Goal: Transaction & Acquisition: Subscribe to service/newsletter

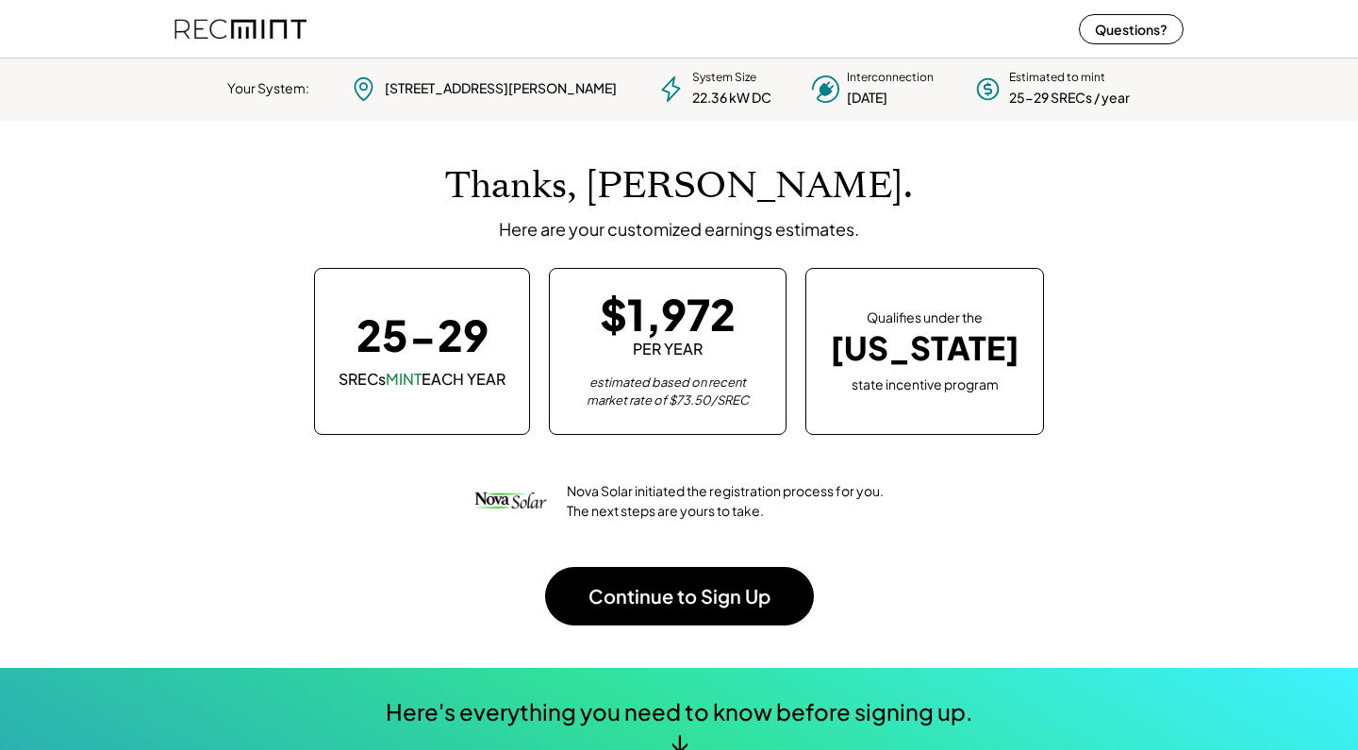
click at [433, 356] on div "25-29" at bounding box center [422, 334] width 132 height 42
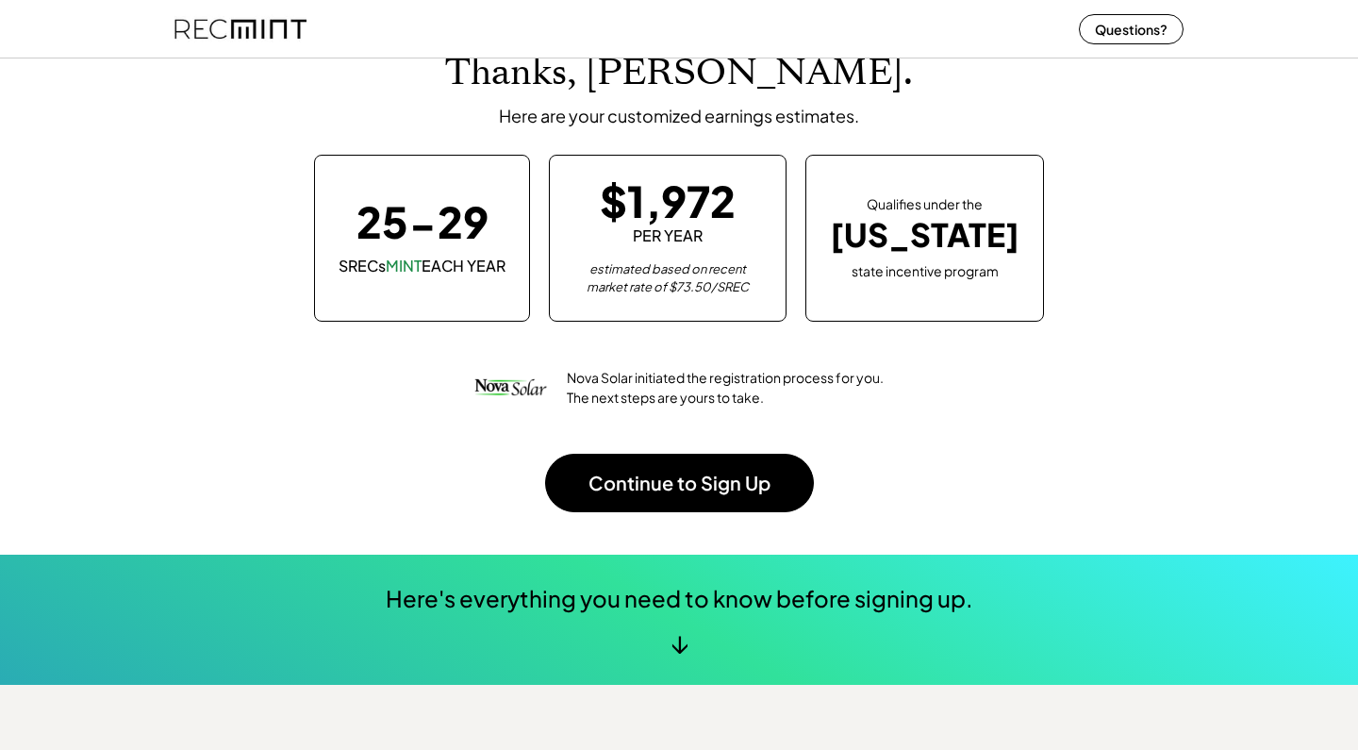
scroll to position [116, 0]
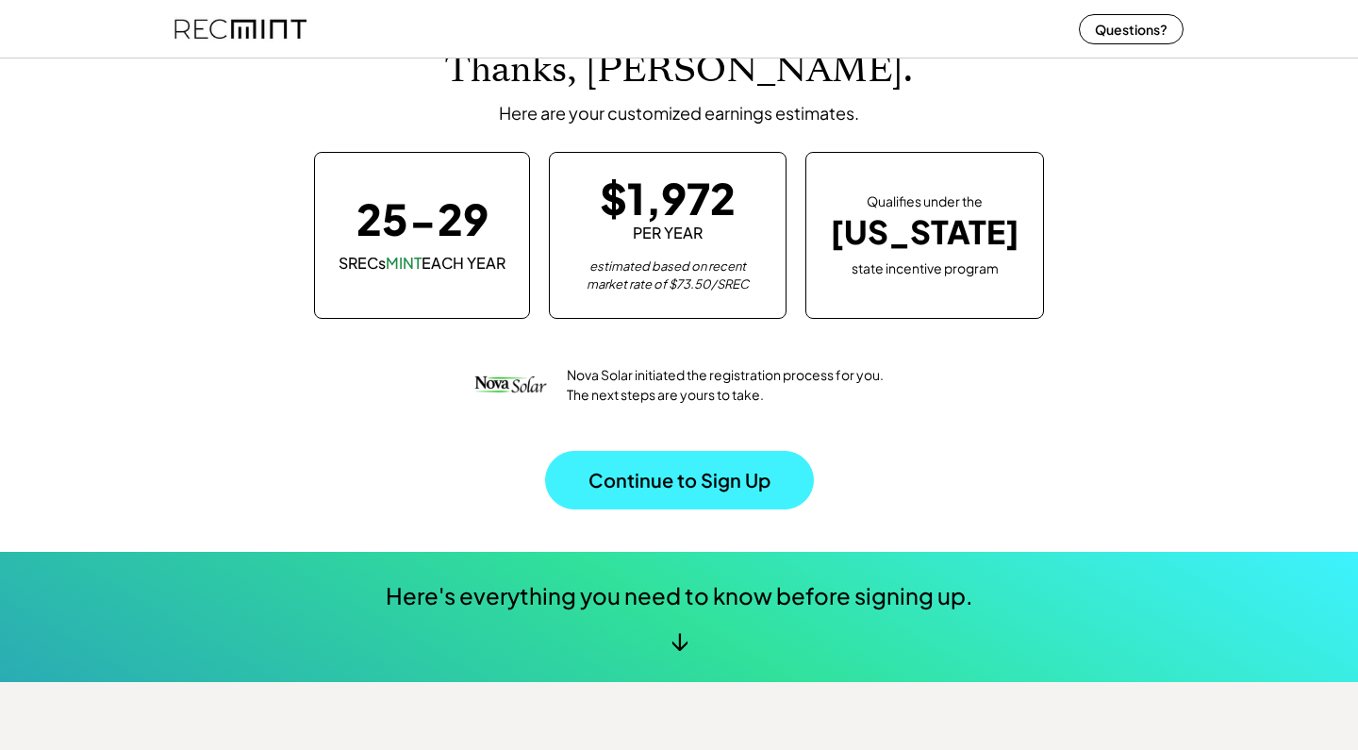
click at [634, 484] on button "Continue to Sign Up" at bounding box center [679, 480] width 269 height 58
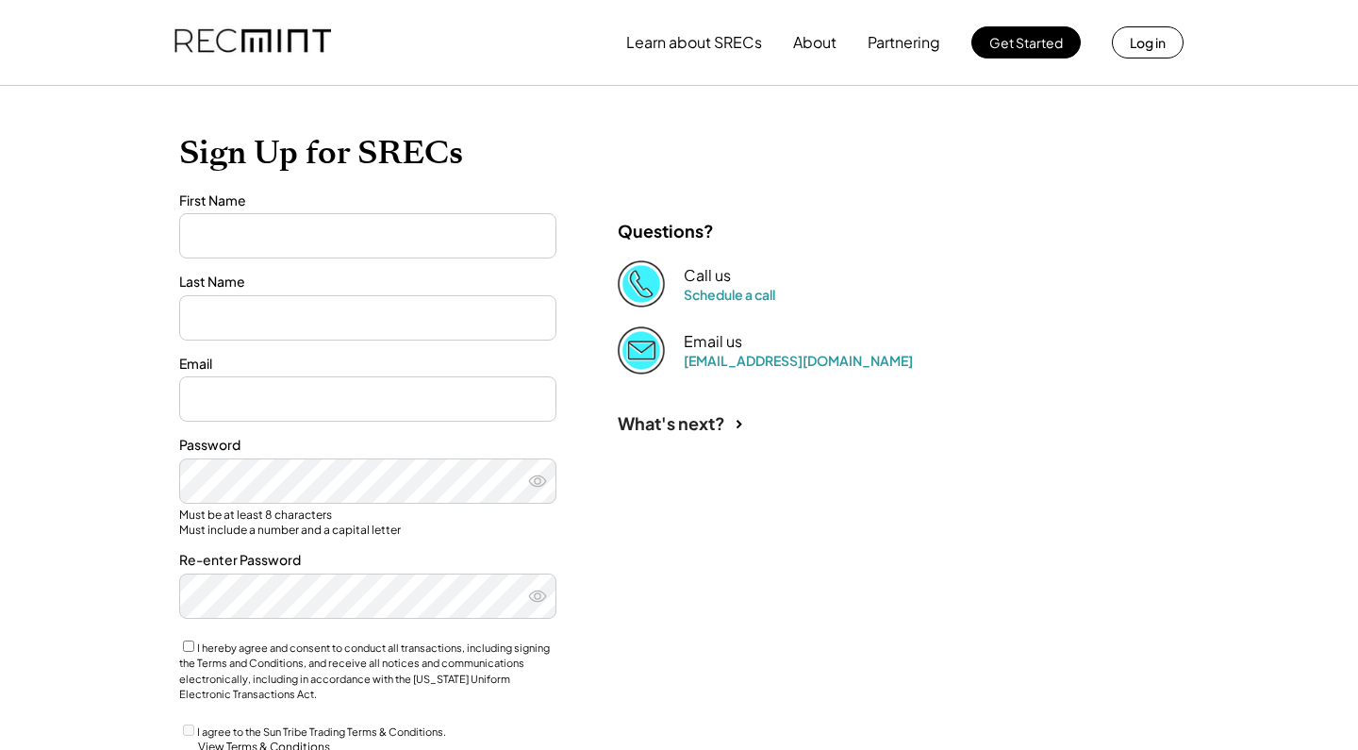
type input "*******"
type input "*****"
type input "**********"
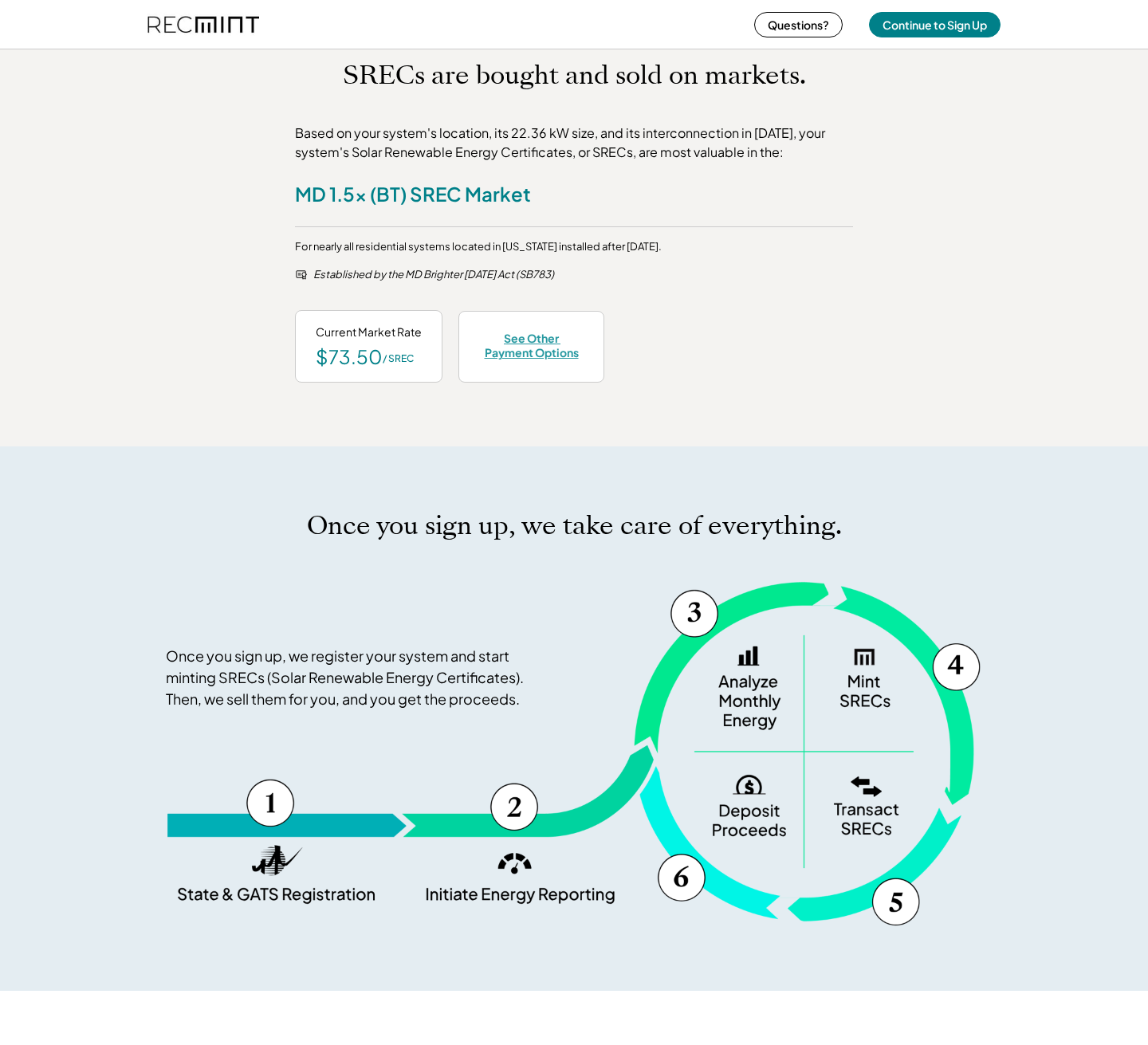
scroll to position [680, 0]
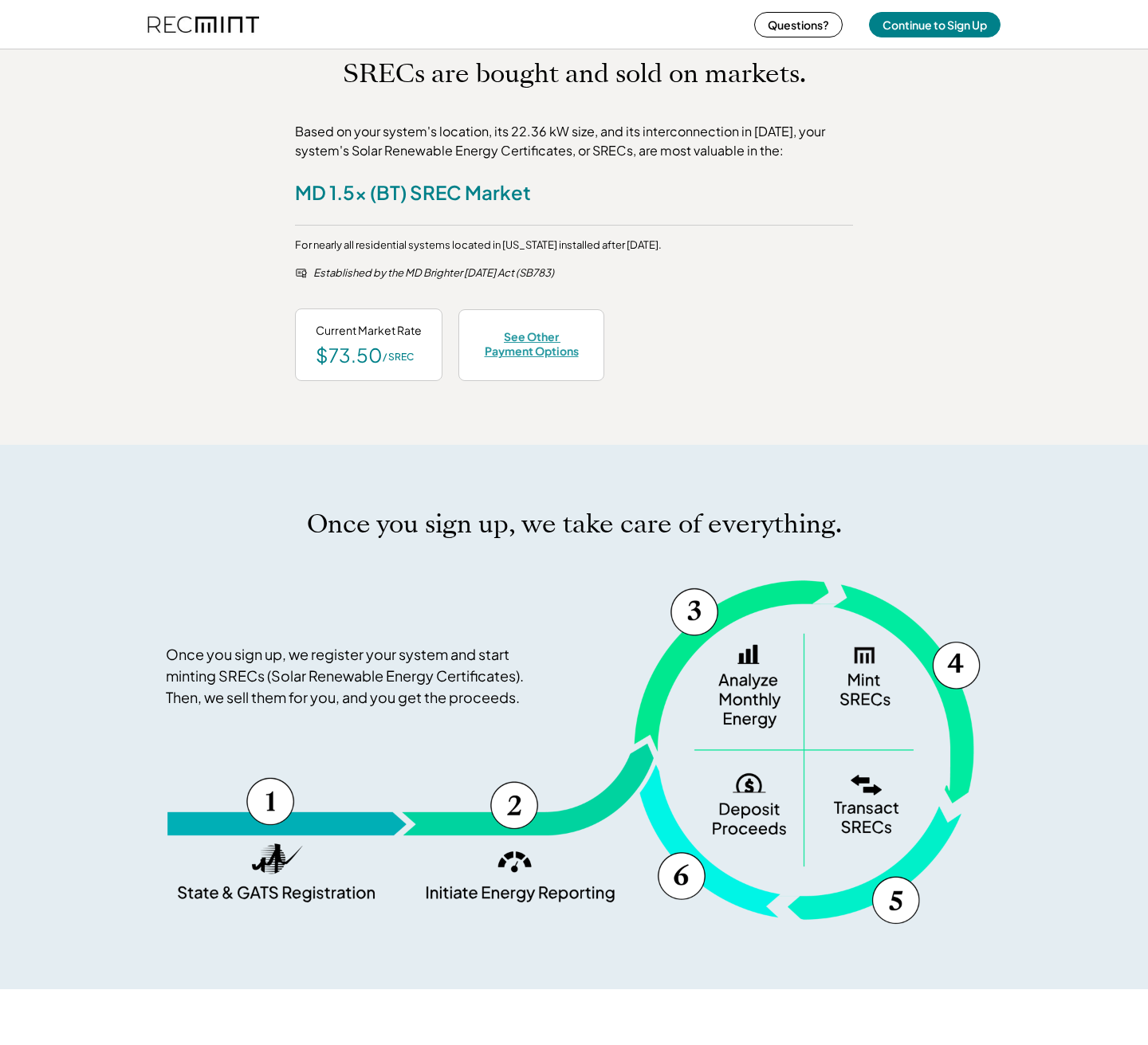
click at [532, 343] on div "See Other Payment Options" at bounding box center [532, 343] width 105 height 29
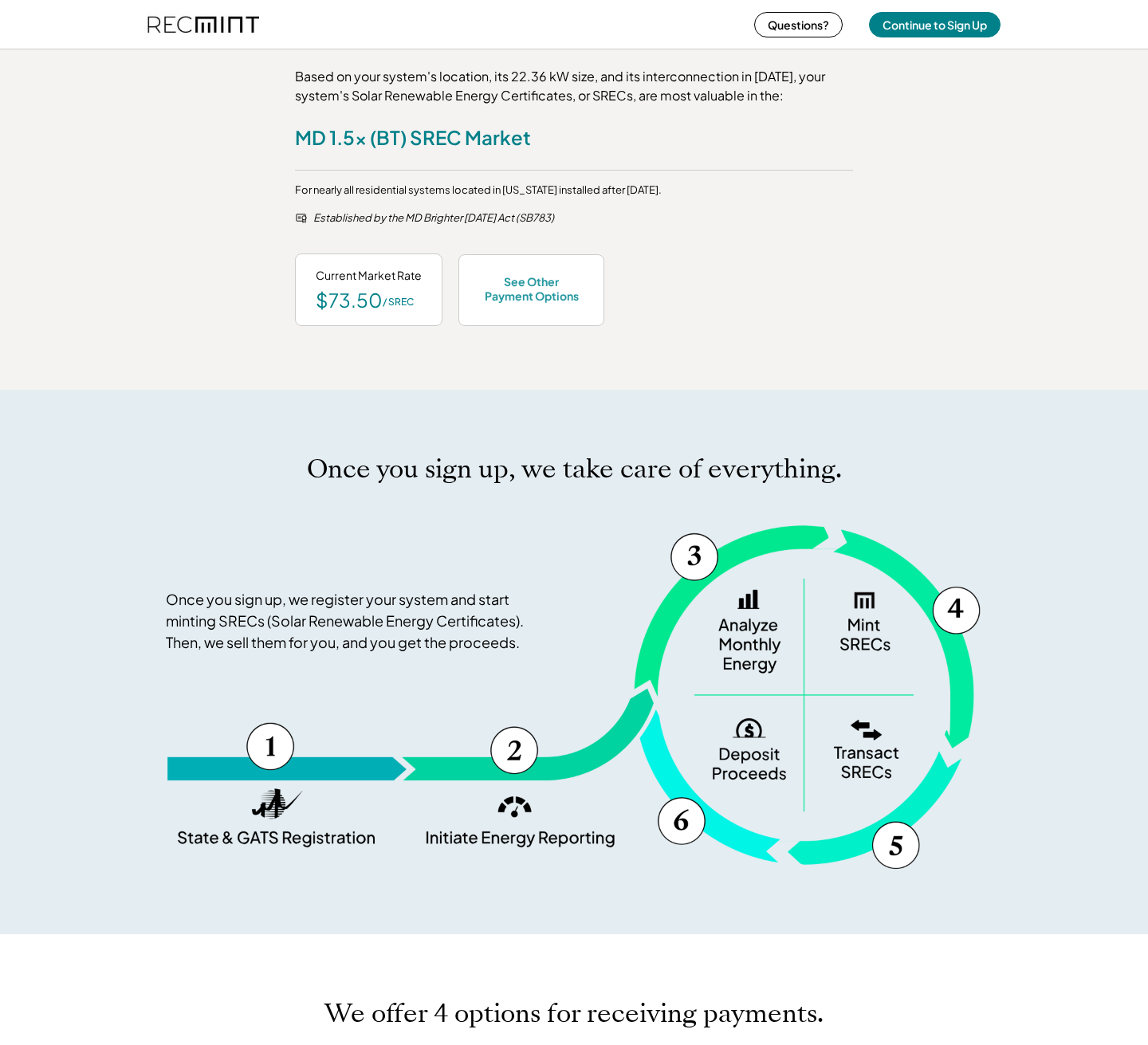
scroll to position [734, 0]
click at [366, 300] on div "$73.50" at bounding box center [348, 300] width 67 height 19
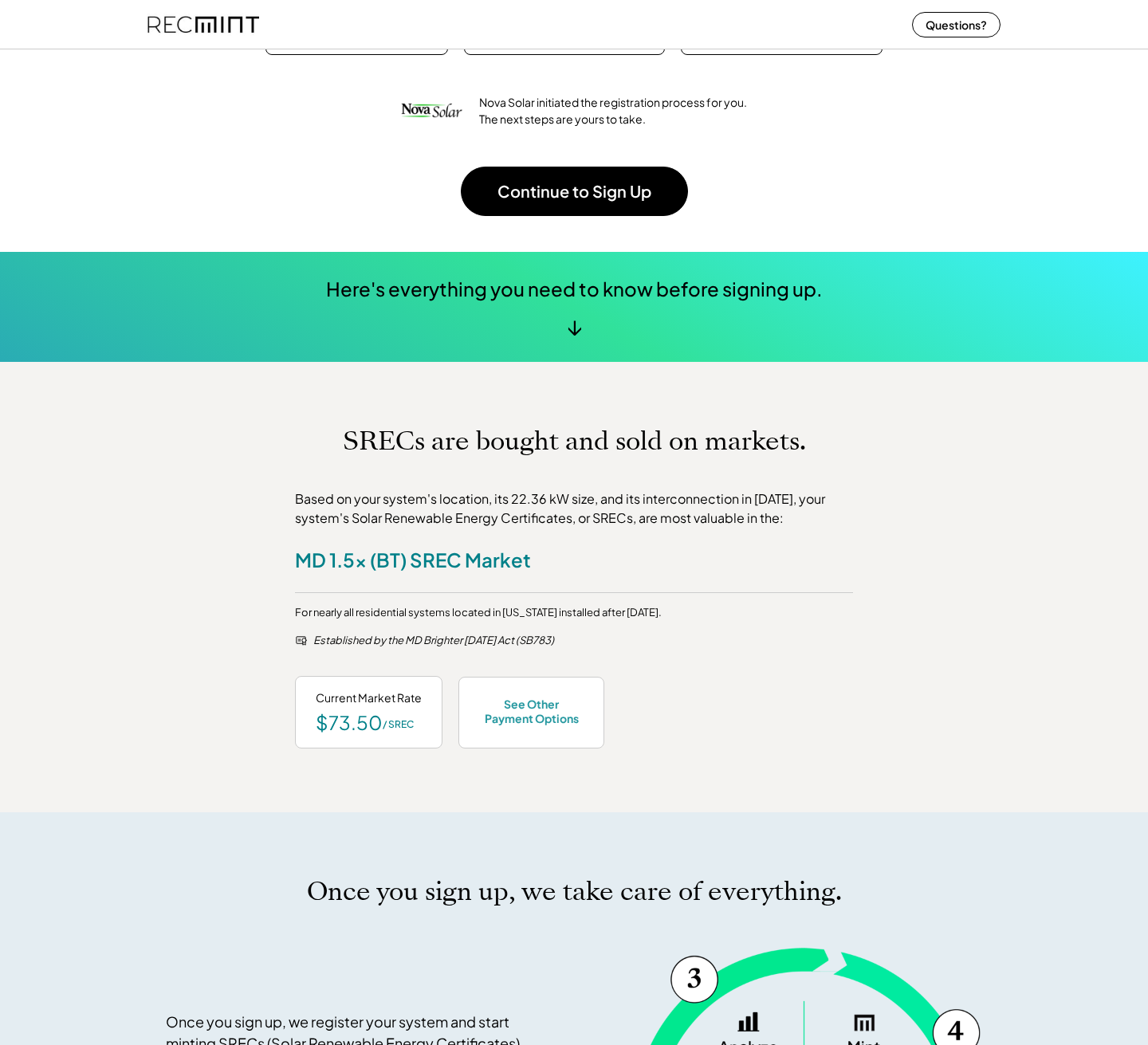
scroll to position [228, 0]
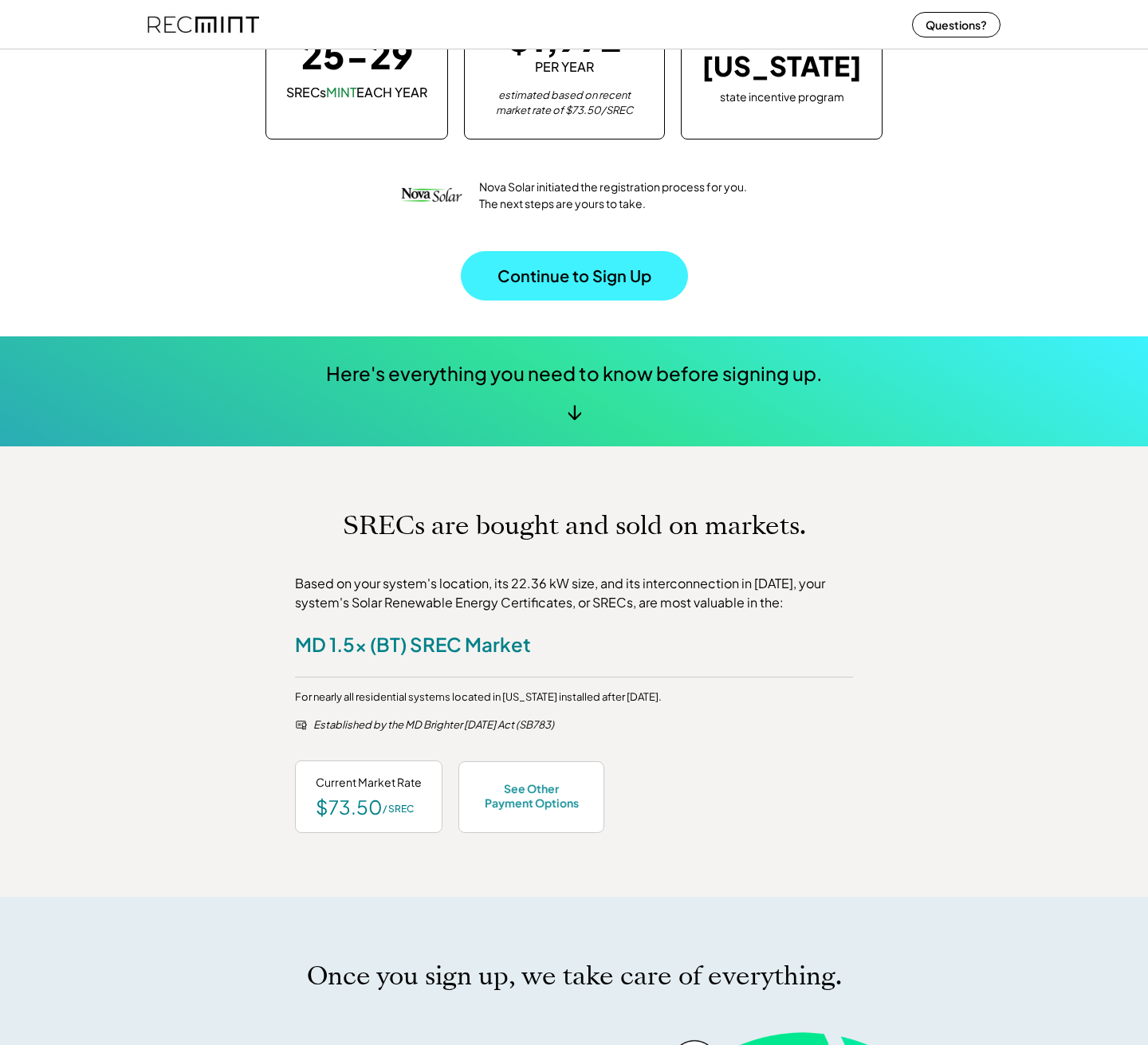
click at [547, 291] on button "Continue to Sign Up" at bounding box center [574, 276] width 227 height 49
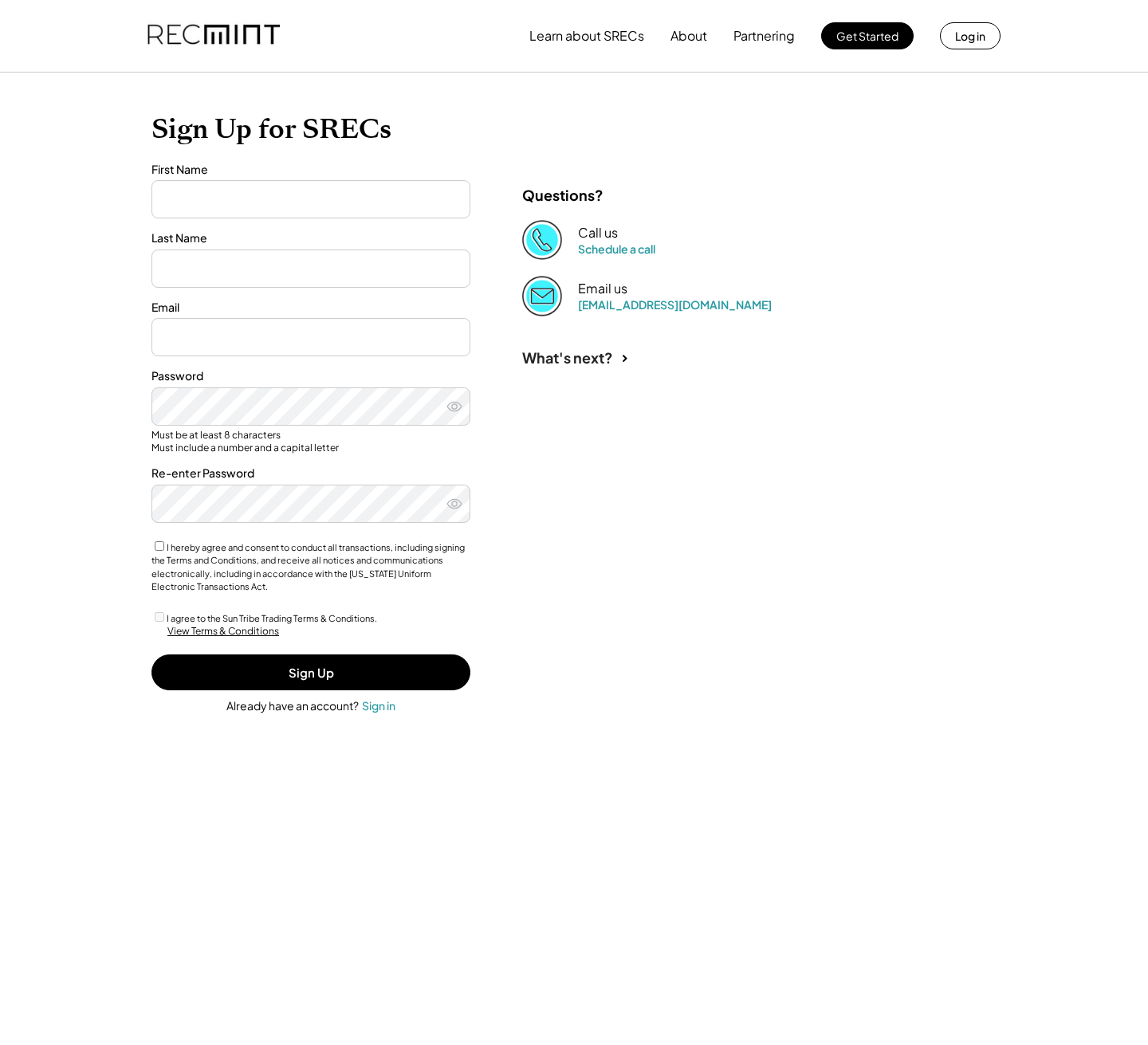
type input "*******"
type input "*****"
type input "**********"
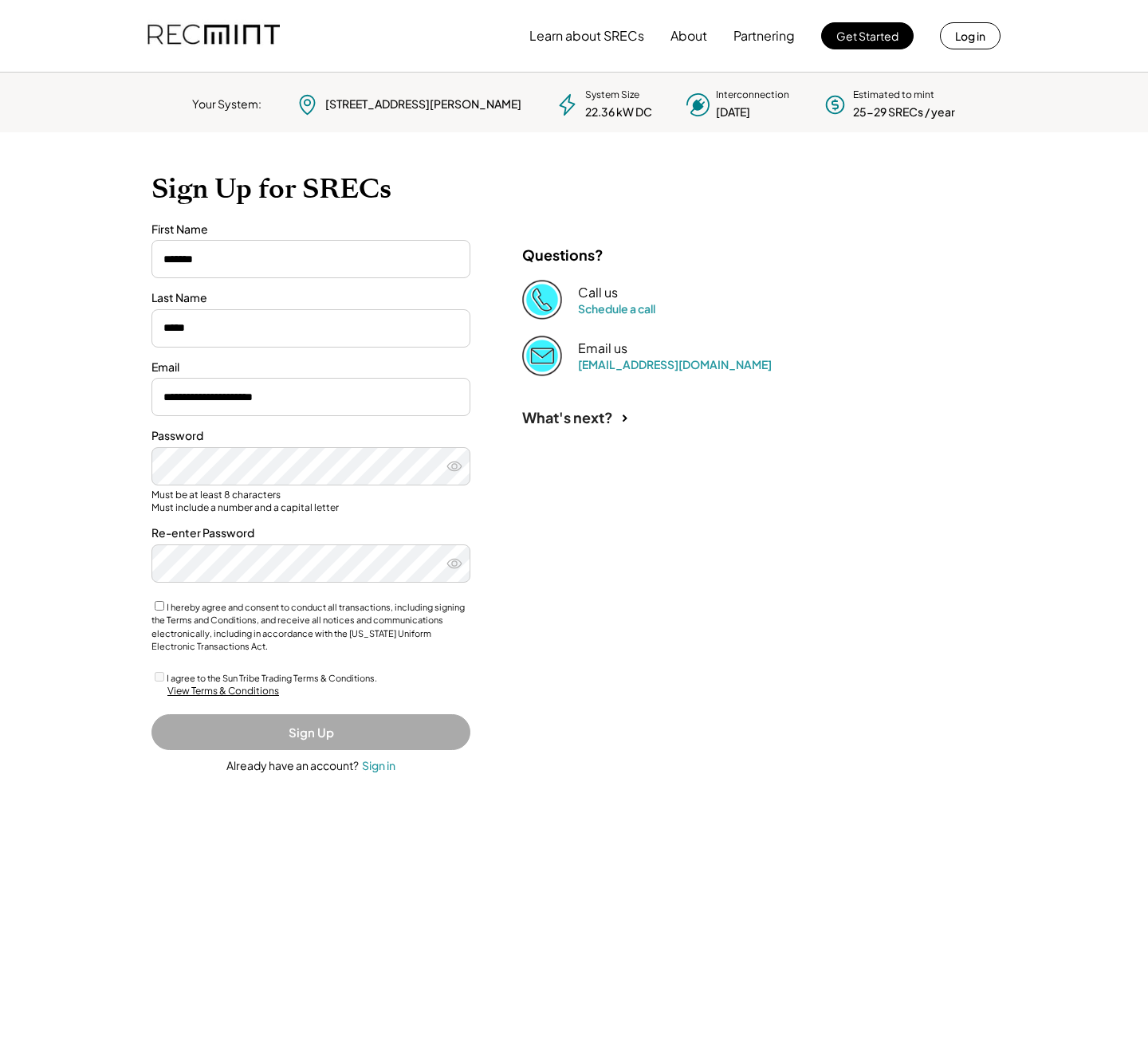
click at [225, 615] on label "I hereby agree and consent to conduct all transactions, including signing the T…" at bounding box center [308, 626] width 314 height 50
click at [158, 676] on div "I agree to the Sun Tribe Trading Terms & Conditions." at bounding box center [310, 677] width 319 height 16
click at [221, 719] on button "Sign Up" at bounding box center [310, 732] width 319 height 36
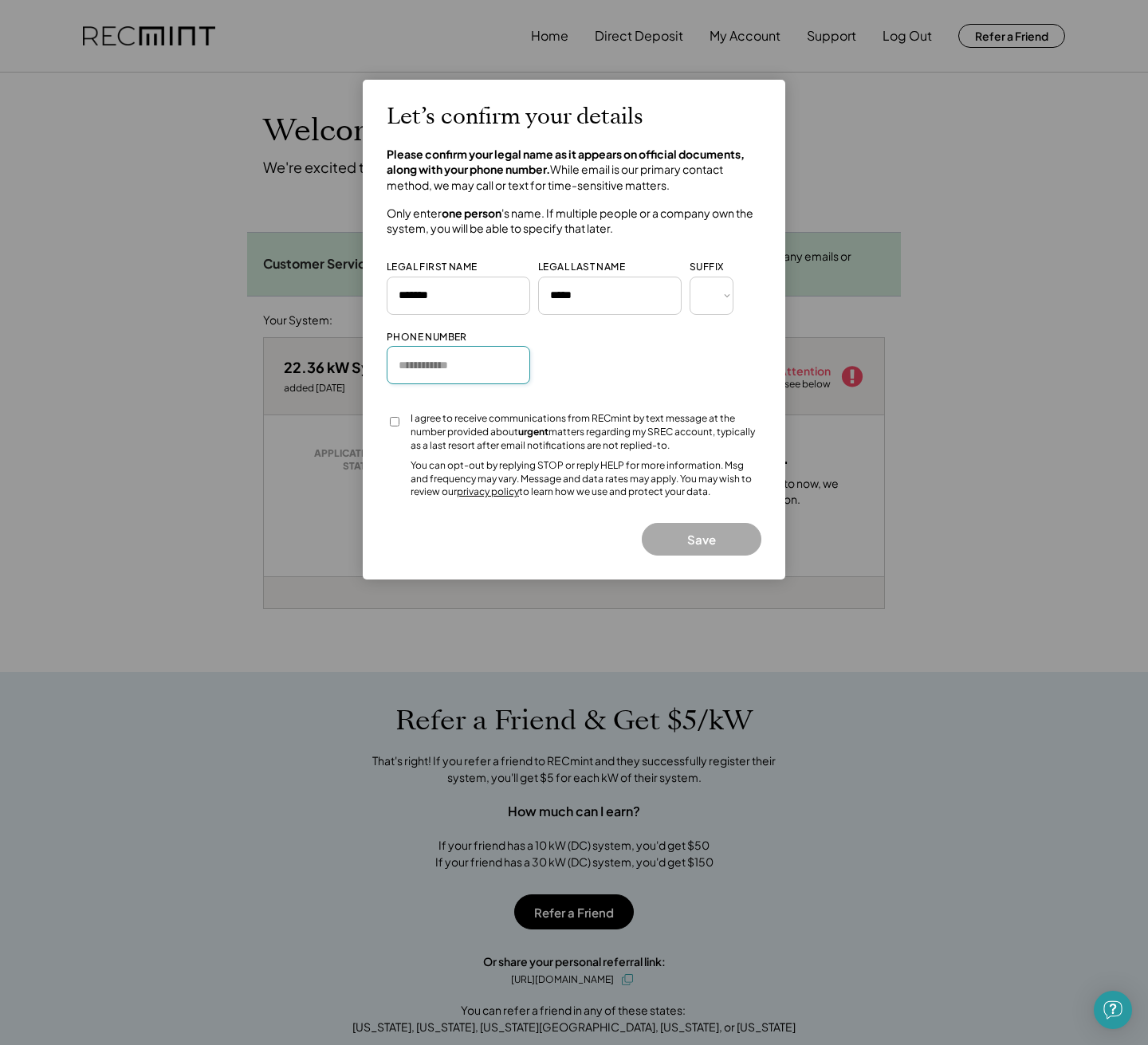
click at [511, 364] on input "input" at bounding box center [458, 364] width 144 height 38
type input "**********"
click at [671, 523] on button "Save" at bounding box center [701, 539] width 119 height 33
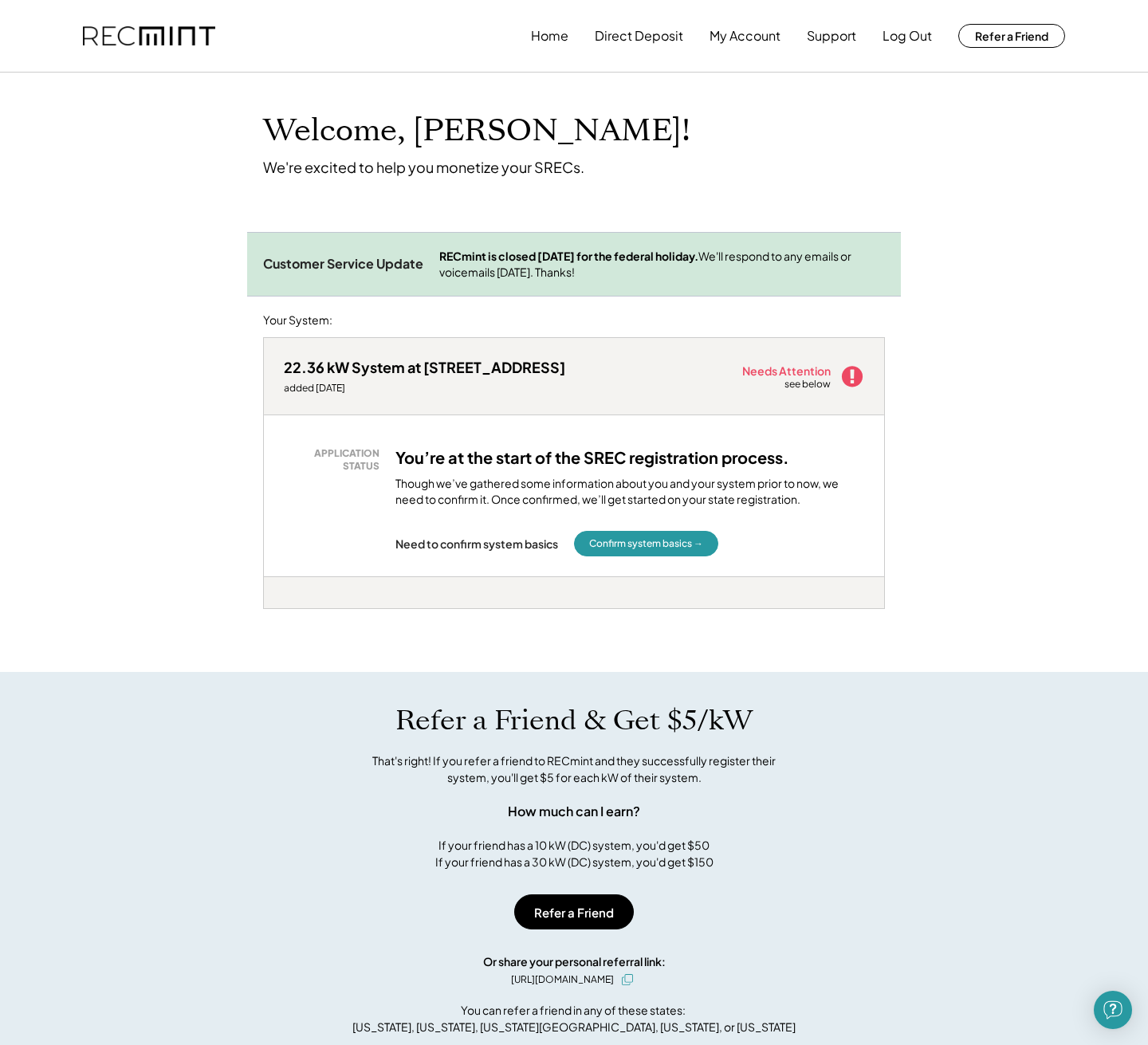
click at [514, 456] on h3 "You’re at the start of the SREC registration process." at bounding box center [593, 457] width 394 height 21
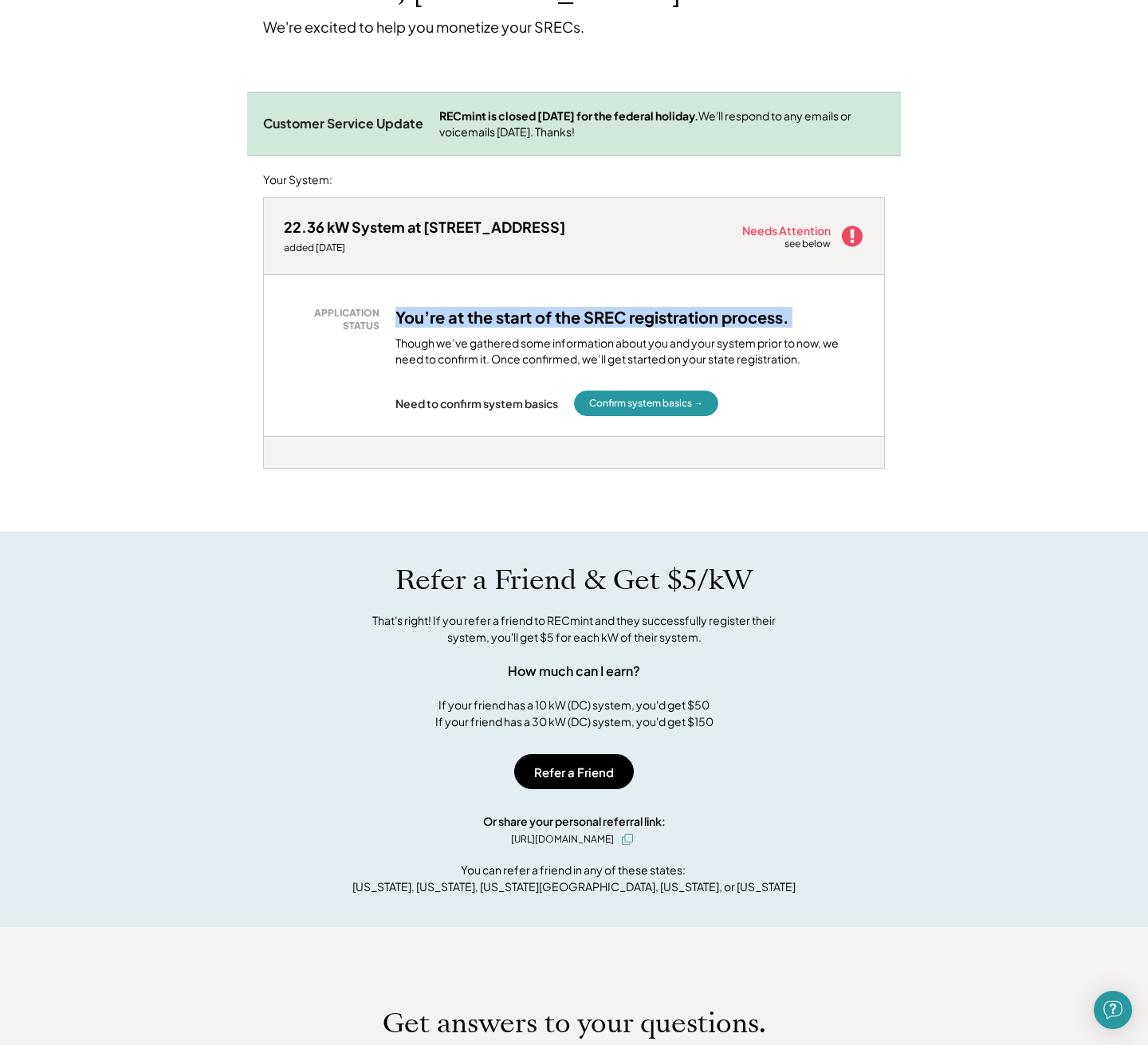
scroll to position [67, 0]
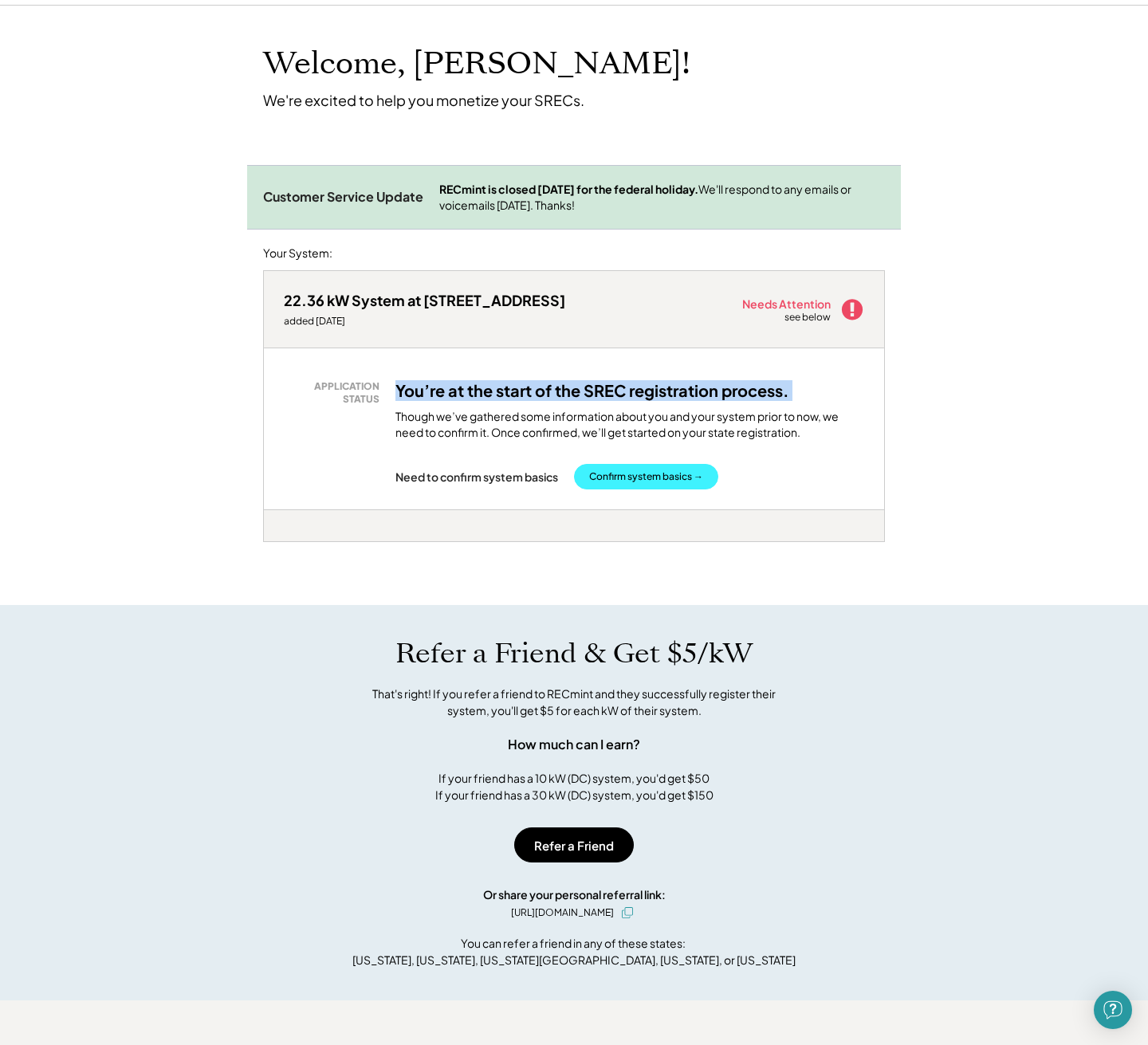
click at [620, 473] on button "Confirm system basics →" at bounding box center [646, 477] width 145 height 25
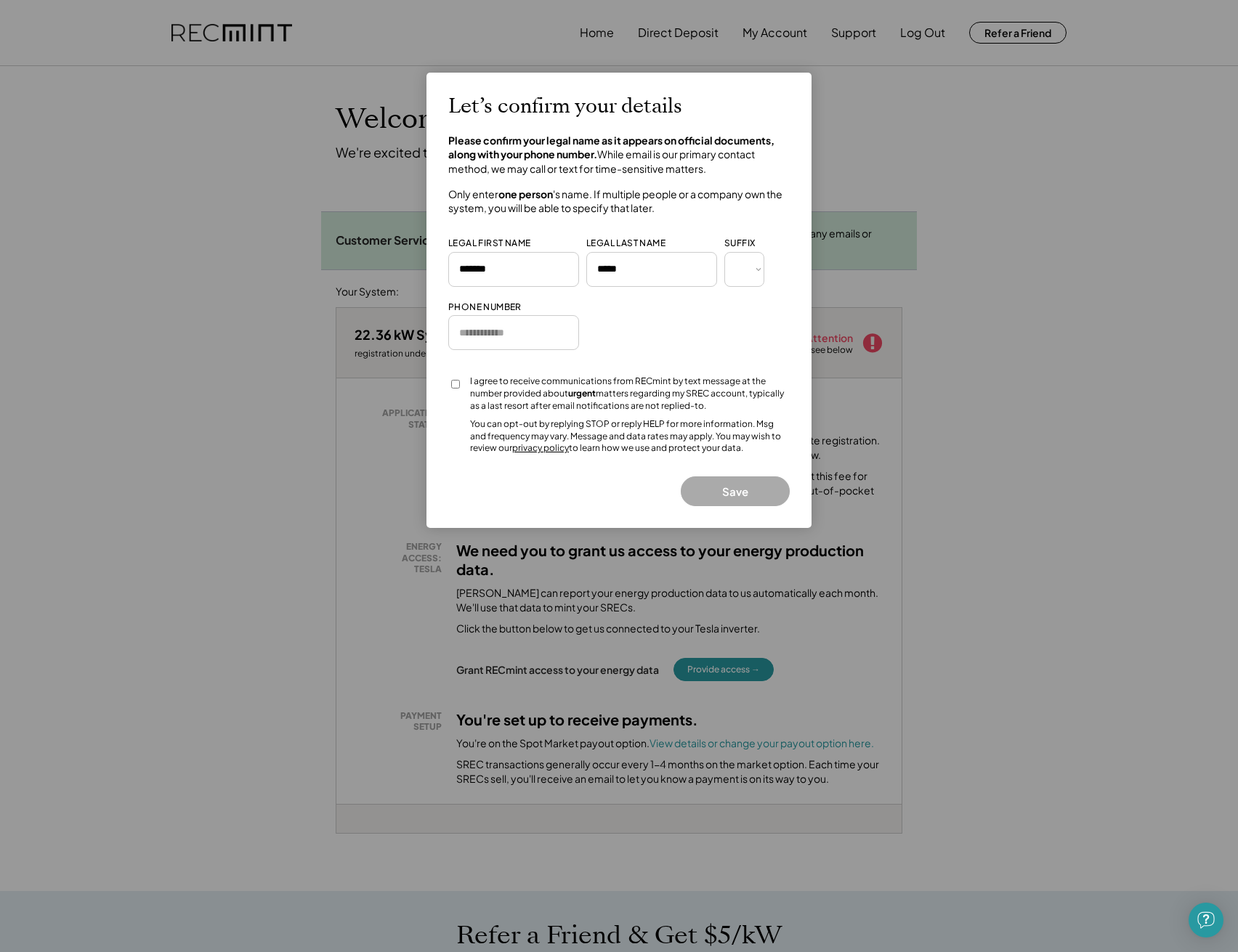
click at [741, 439] on div "You can opt-out by replying STOP or reply HELP for more information. Msg and fr…" at bounding box center [629, 436] width 320 height 36
click at [737, 487] on button "Save" at bounding box center [735, 491] width 109 height 30
click at [606, 404] on div "I agree to receive communications from RECmint by text message at the number pr…" at bounding box center [629, 394] width 320 height 36
drag, startPoint x: 591, startPoint y: 385, endPoint x: 520, endPoint y: 384, distance: 71.0
click at [591, 388] on strong "urgent" at bounding box center [582, 394] width 28 height 11
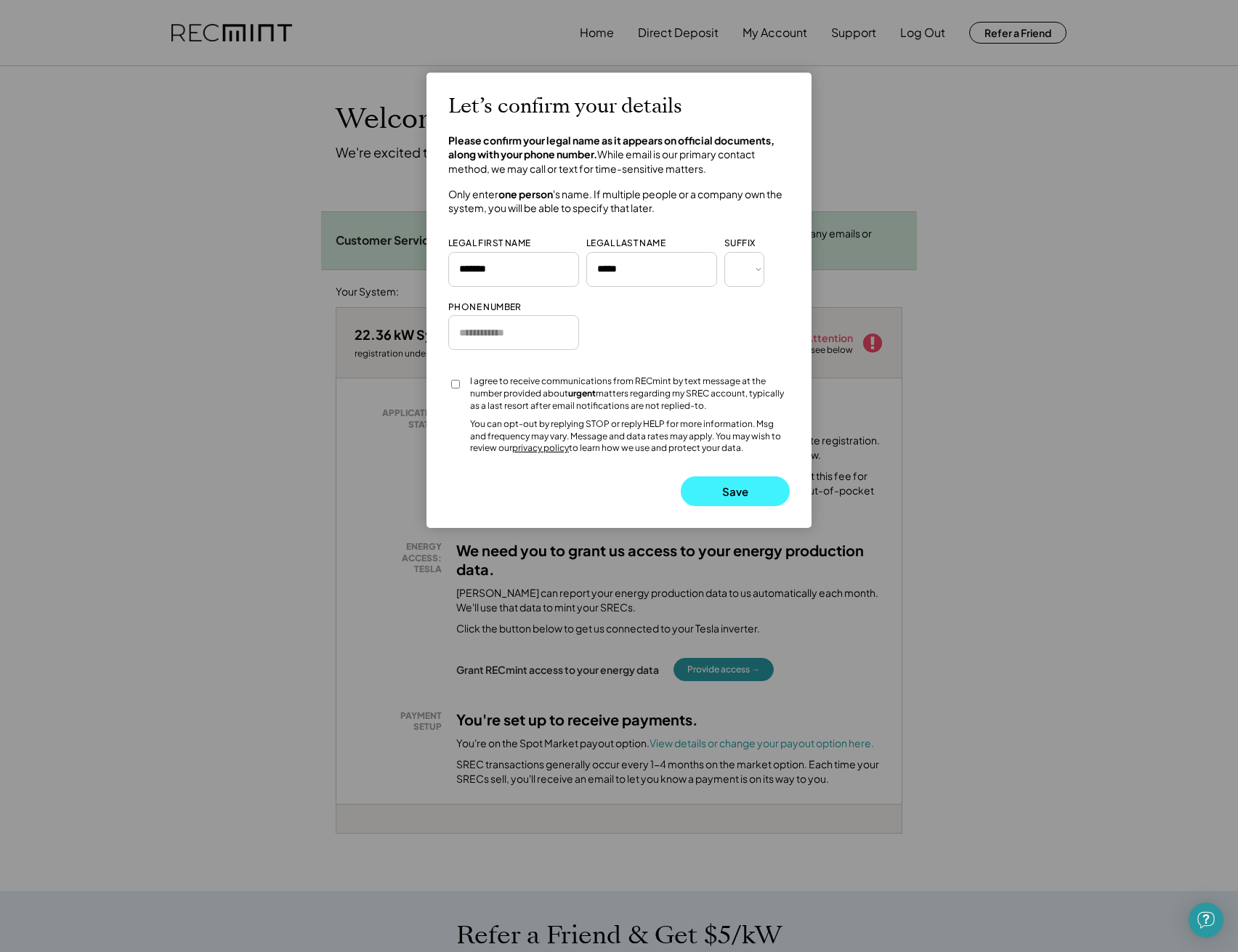
click at [696, 494] on button "Save" at bounding box center [735, 491] width 109 height 30
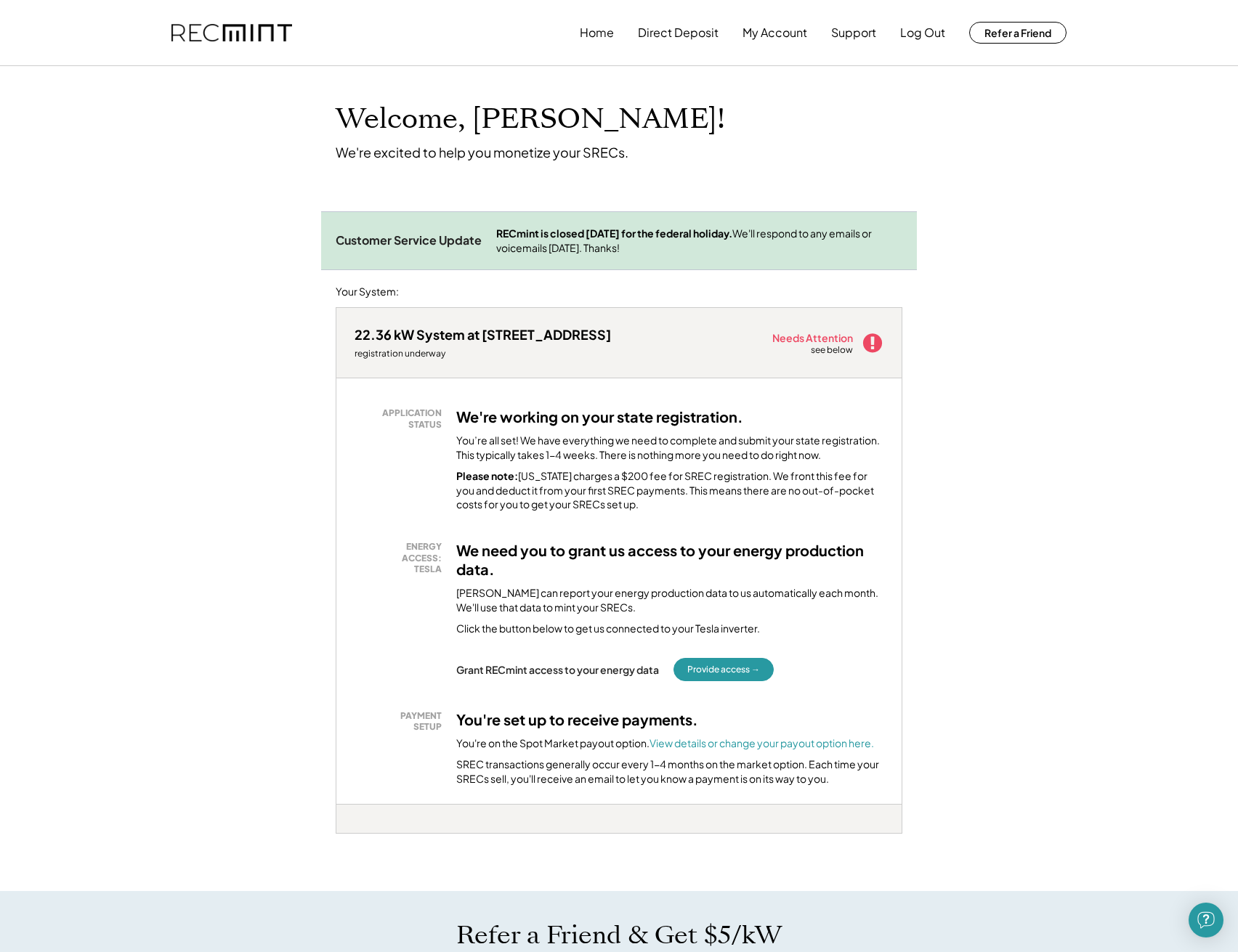
click at [845, 344] on div "see below" at bounding box center [832, 350] width 44 height 12
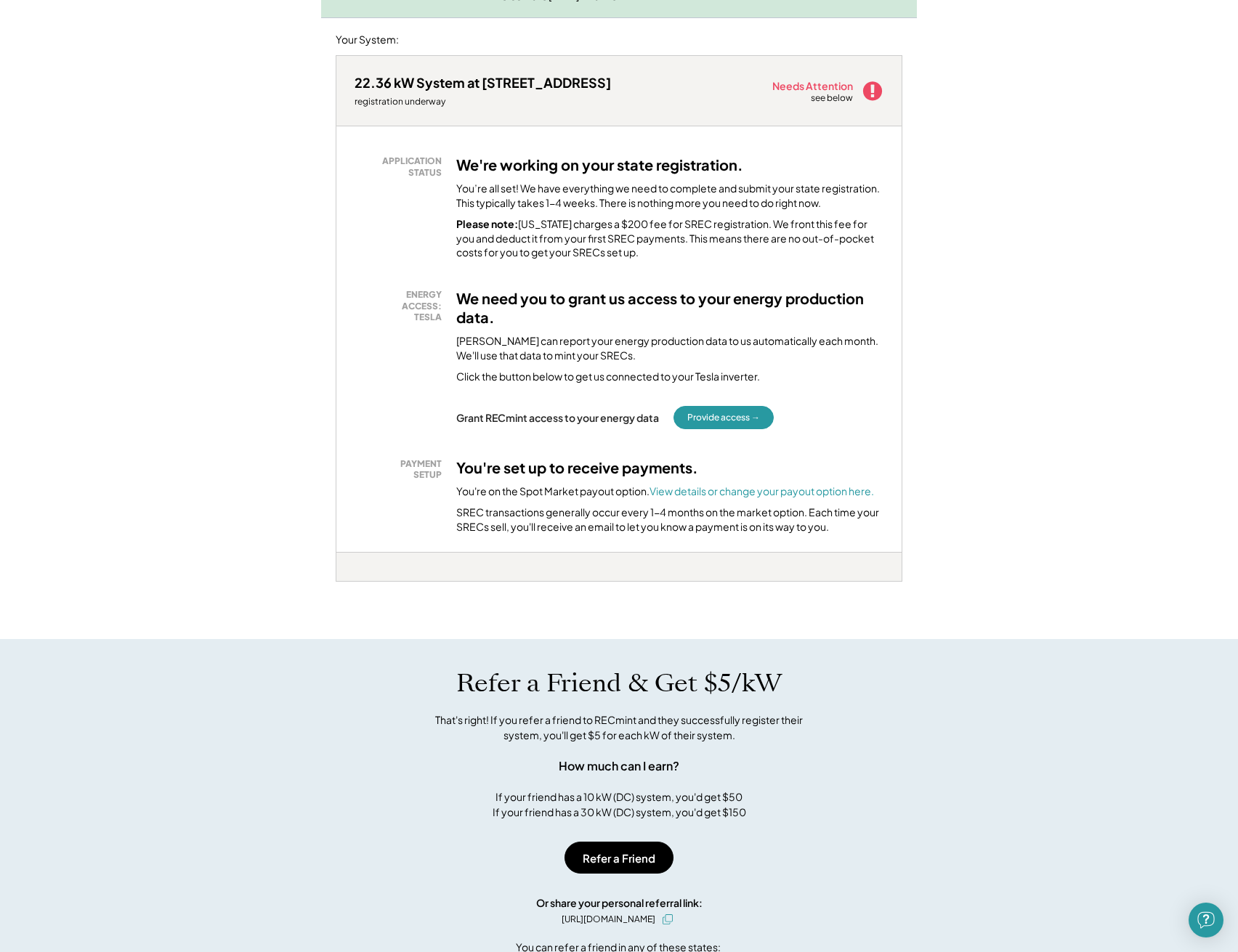
scroll to position [247, 0]
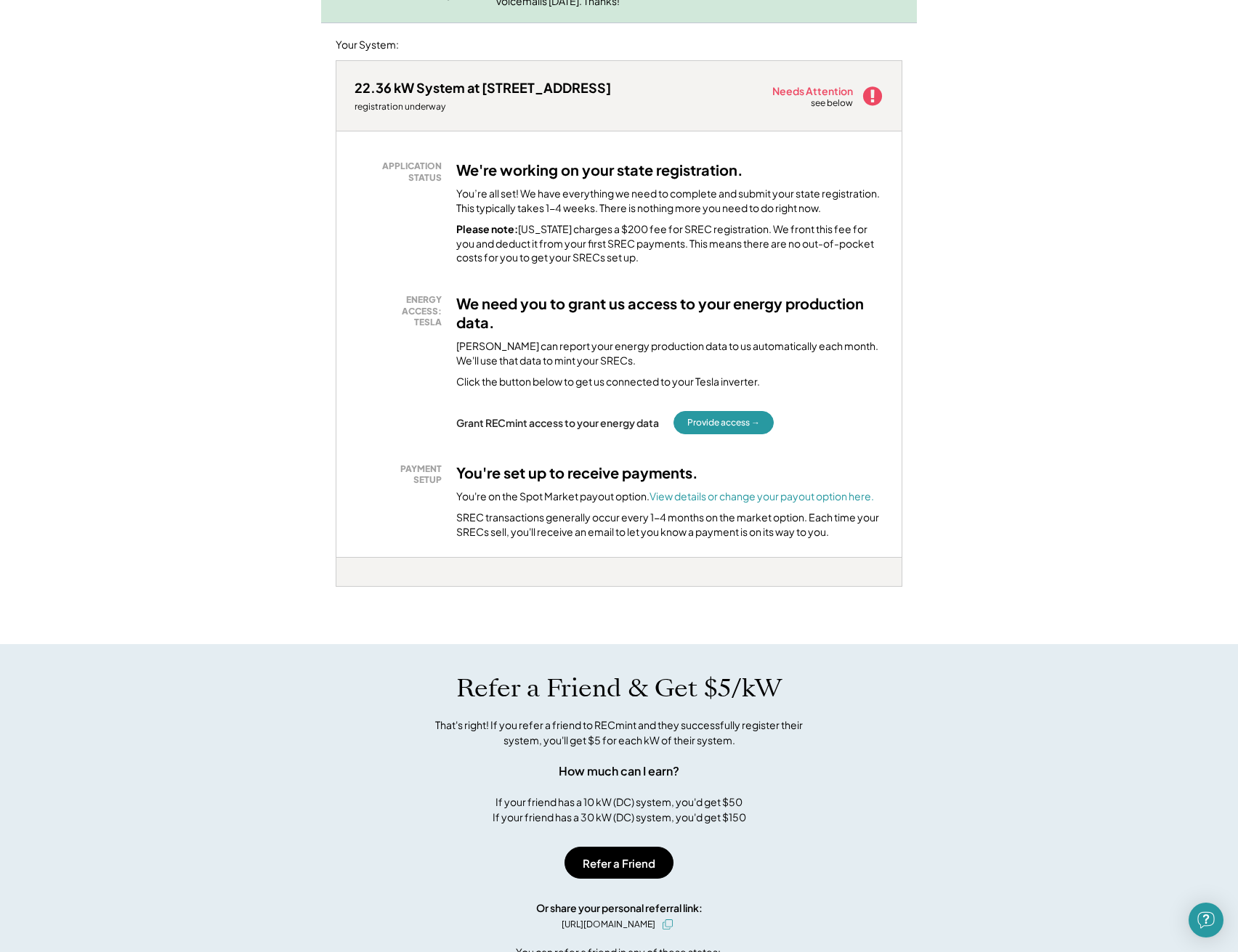
click at [610, 300] on h3 "We need you to grant us access to your energy production data." at bounding box center [669, 313] width 427 height 38
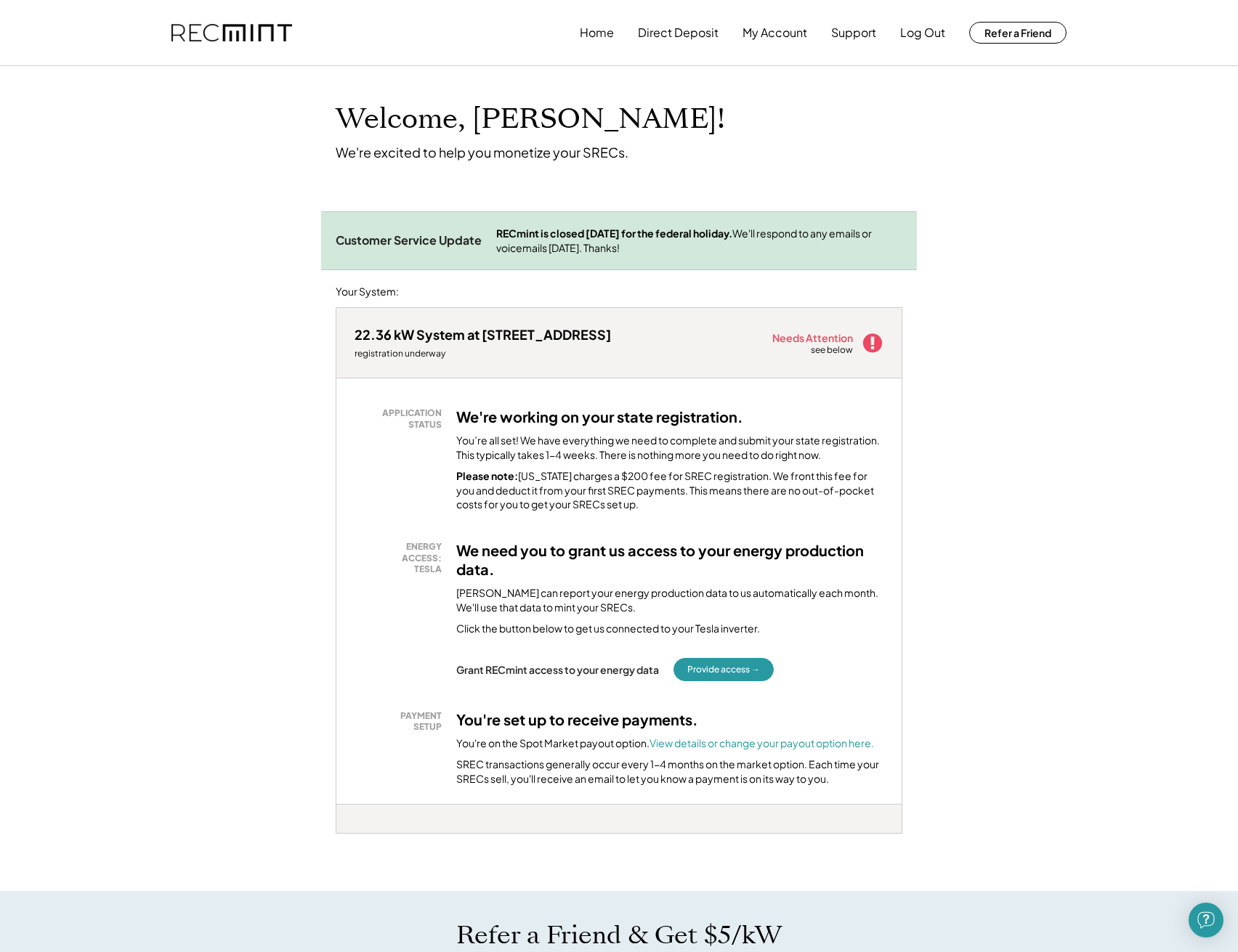
scroll to position [0, 0]
drag, startPoint x: 561, startPoint y: 249, endPoint x: 717, endPoint y: 253, distance: 156.1
click at [717, 253] on div "RECmint is closed Monday, October 13 for the federal holiday. We'll respond to …" at bounding box center [699, 240] width 406 height 28
click at [713, 300] on div "22.36 kW System at 3362 Eclipse Dr registration underway Needs Attention see be…" at bounding box center [619, 595] width 567 height 592
click at [841, 32] on button "Support" at bounding box center [854, 33] width 45 height 29
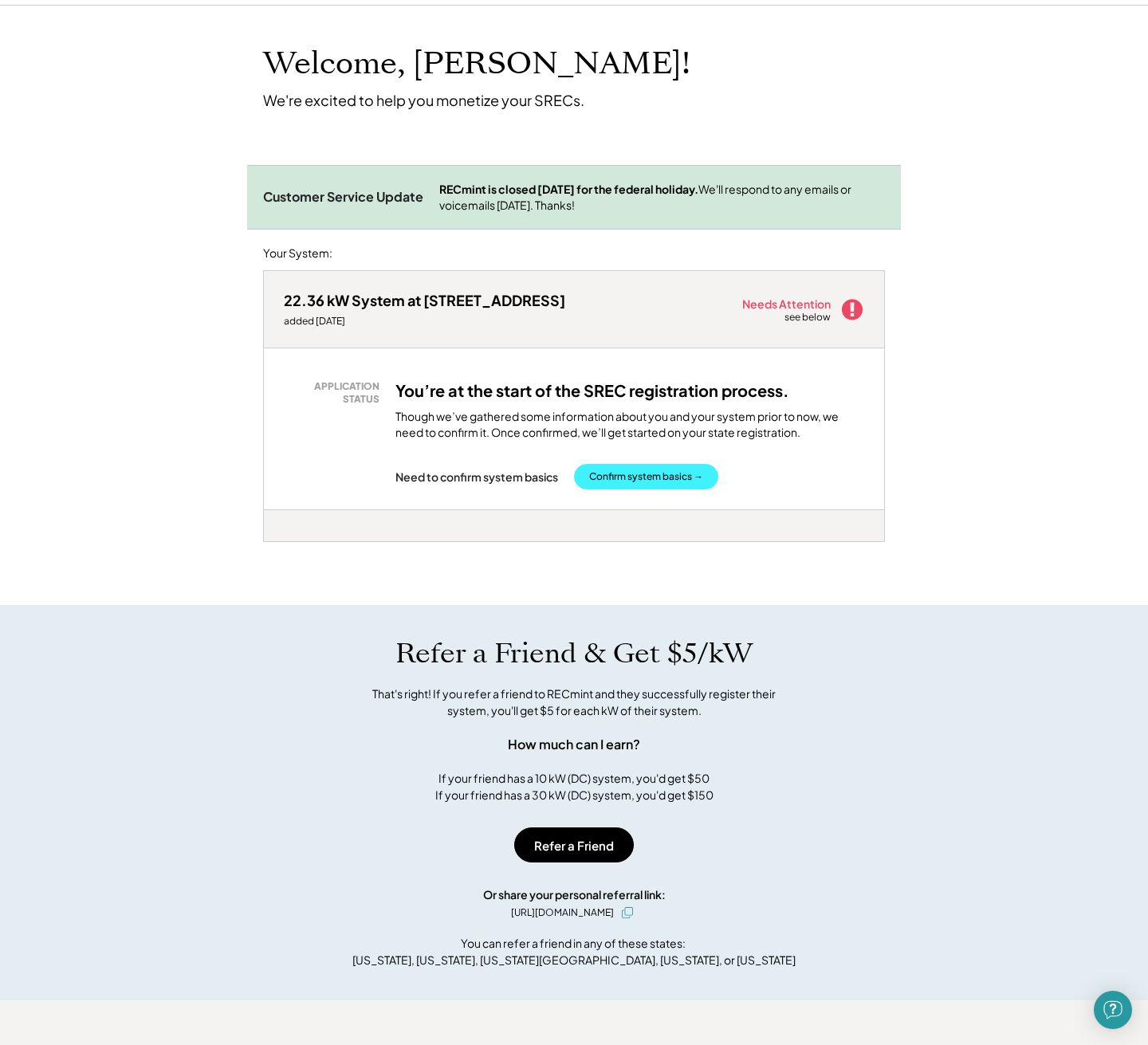
click at [667, 476] on button "Confirm system basics →" at bounding box center [646, 477] width 145 height 25
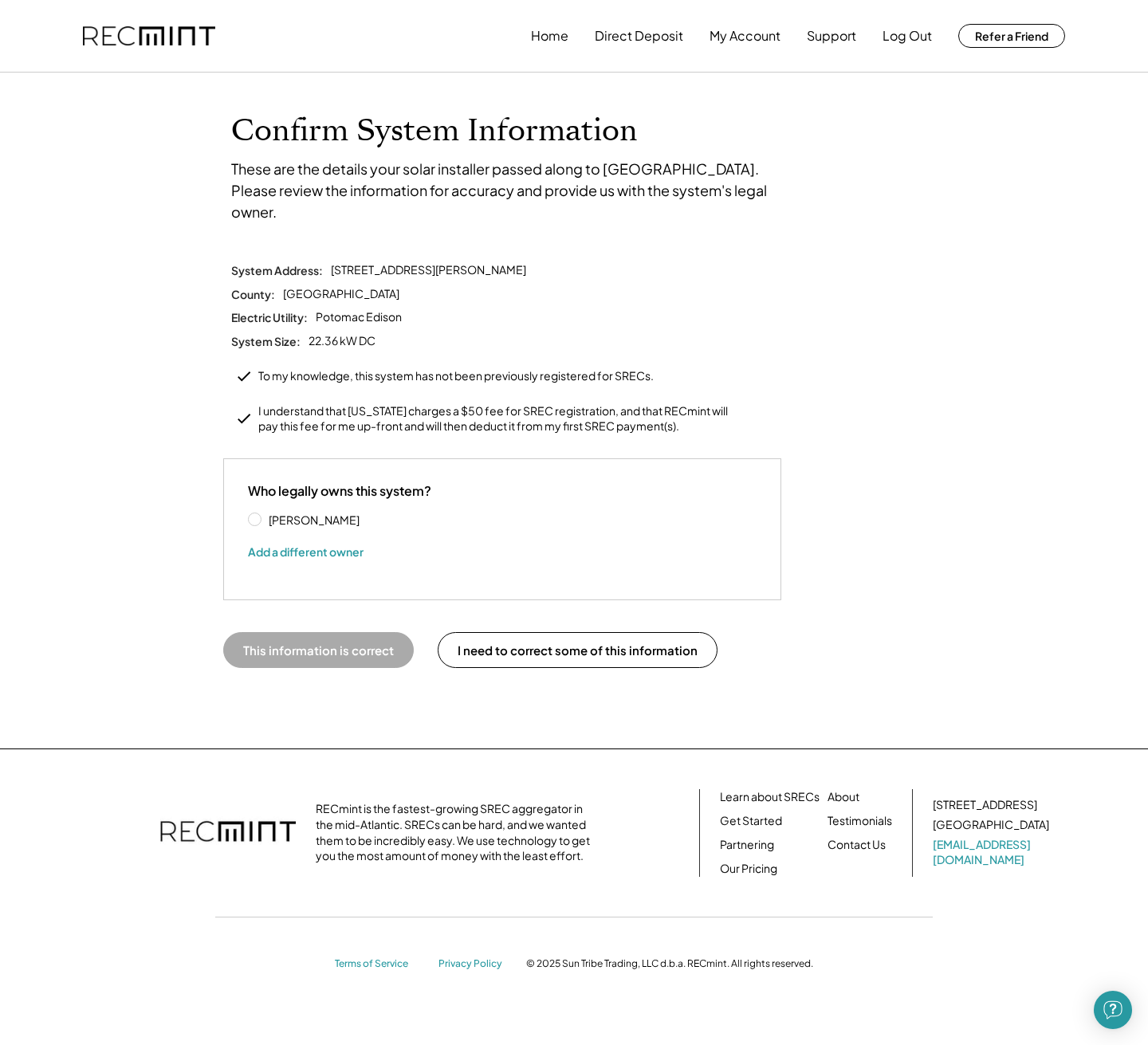
click at [285, 514] on label "[PERSON_NAME]" at bounding box center [336, 519] width 144 height 11
click at [372, 632] on button "This information is correct" at bounding box center [318, 650] width 190 height 36
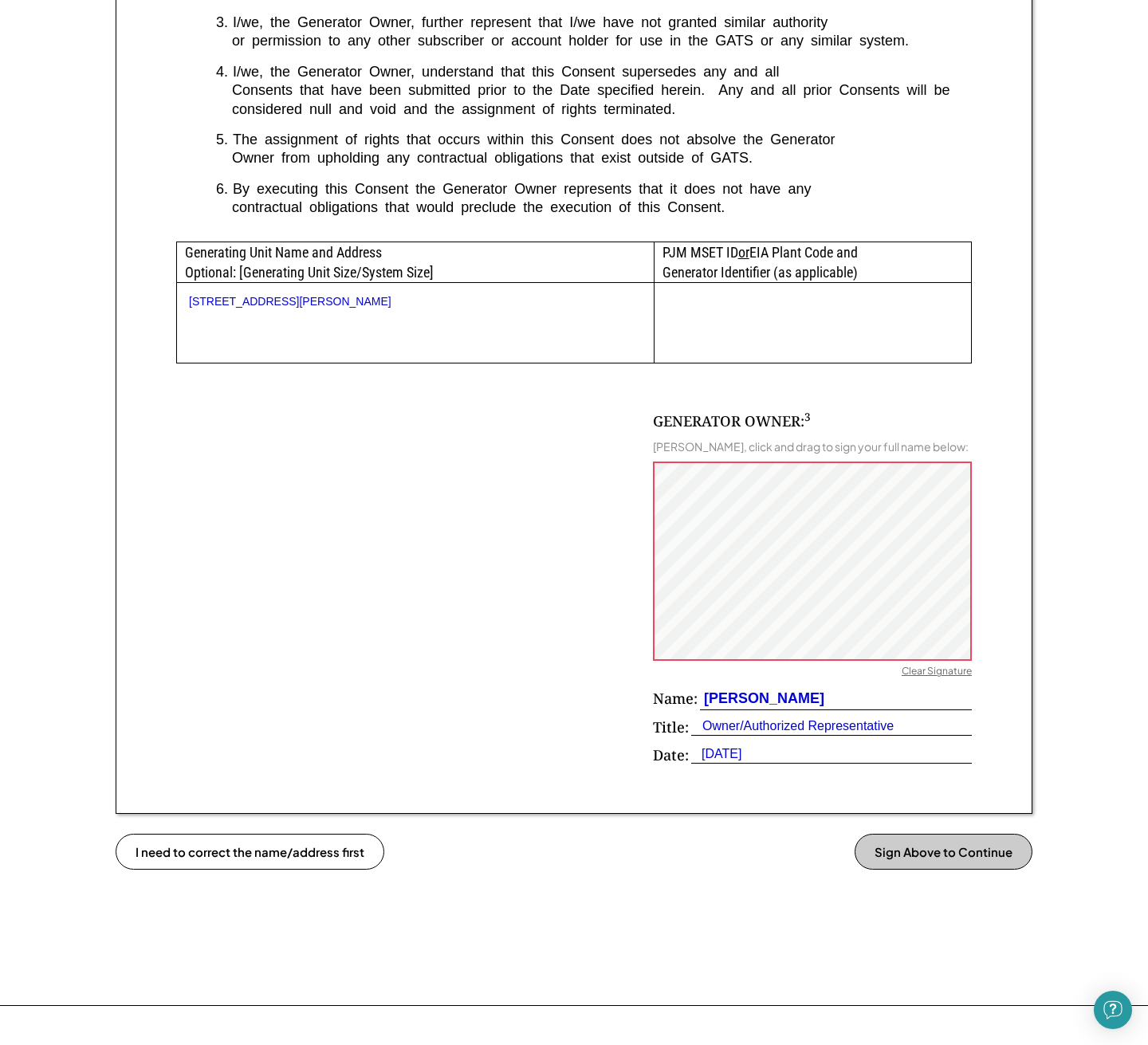
scroll to position [784, 0]
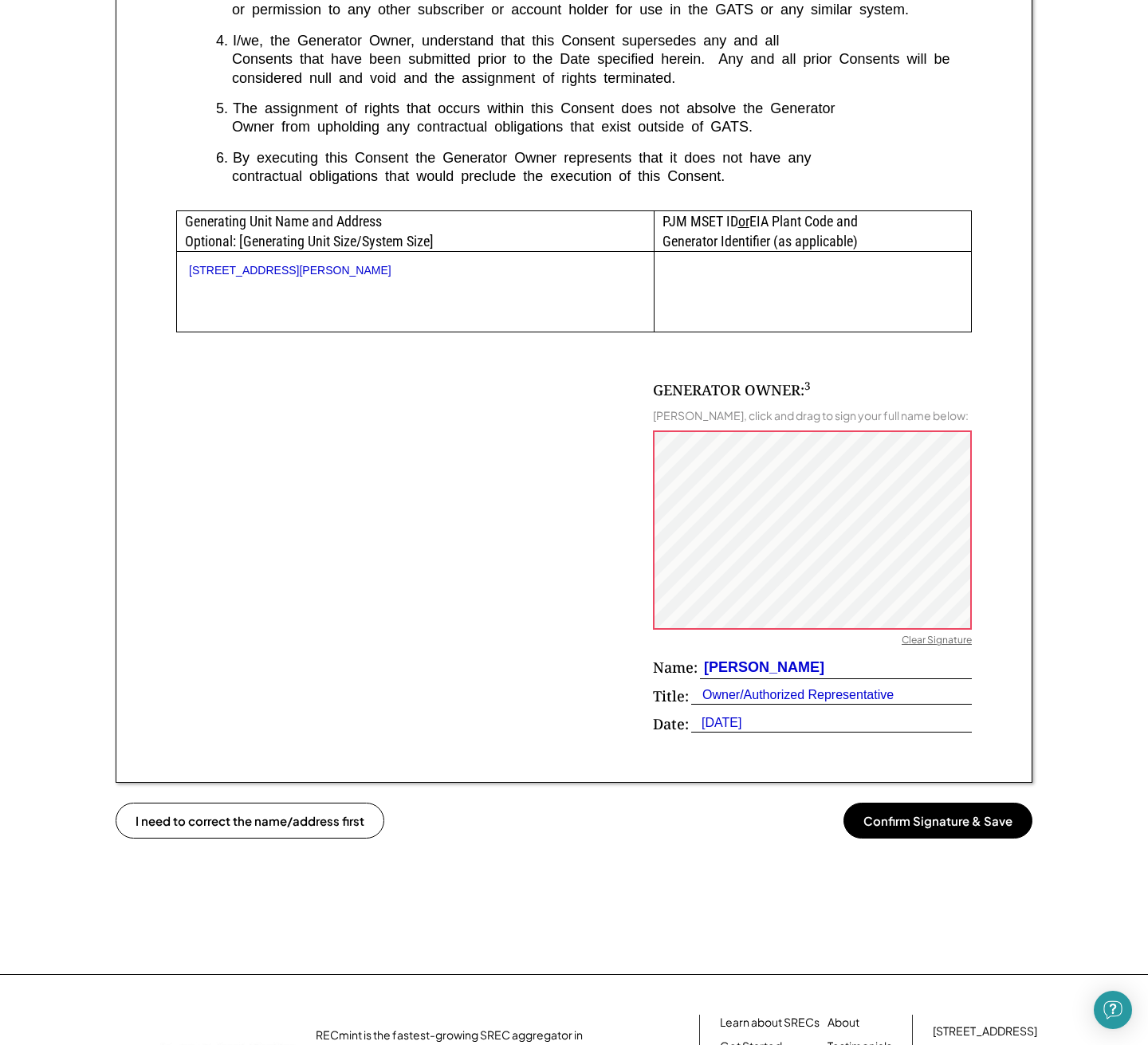
click at [930, 813] on button "Confirm Signature & Save" at bounding box center [938, 821] width 189 height 36
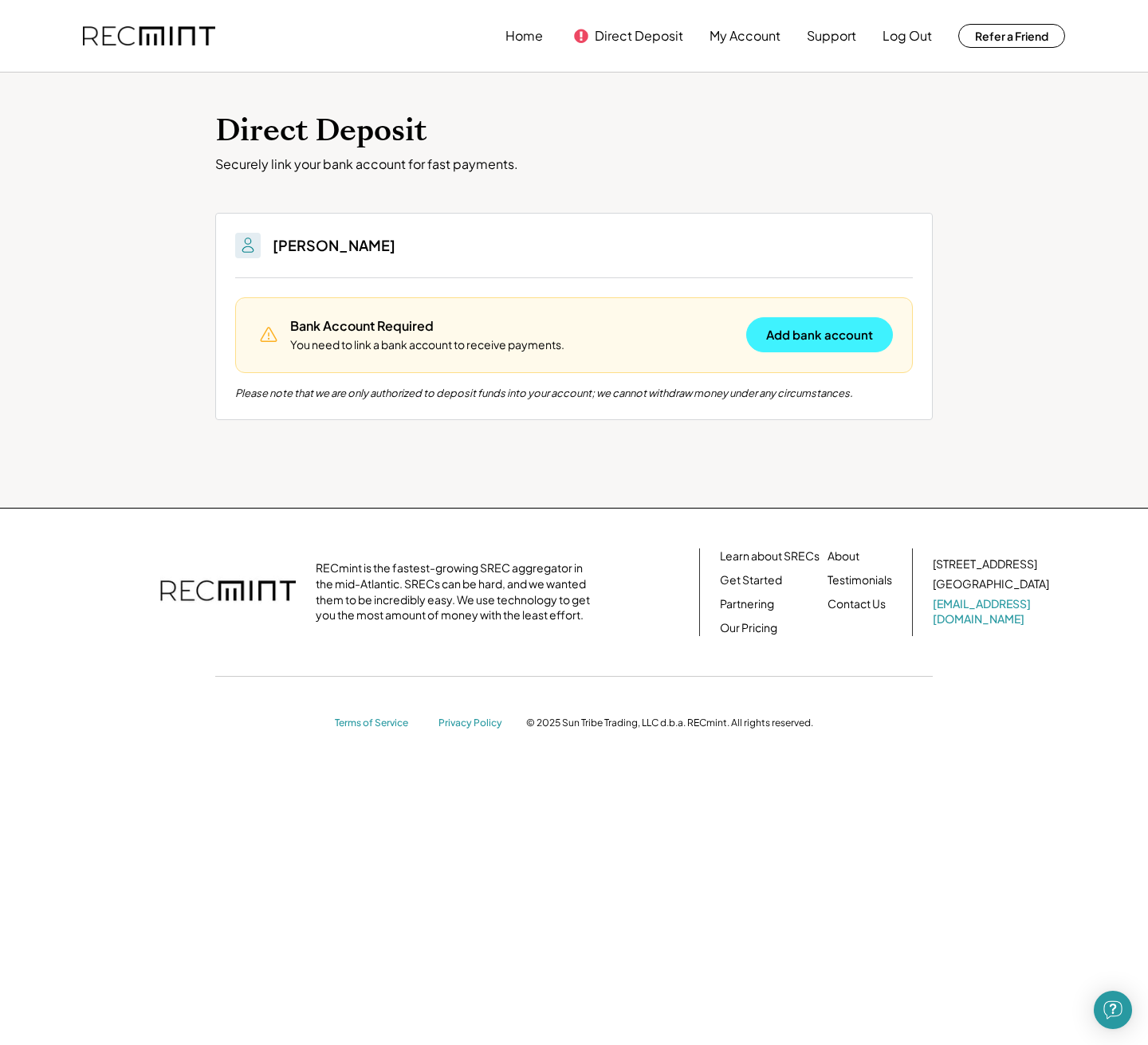
click at [796, 335] on button "Add bank account" at bounding box center [820, 334] width 147 height 35
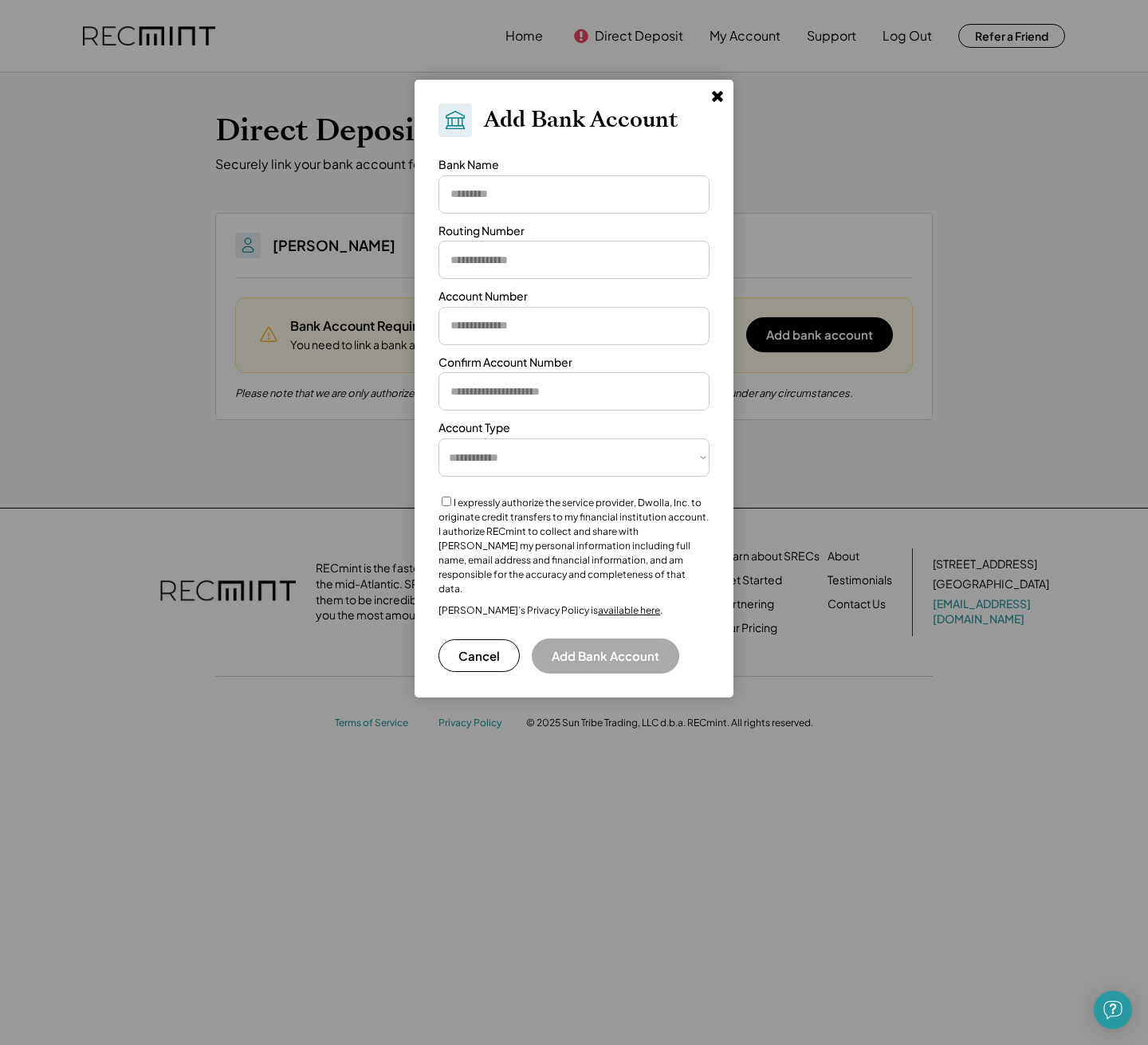
click at [491, 198] on input "input" at bounding box center [574, 194] width 271 height 38
type input "****"
click at [488, 270] on input "input" at bounding box center [574, 260] width 271 height 38
type input "*********"
click at [526, 318] on input "input" at bounding box center [574, 326] width 271 height 38
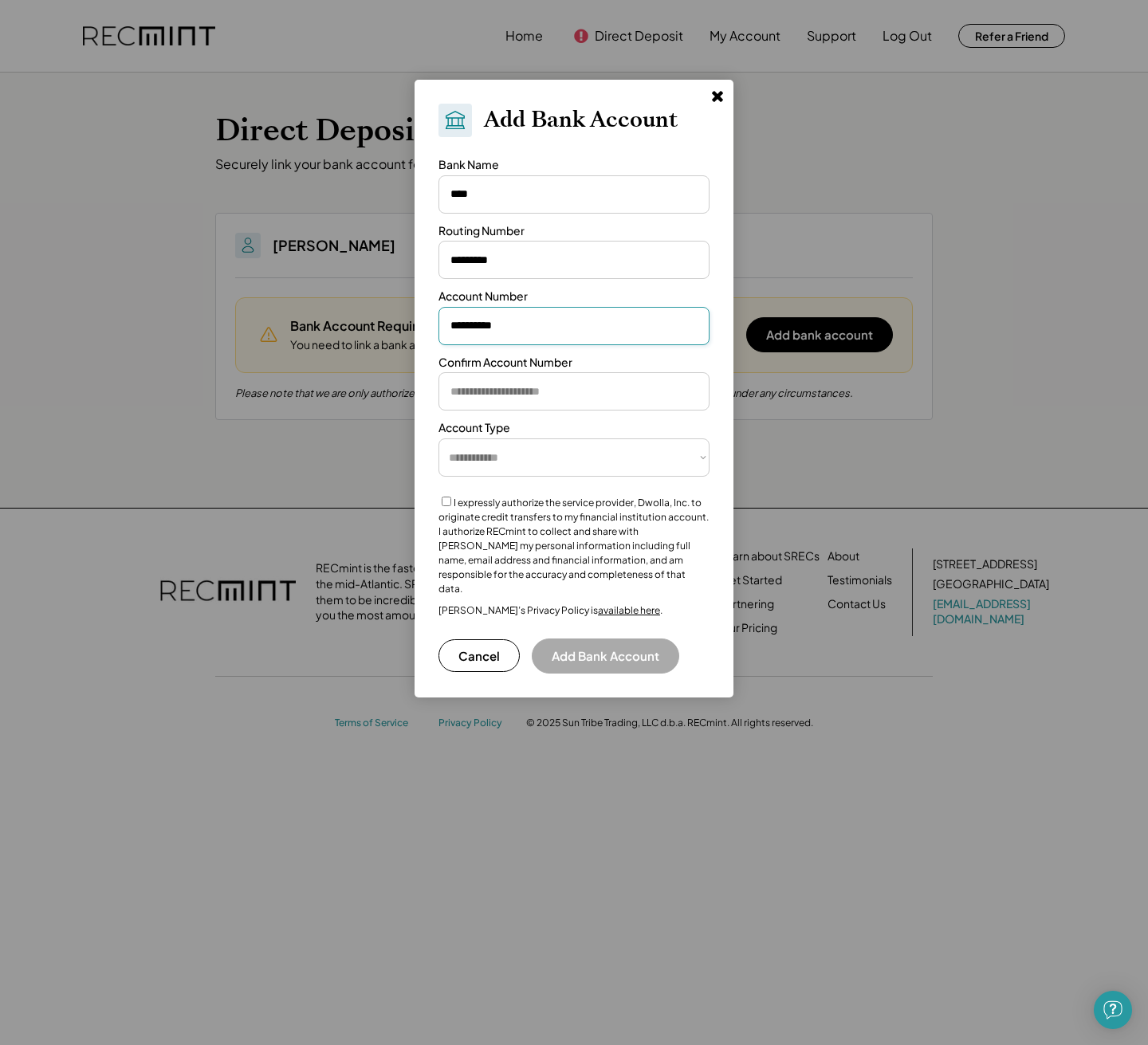
type input "**********"
drag, startPoint x: 515, startPoint y: 385, endPoint x: 500, endPoint y: 380, distance: 15.8
click at [515, 385] on input "input" at bounding box center [574, 391] width 271 height 38
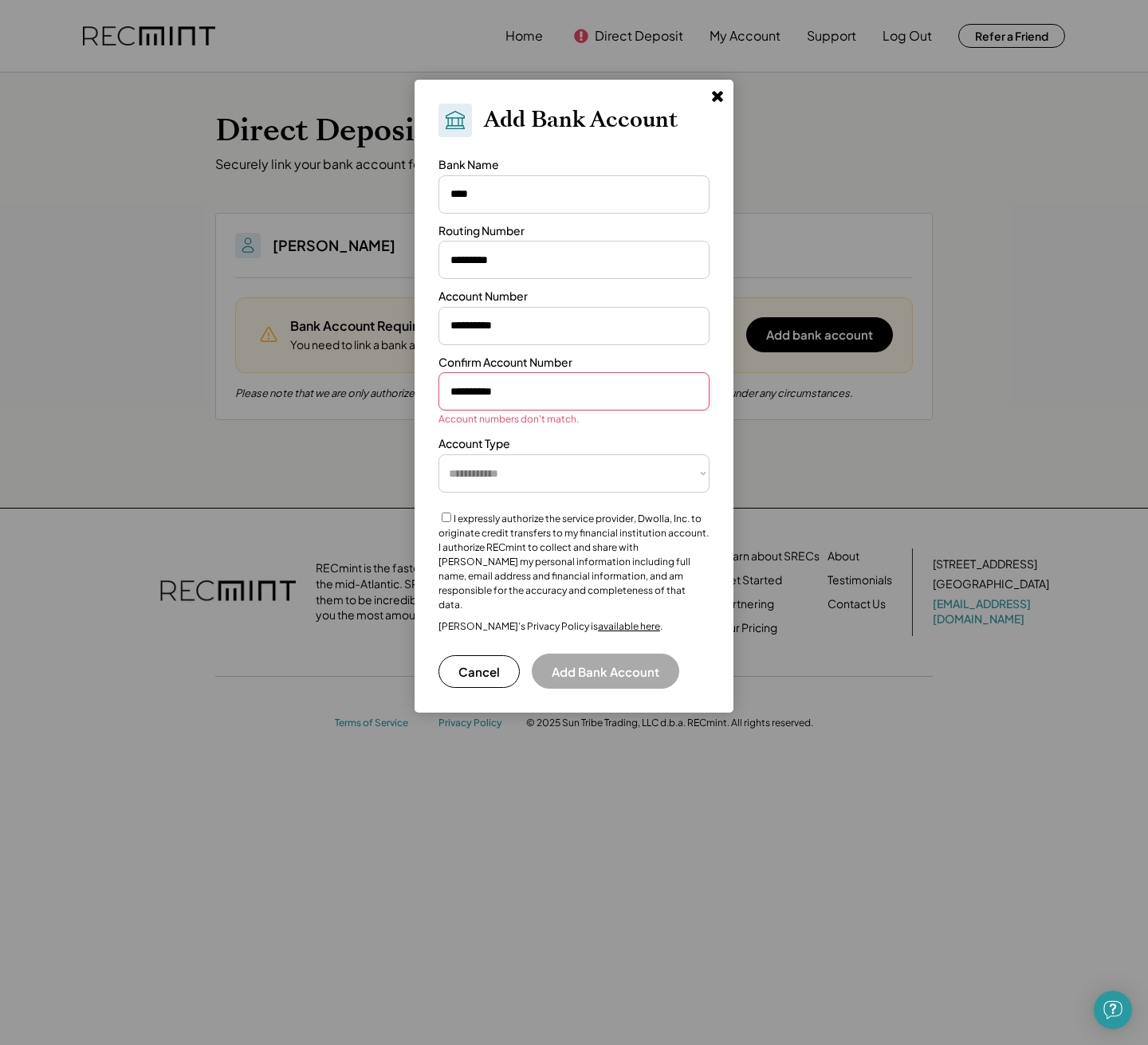
type input "**********"
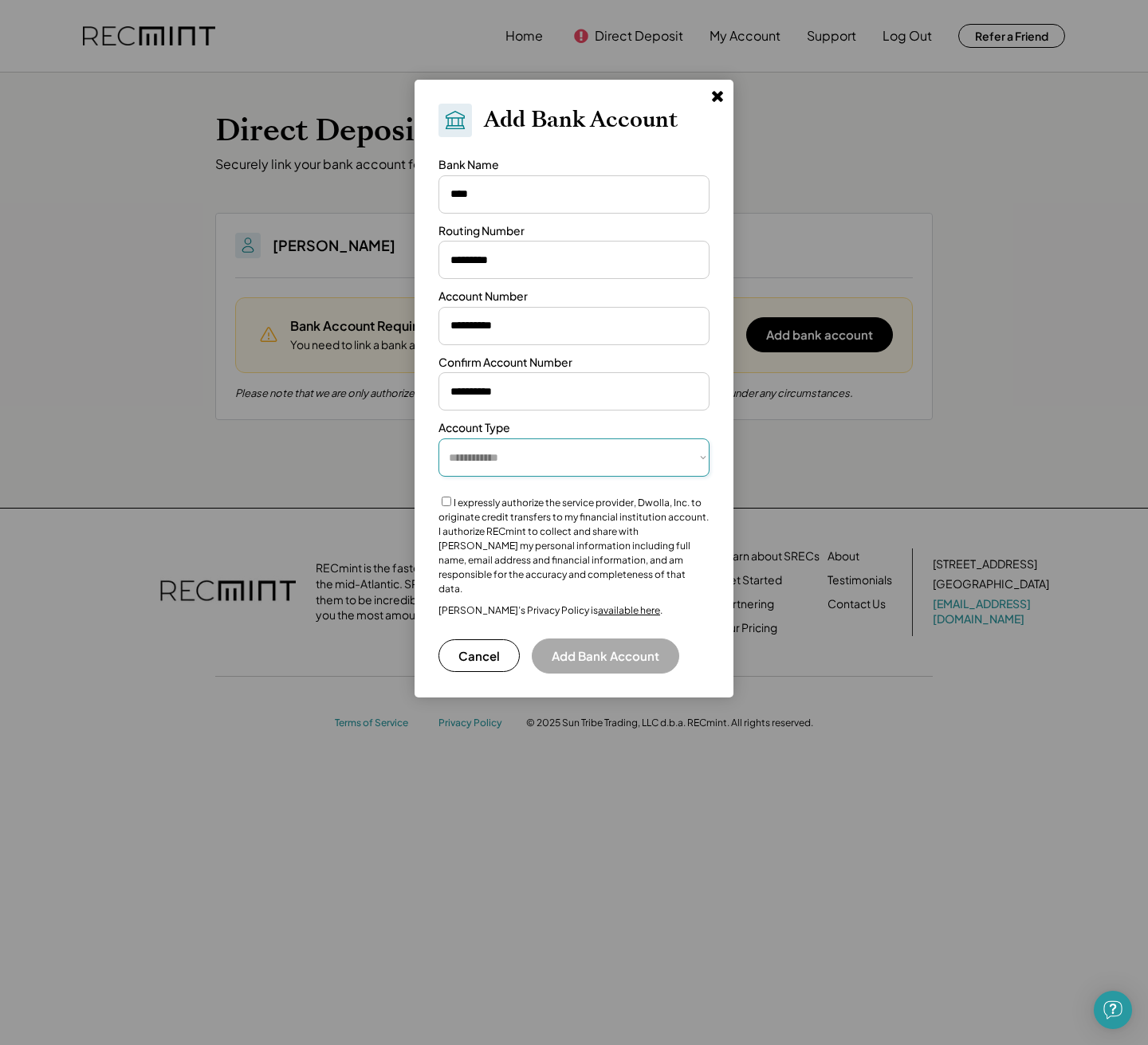
select select "**********"
click at [592, 638] on button "Add Bank Account" at bounding box center [605, 655] width 147 height 35
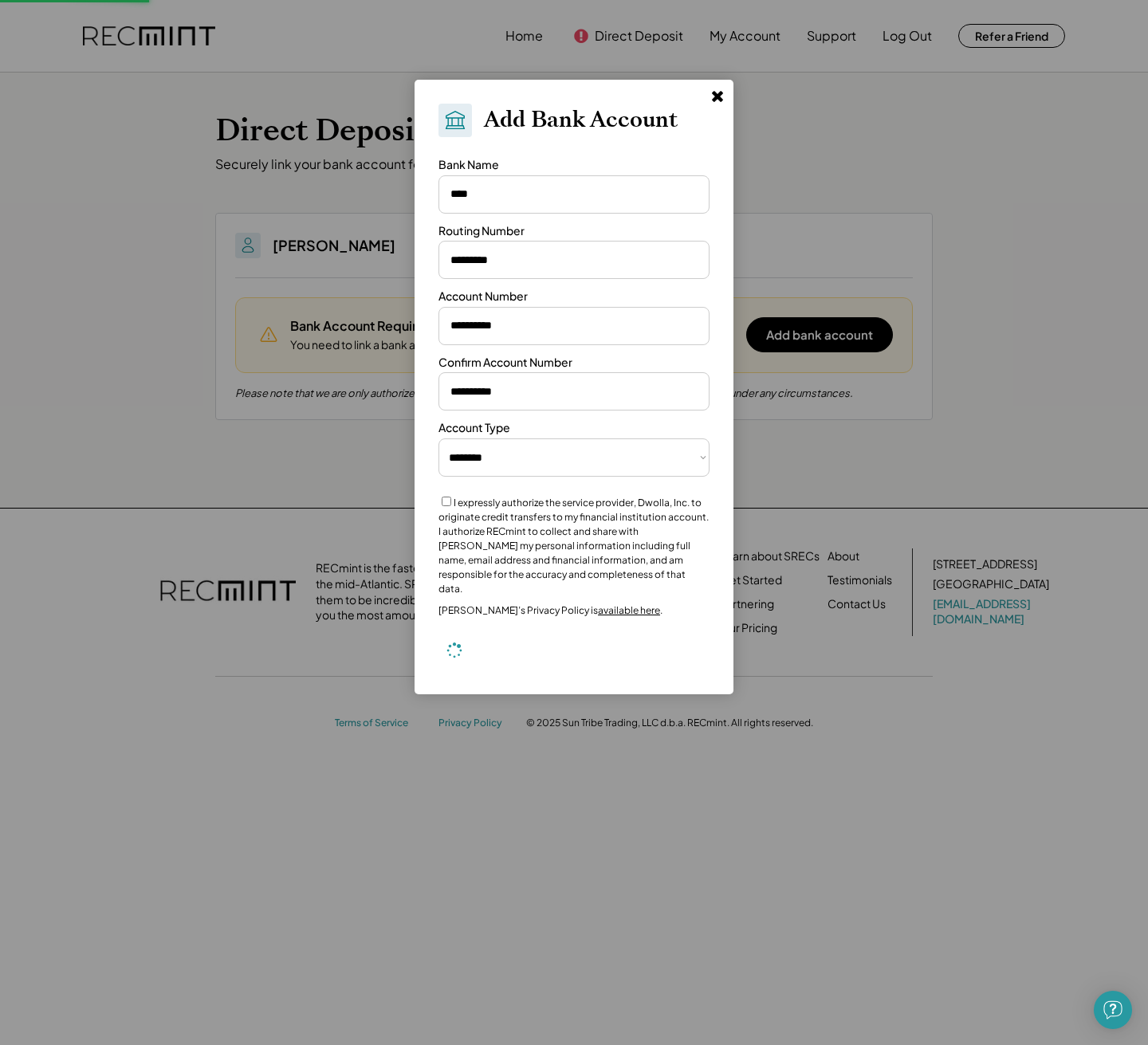
select select "**********"
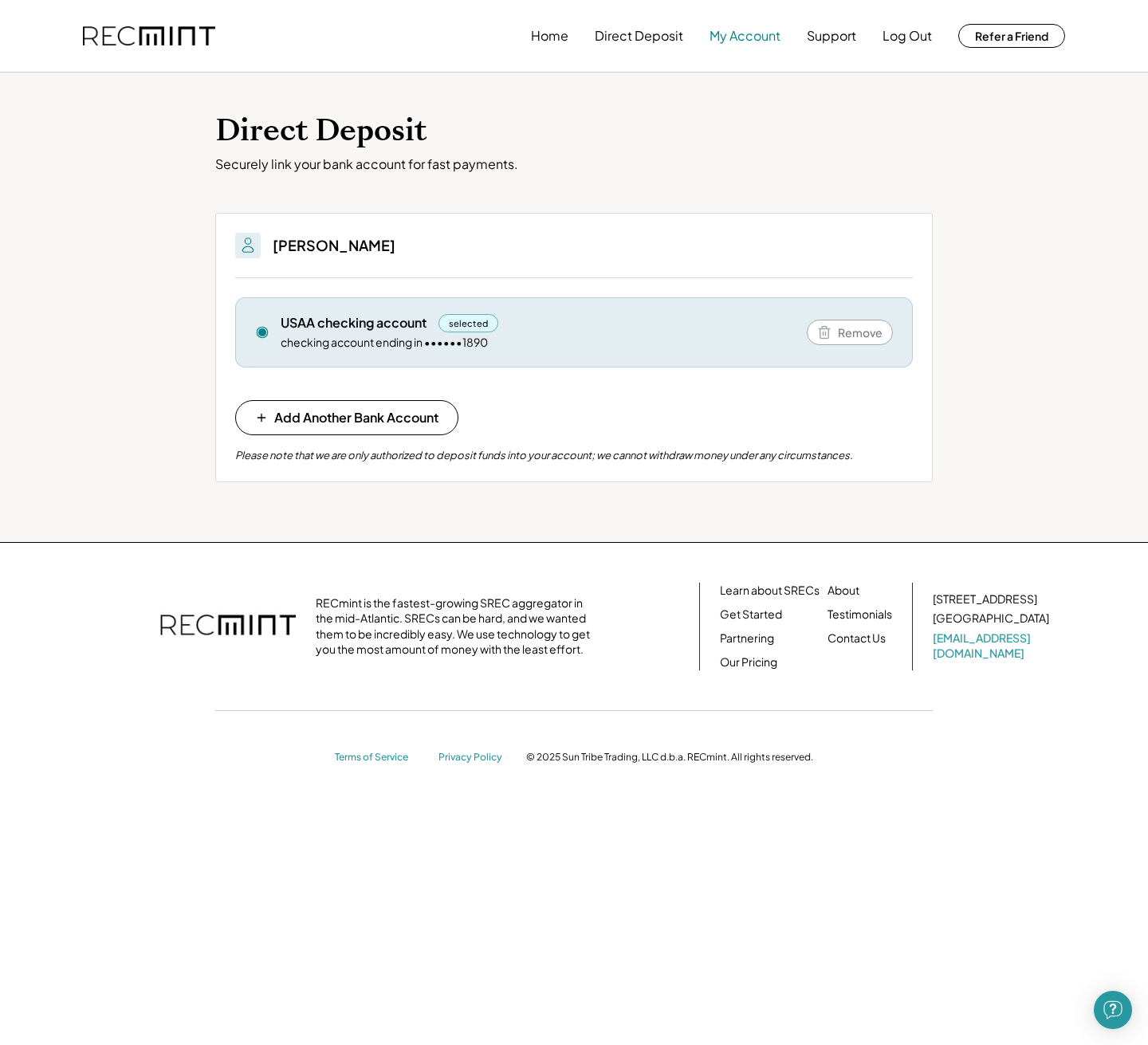
click at [730, 38] on button "My Account" at bounding box center [745, 36] width 71 height 32
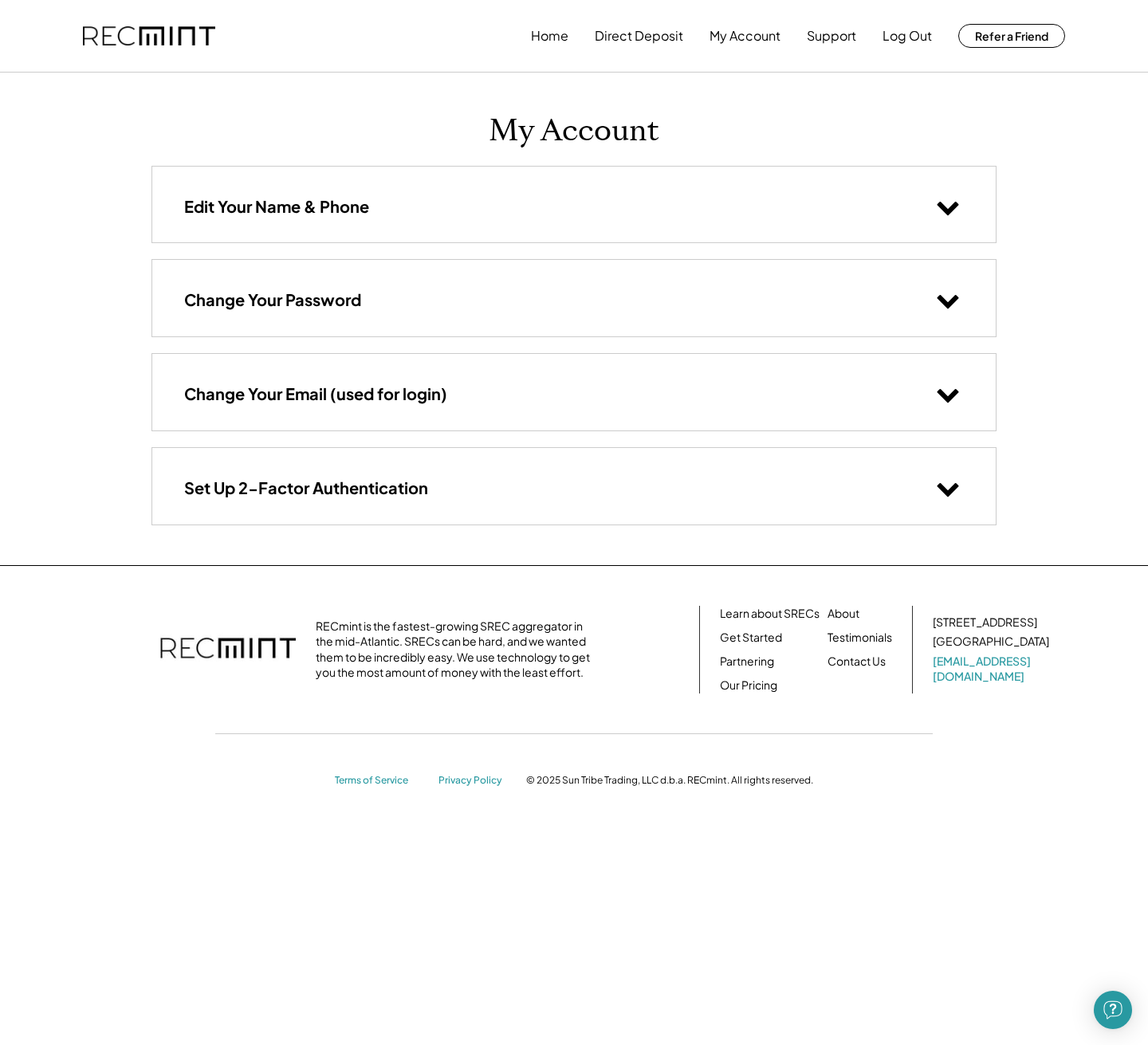
click at [614, 222] on div "Edit Your Name & Phone" at bounding box center [574, 205] width 844 height 76
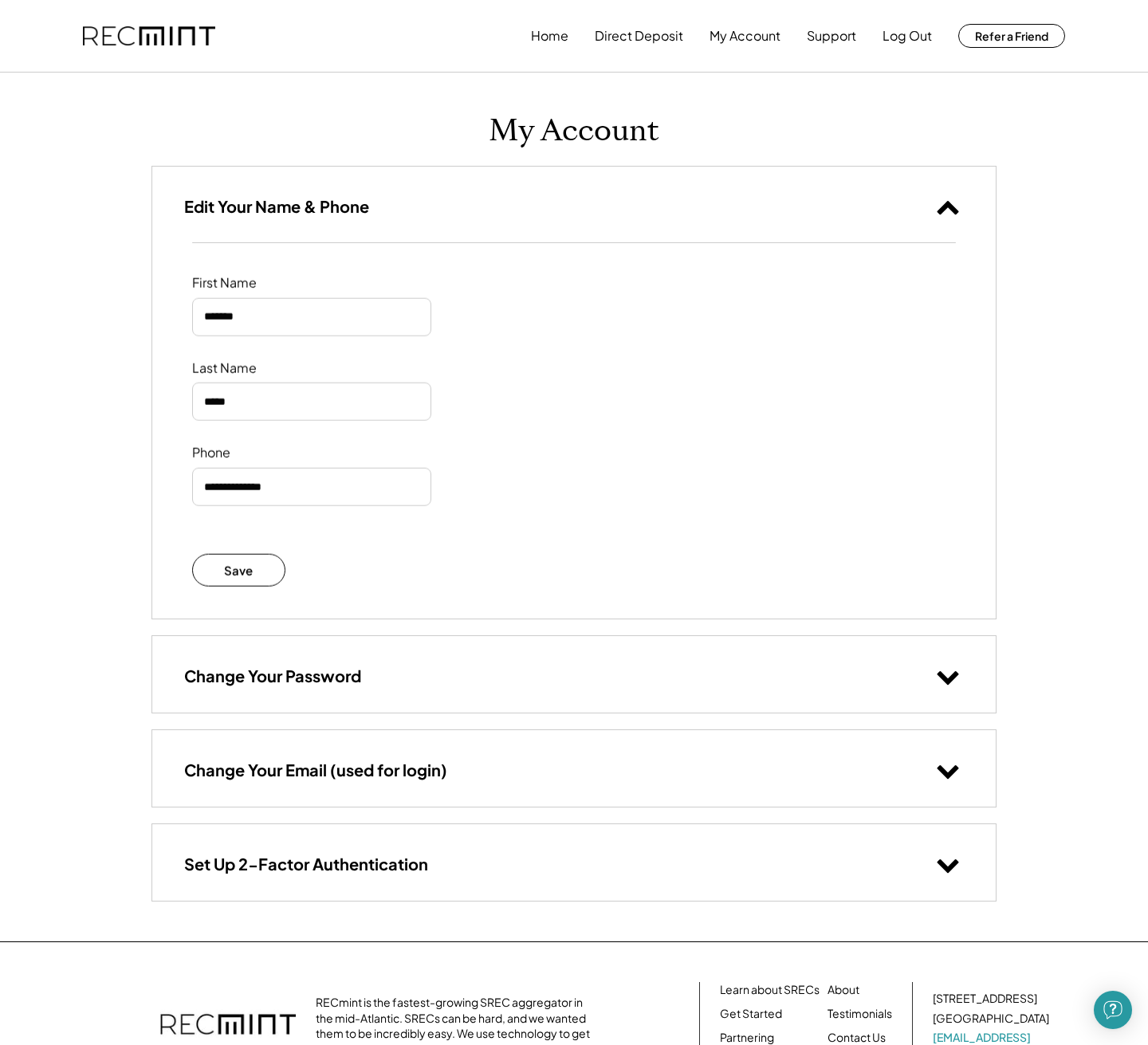
click at [614, 222] on div "Edit Your Name & Phone" at bounding box center [574, 205] width 844 height 76
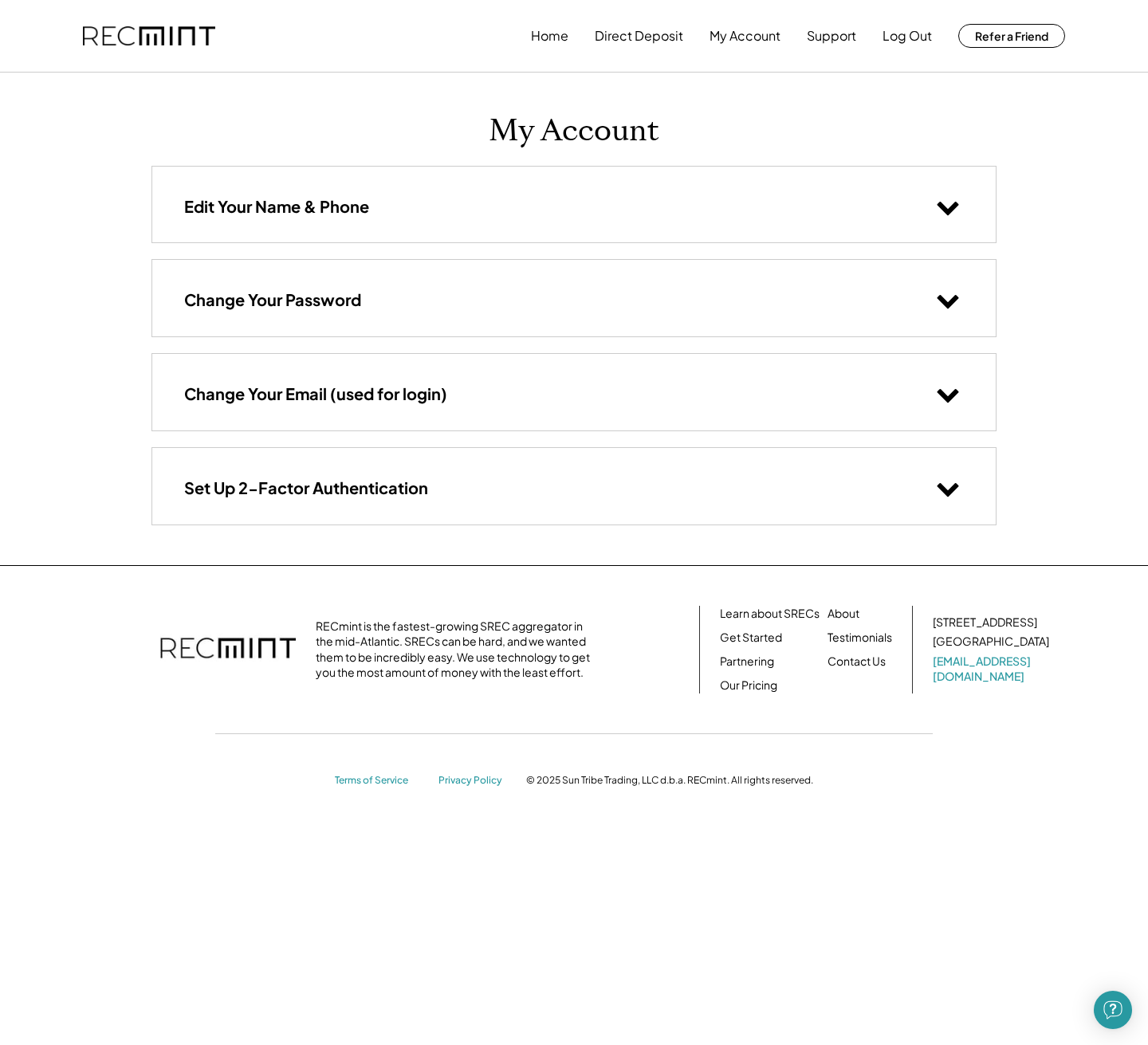
click at [548, 499] on div "Set Up 2-Factor Authentication" at bounding box center [574, 486] width 844 height 76
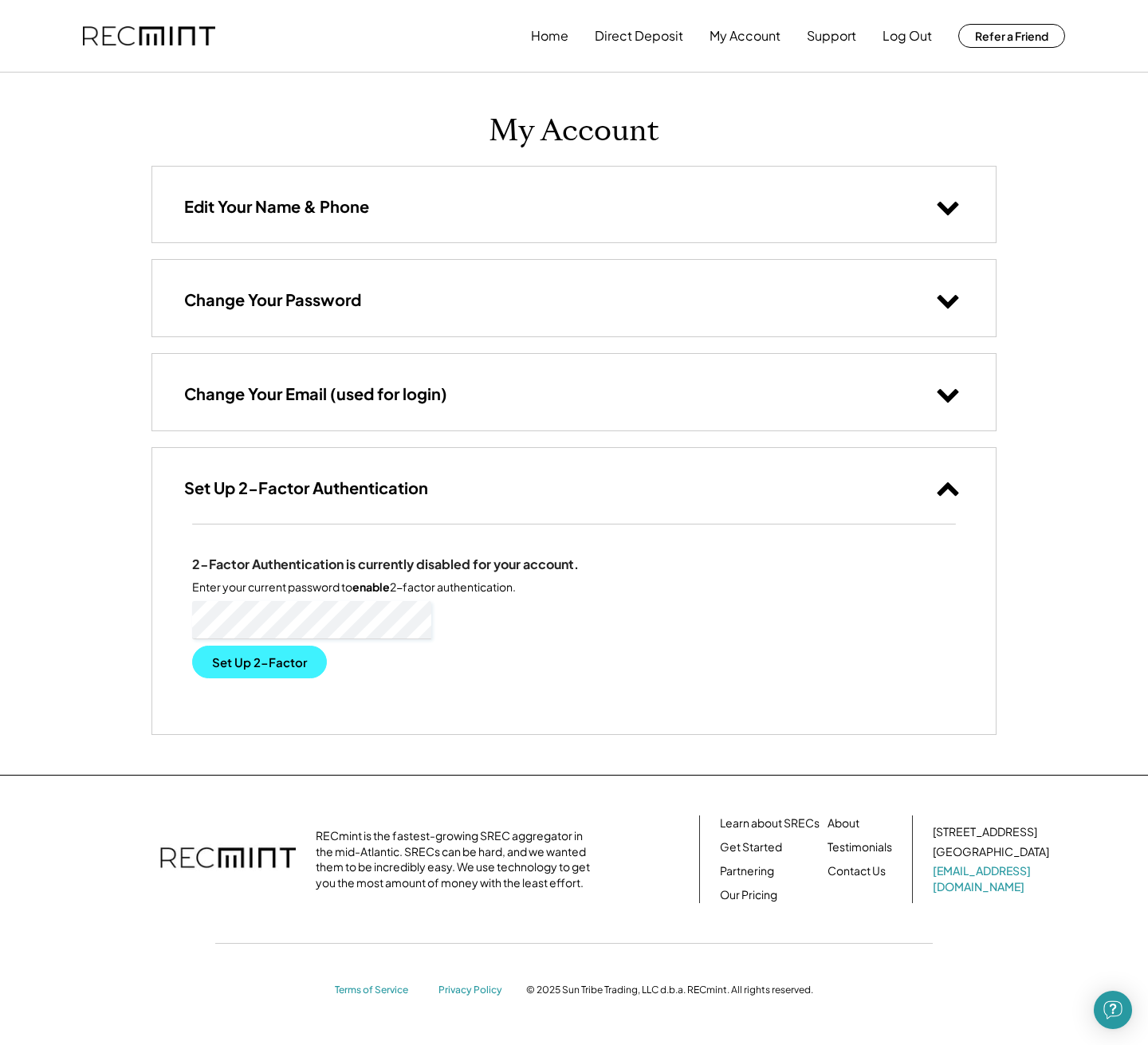
click at [283, 667] on button "Set Up 2-Factor" at bounding box center [259, 662] width 134 height 33
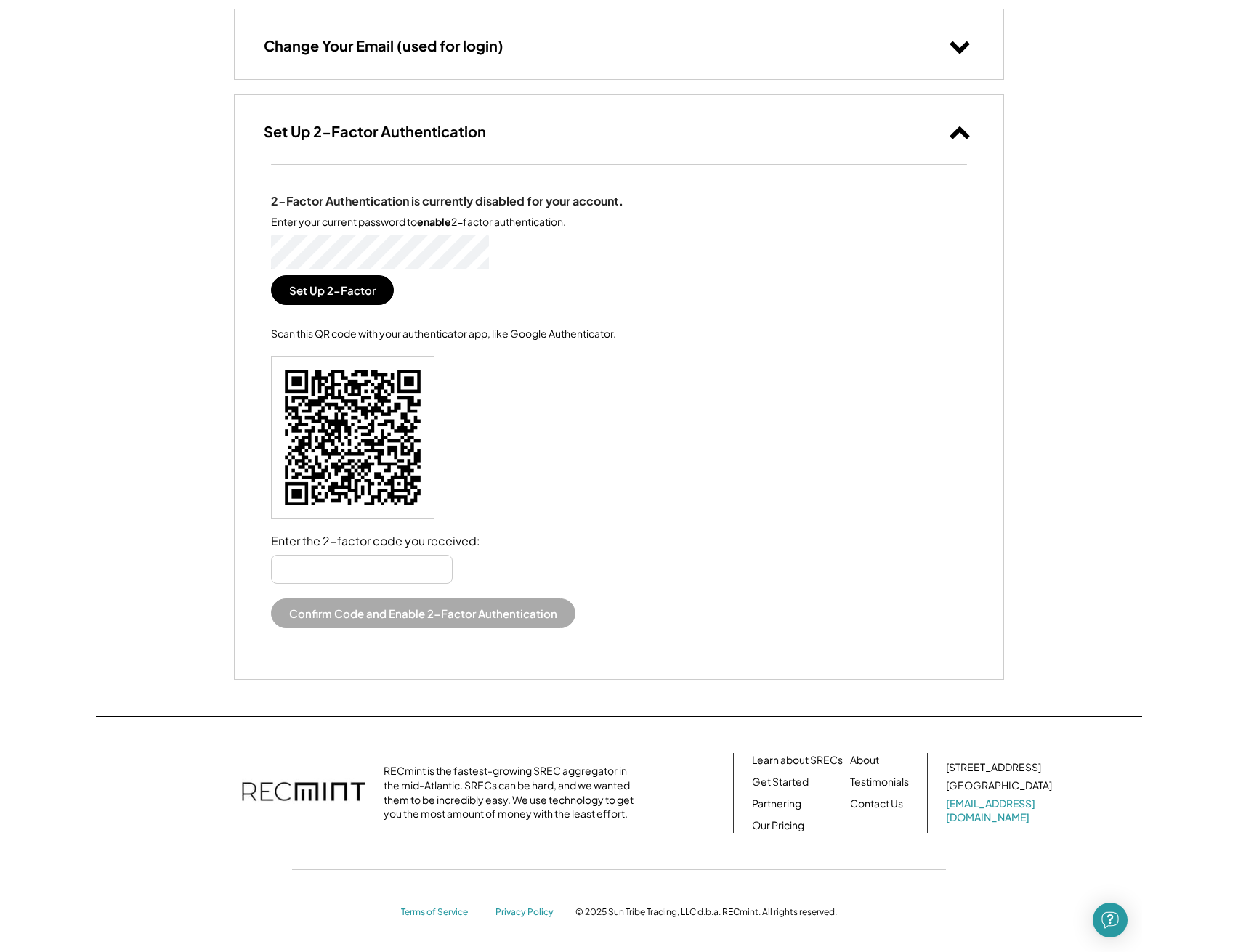
scroll to position [312, 0]
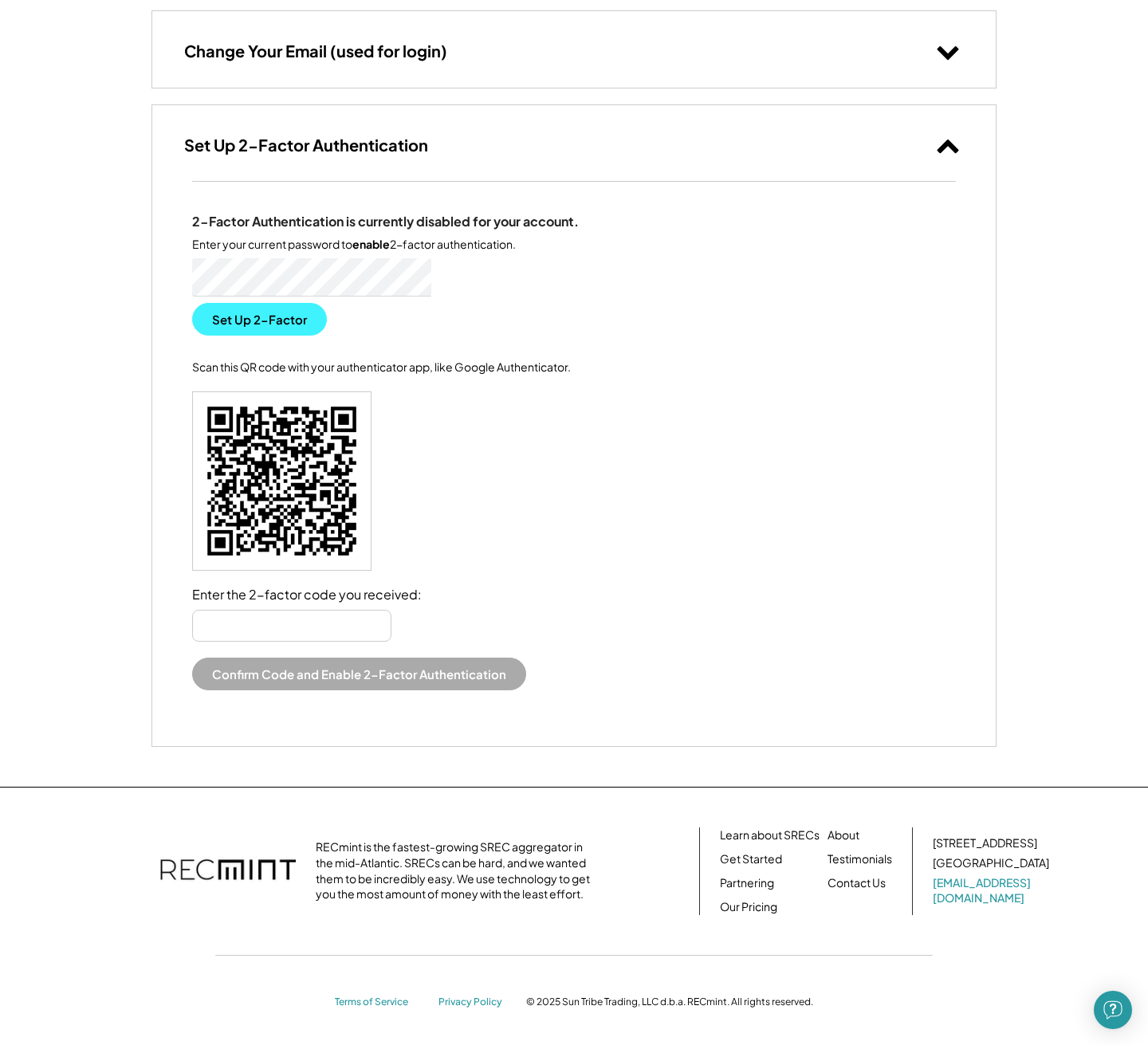
click at [290, 322] on button "Set Up 2-Factor" at bounding box center [259, 319] width 134 height 33
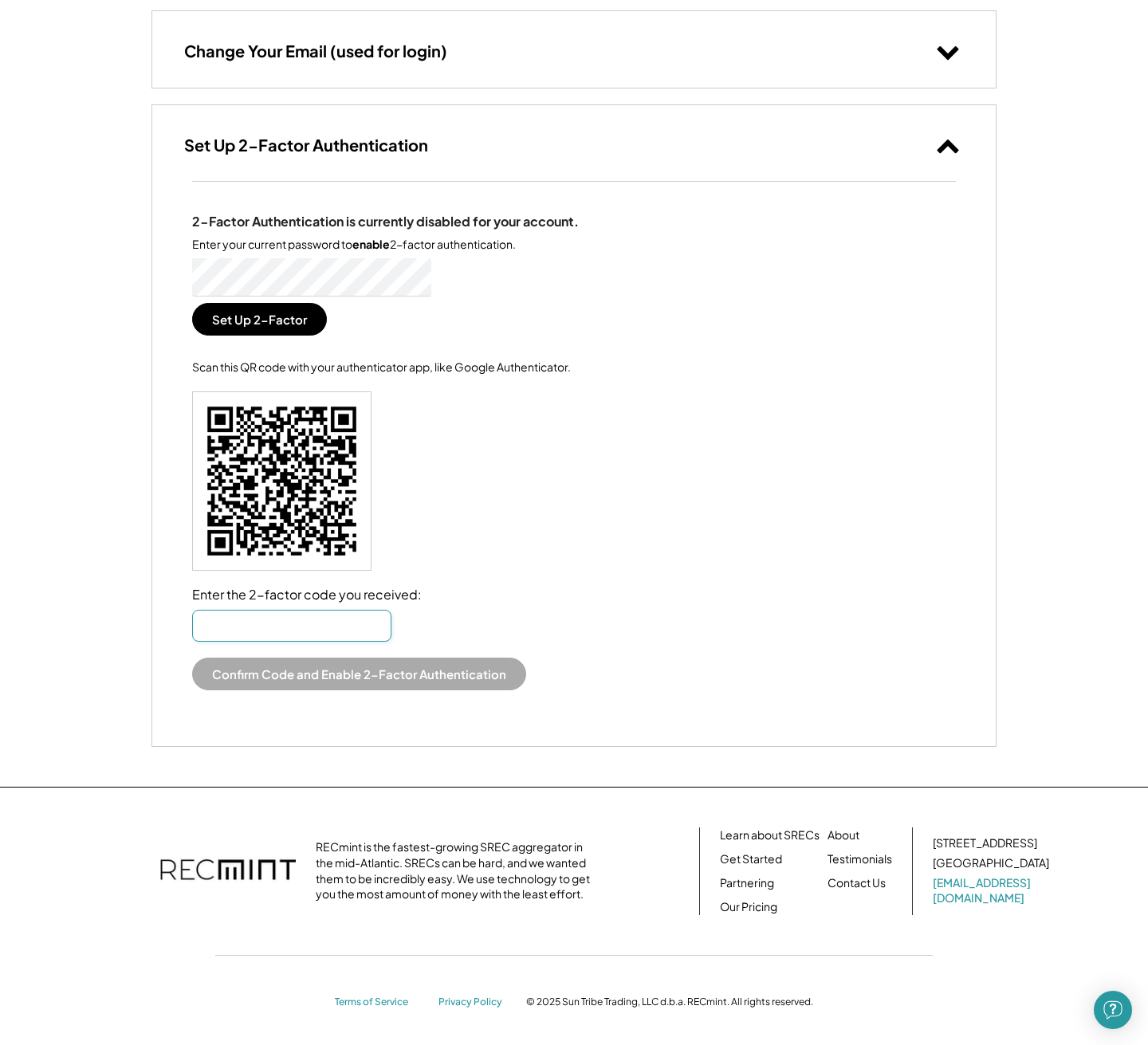
click at [287, 610] on input "input" at bounding box center [292, 626] width 200 height 32
click at [591, 63] on div "Change Your Email (used for login)" at bounding box center [574, 49] width 844 height 76
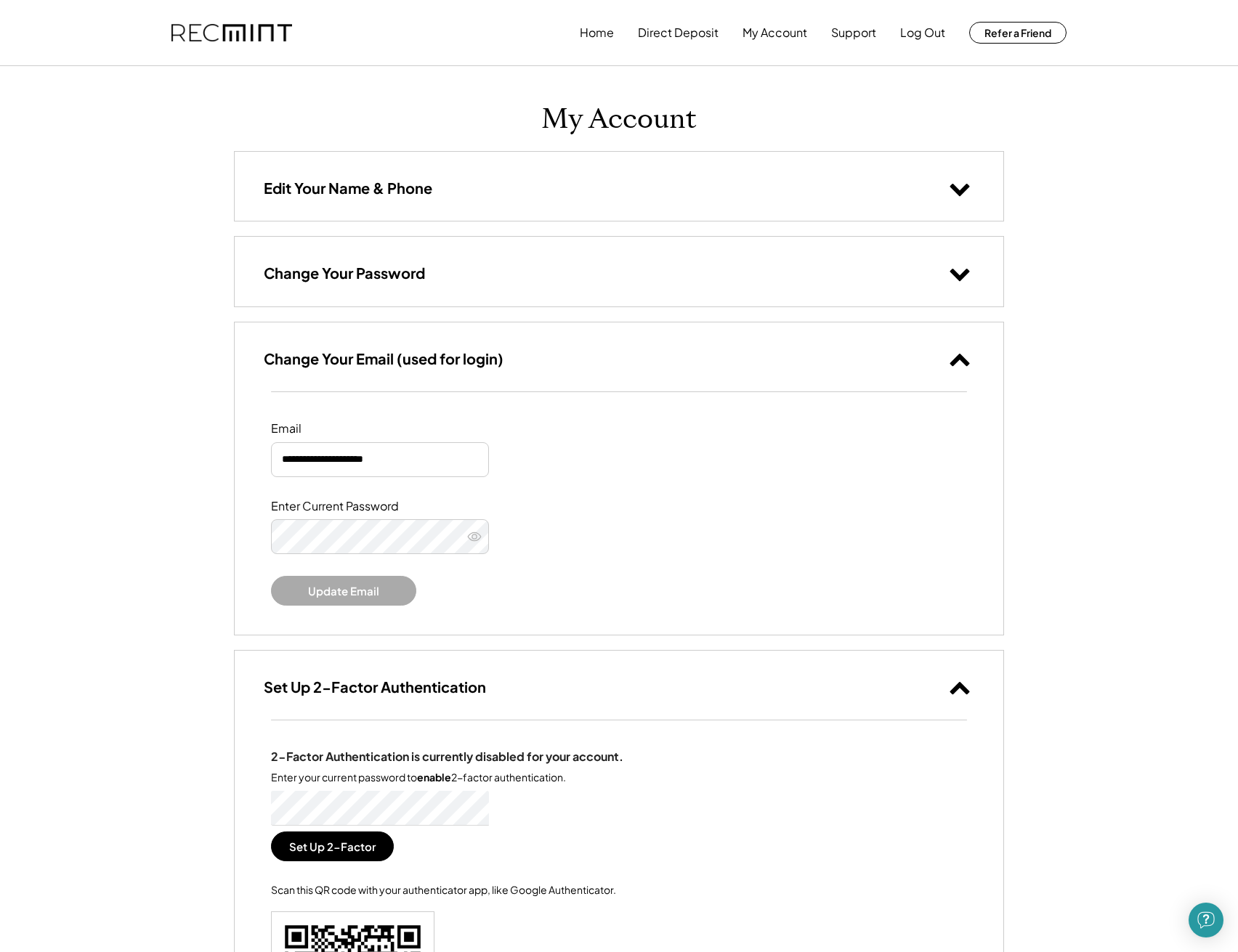
scroll to position [0, 0]
click at [791, 39] on button "My Account" at bounding box center [775, 33] width 65 height 29
click at [779, 32] on button "My Account" at bounding box center [775, 33] width 65 height 29
click at [496, 210] on div "Edit Your Name & Phone" at bounding box center [619, 186] width 769 height 69
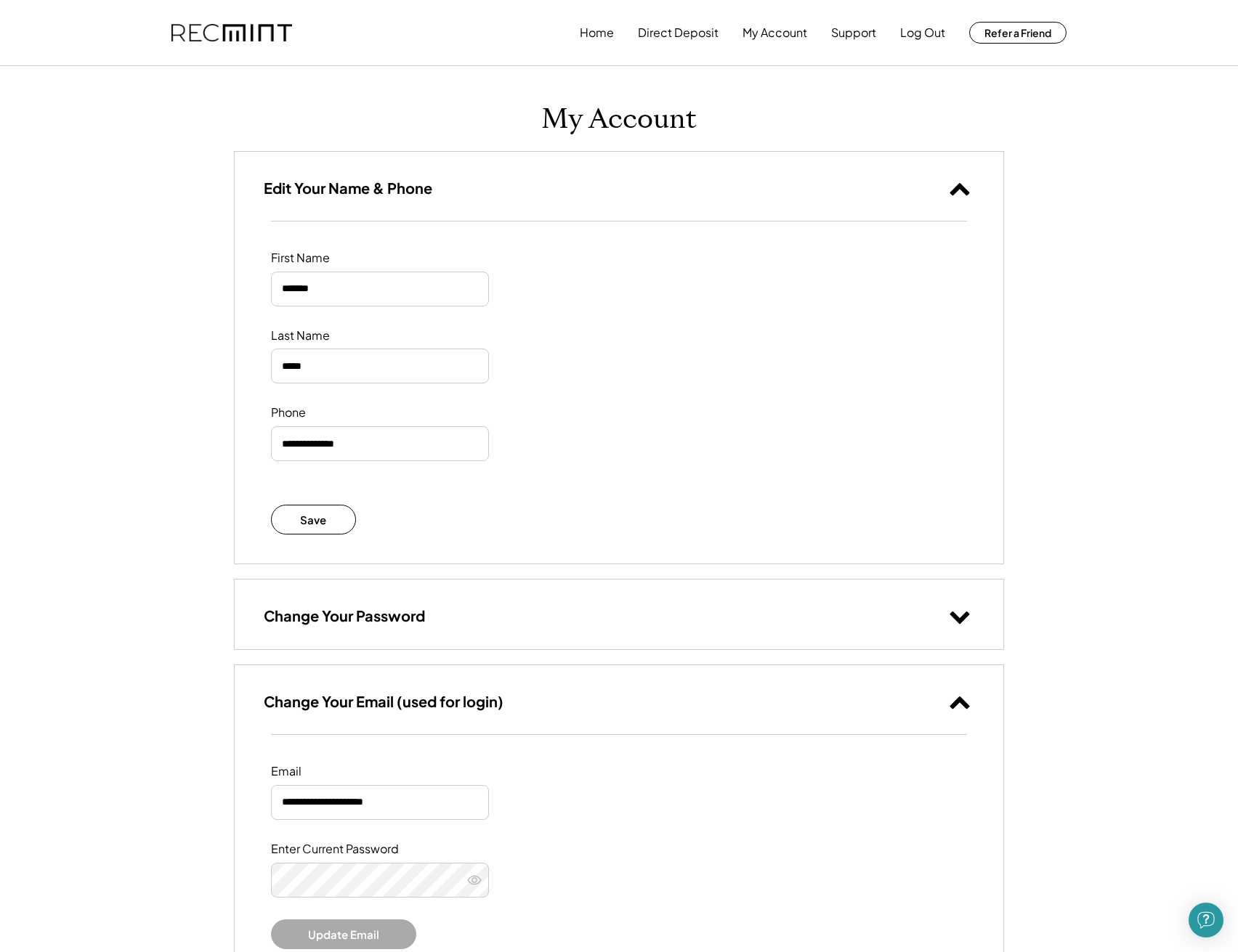
click at [496, 210] on div "Edit Your Name & Phone" at bounding box center [619, 186] width 769 height 69
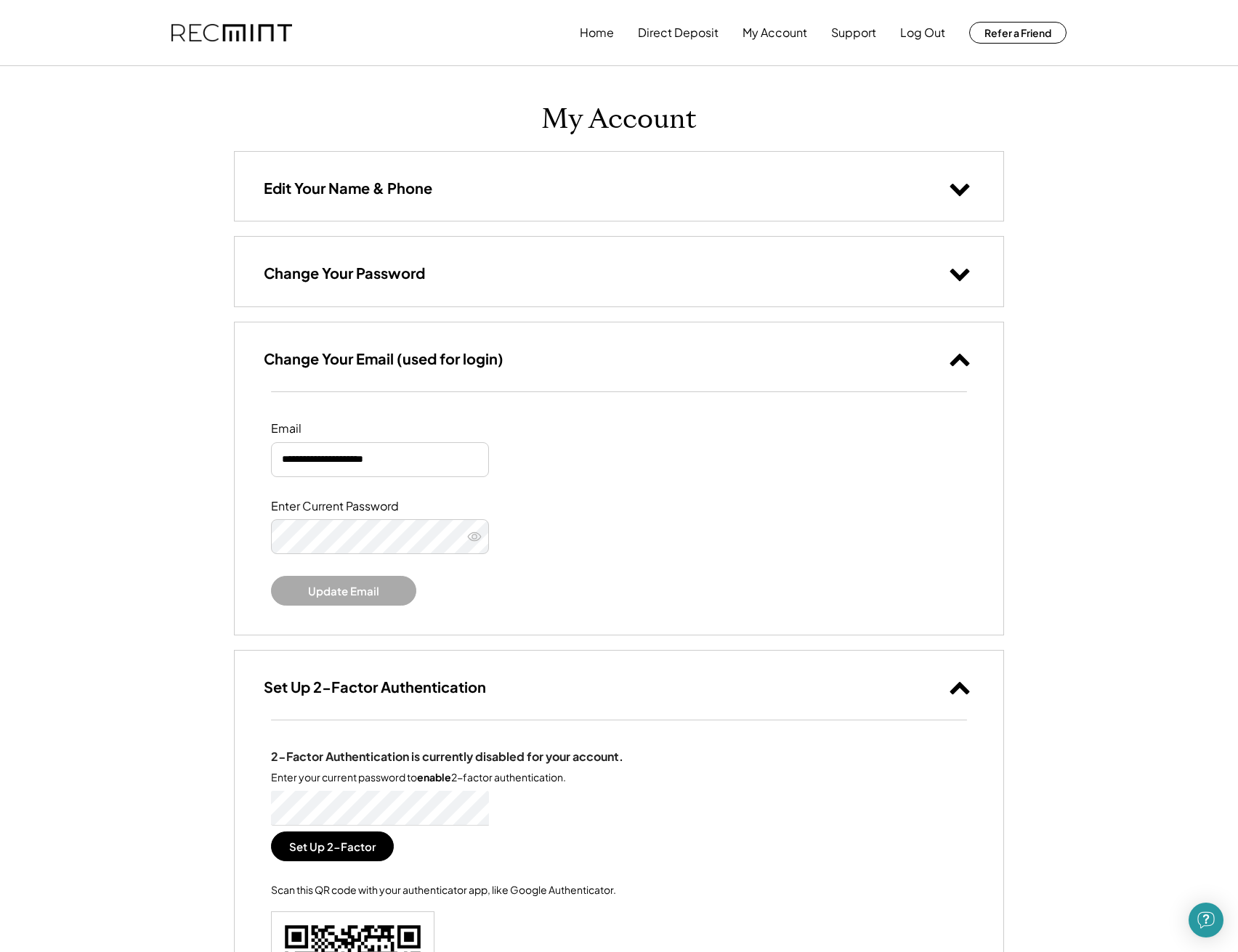
click at [499, 195] on div "Edit Your Name & Phone" at bounding box center [619, 186] width 769 height 69
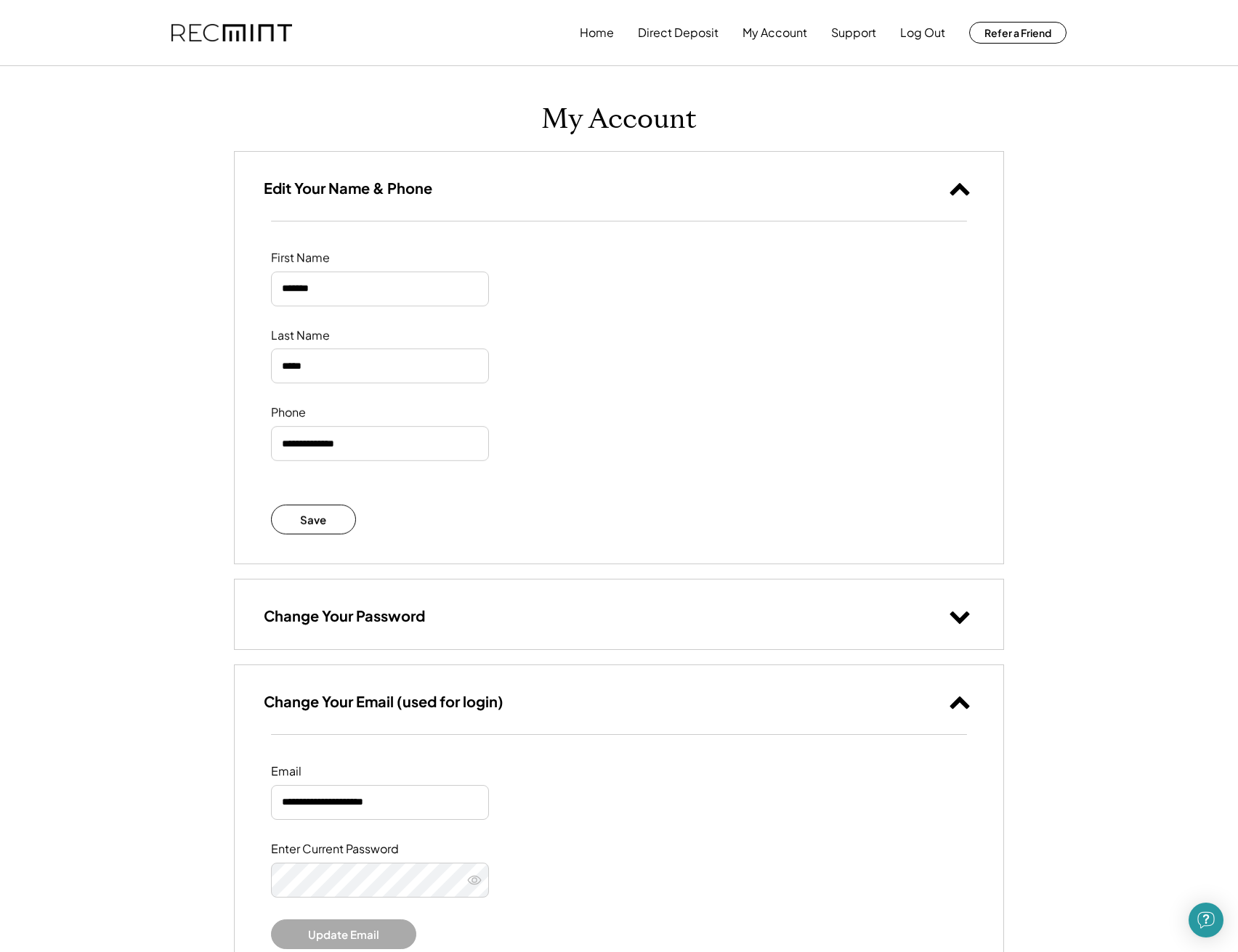
click at [499, 194] on div "Edit Your Name & Phone" at bounding box center [619, 186] width 769 height 69
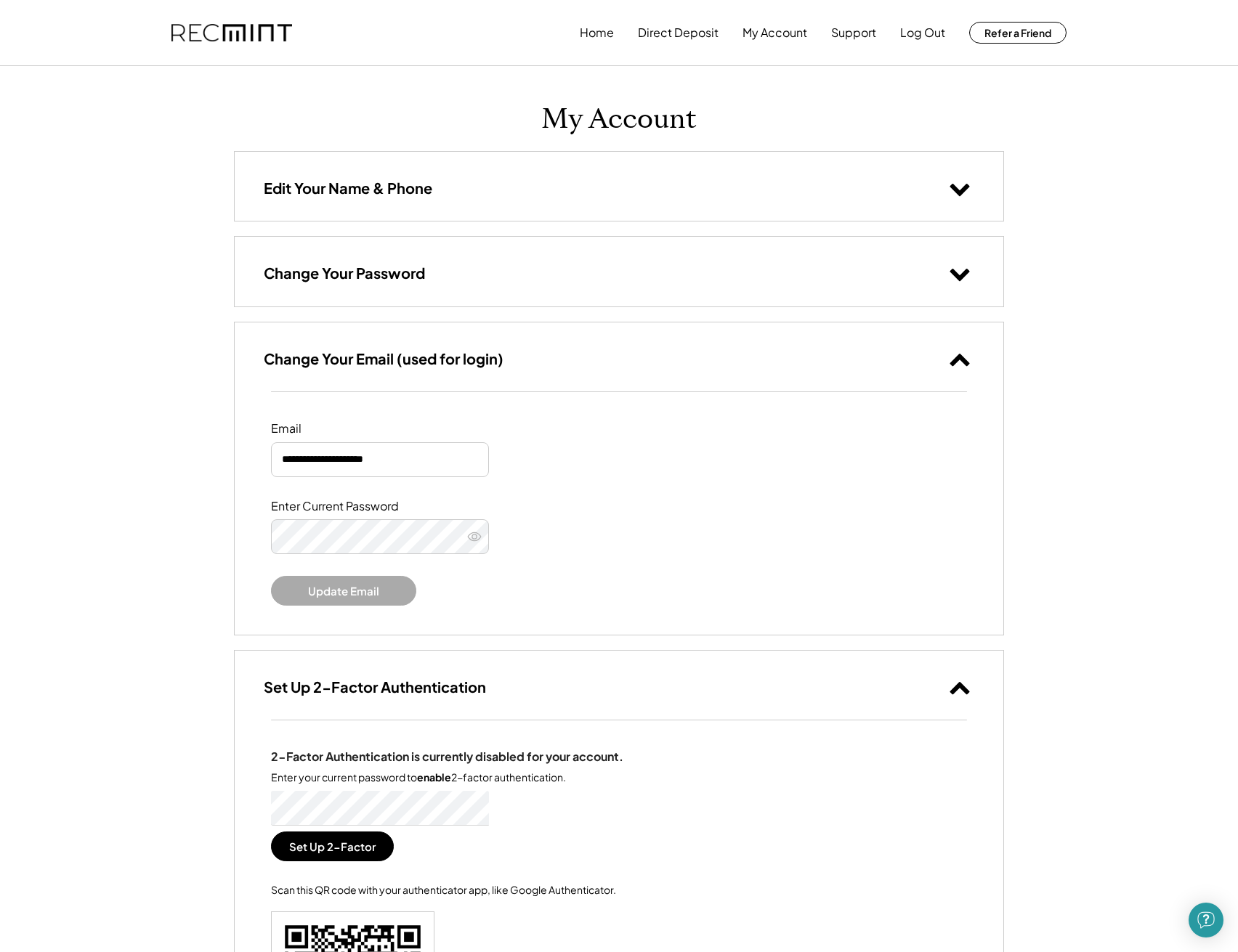
click at [482, 270] on div "Change Your Password" at bounding box center [619, 271] width 769 height 69
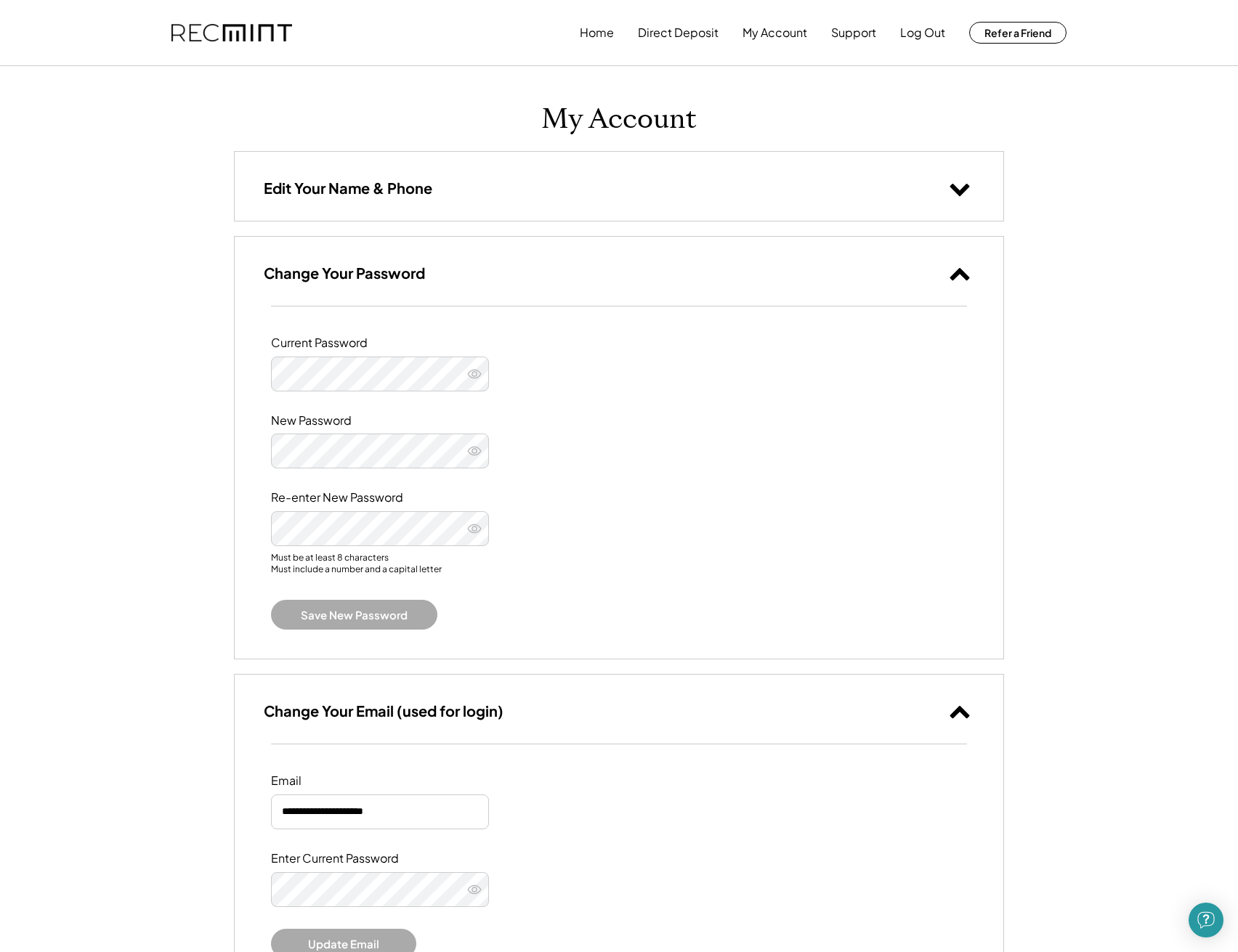
click at [482, 270] on div "Change Your Password" at bounding box center [619, 271] width 769 height 69
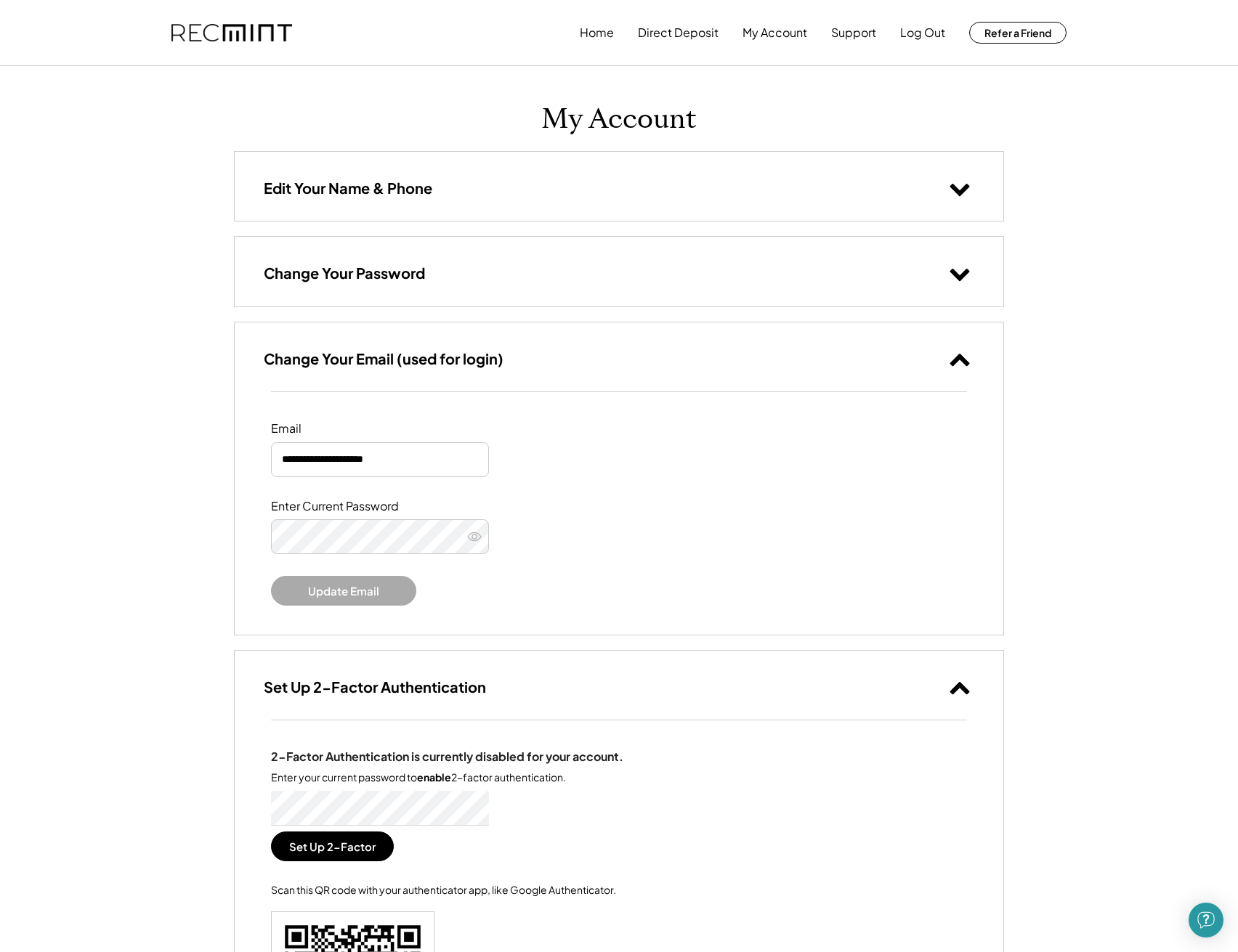
click at [466, 362] on h3 "Change Your Email (used for login)" at bounding box center [383, 359] width 240 height 19
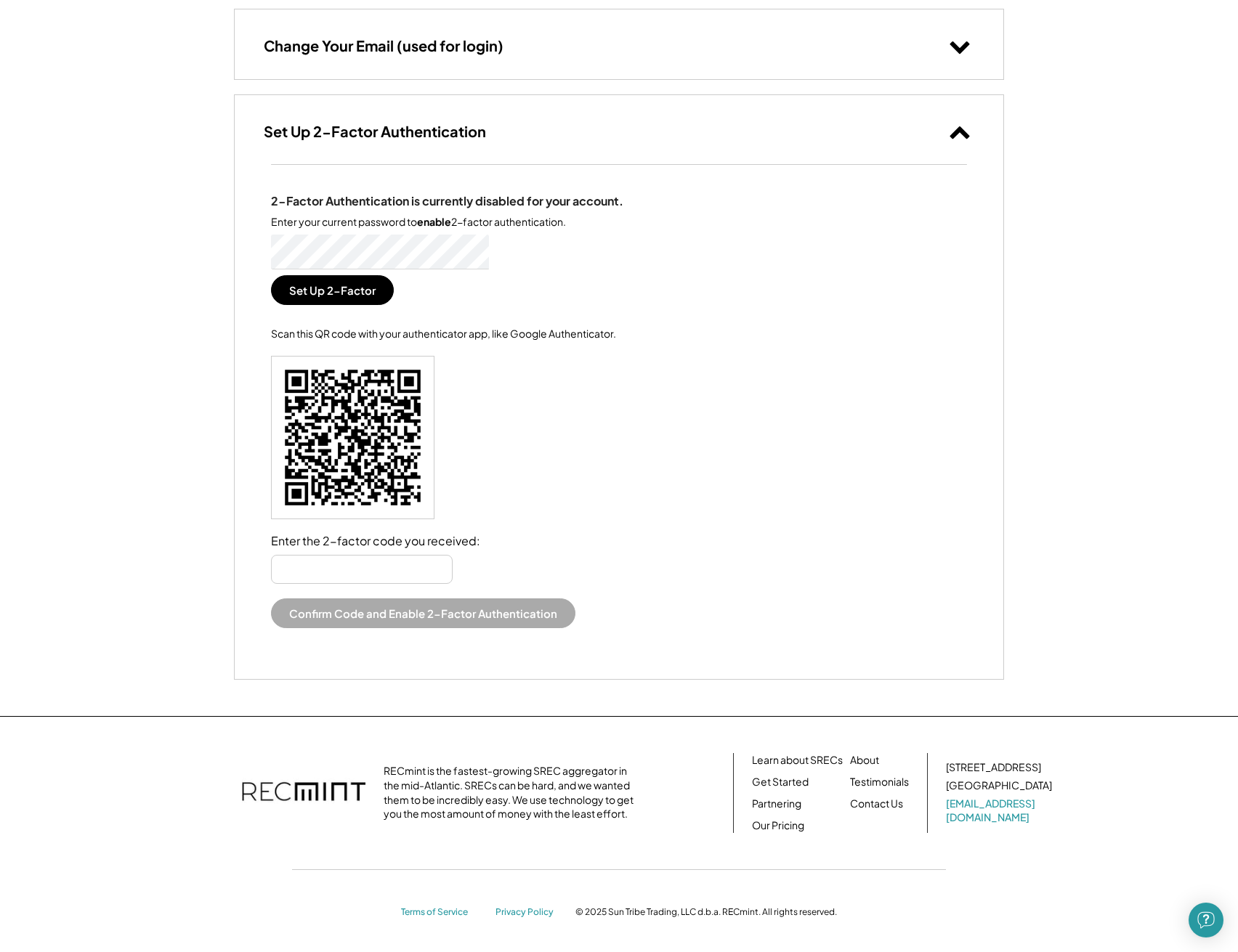
scroll to position [312, 0]
click at [965, 145] on button at bounding box center [960, 132] width 29 height 29
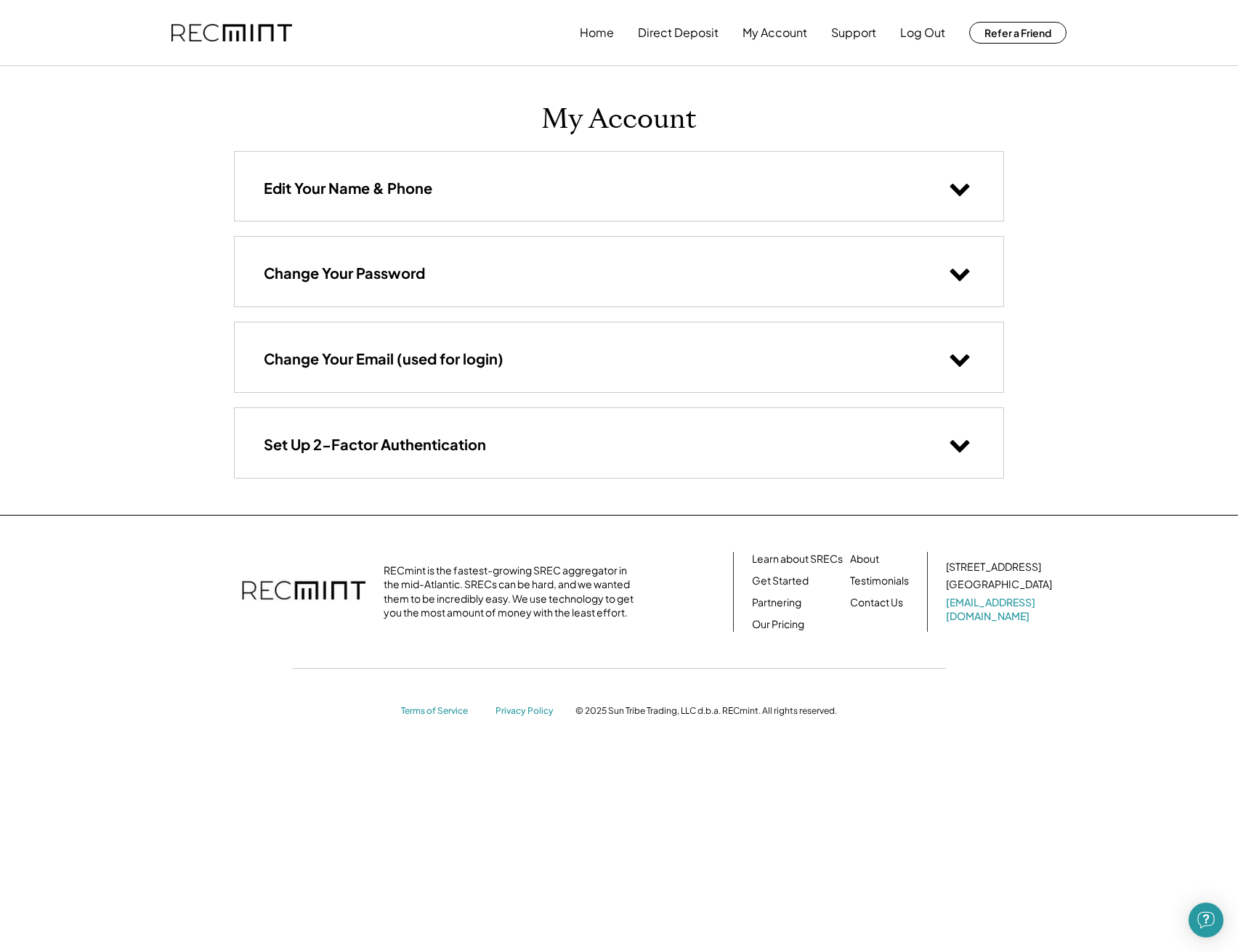
click at [991, 451] on div "Set Up 2-Factor Authentication" at bounding box center [619, 443] width 769 height 69
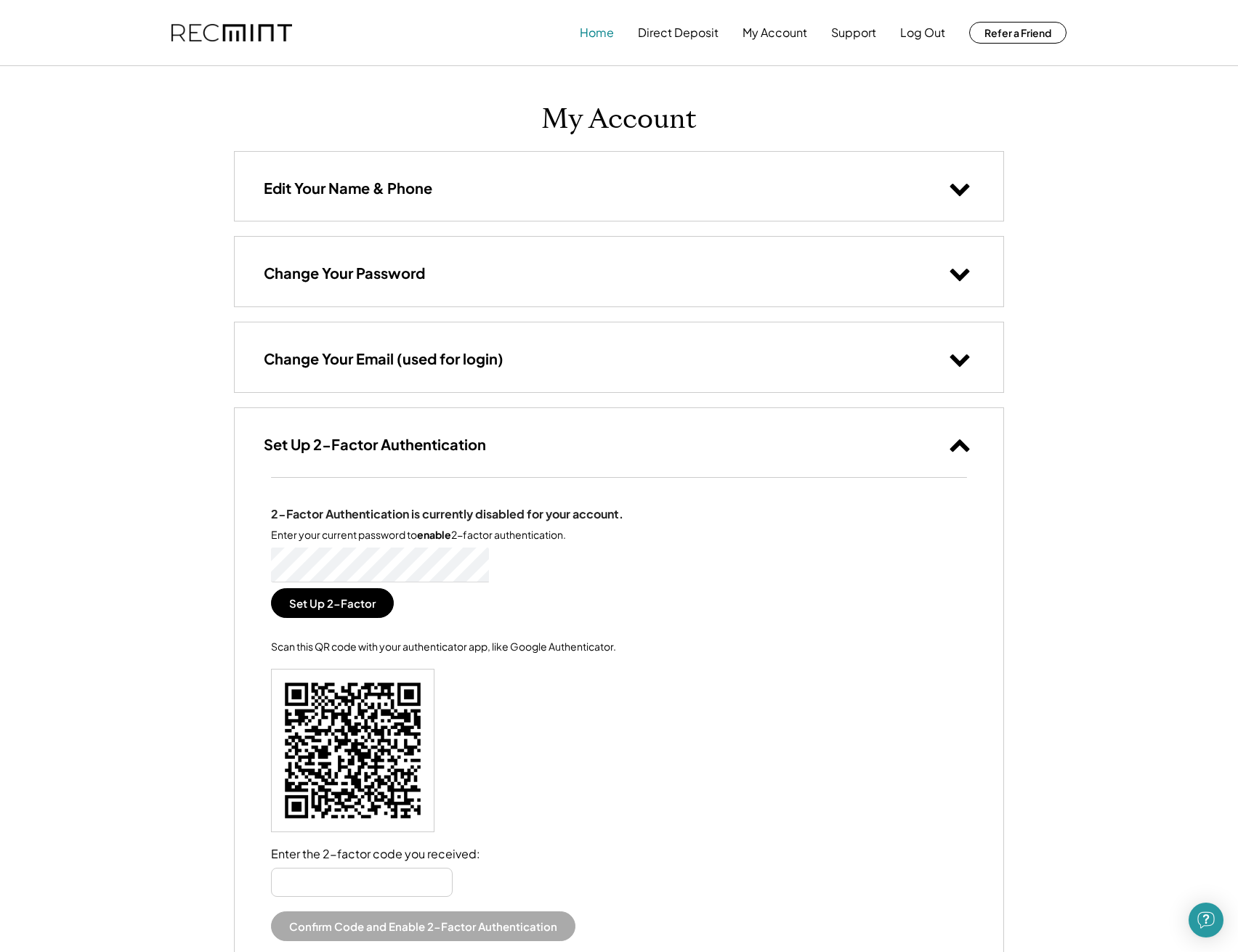
click at [594, 35] on button "Home" at bounding box center [597, 33] width 34 height 29
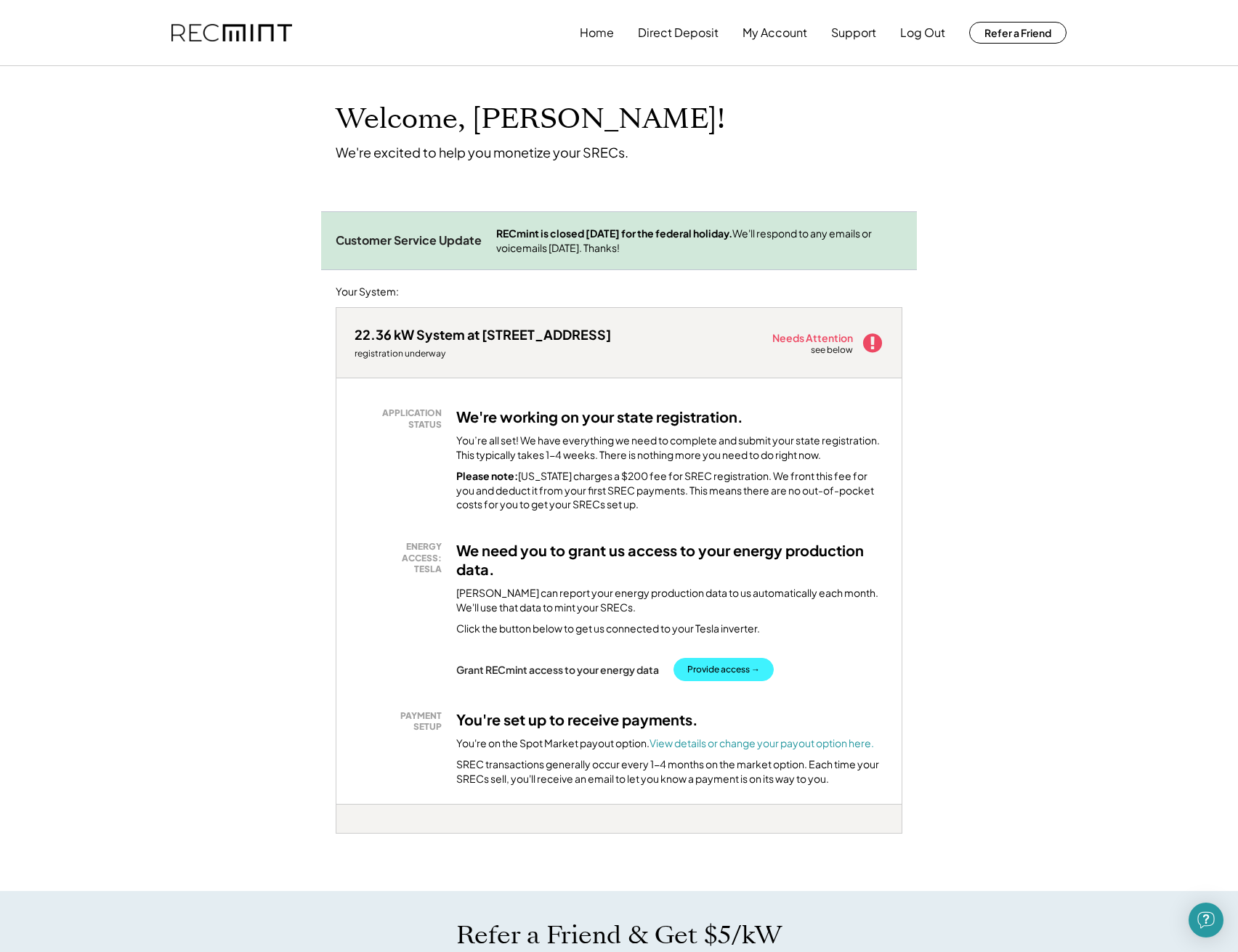
click at [709, 669] on button "Provide access →" at bounding box center [723, 669] width 100 height 23
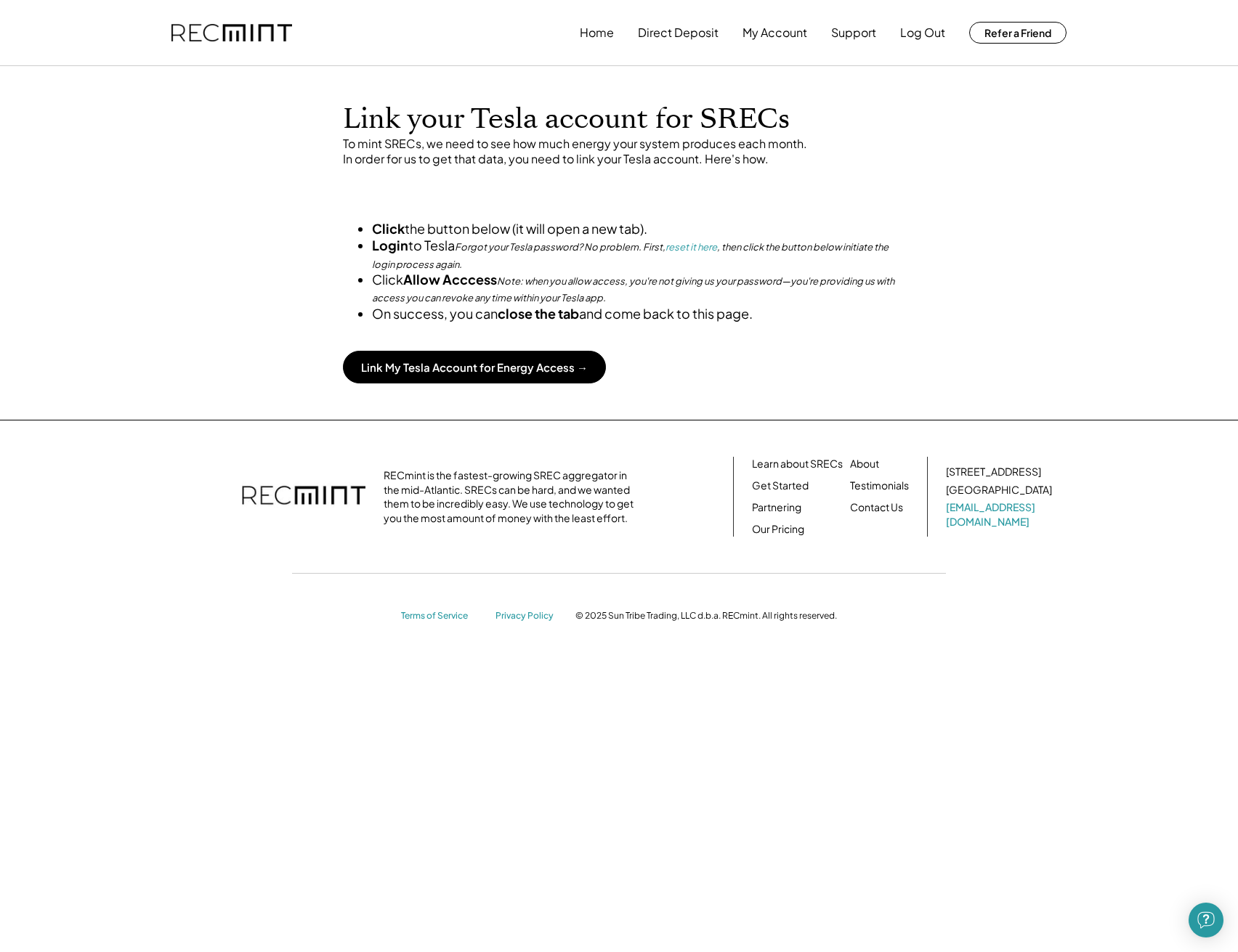
click at [375, 227] on strong "Click" at bounding box center [388, 229] width 32 height 17
click at [414, 384] on button "Link My Tesla Account for Energy Access →" at bounding box center [474, 367] width 263 height 32
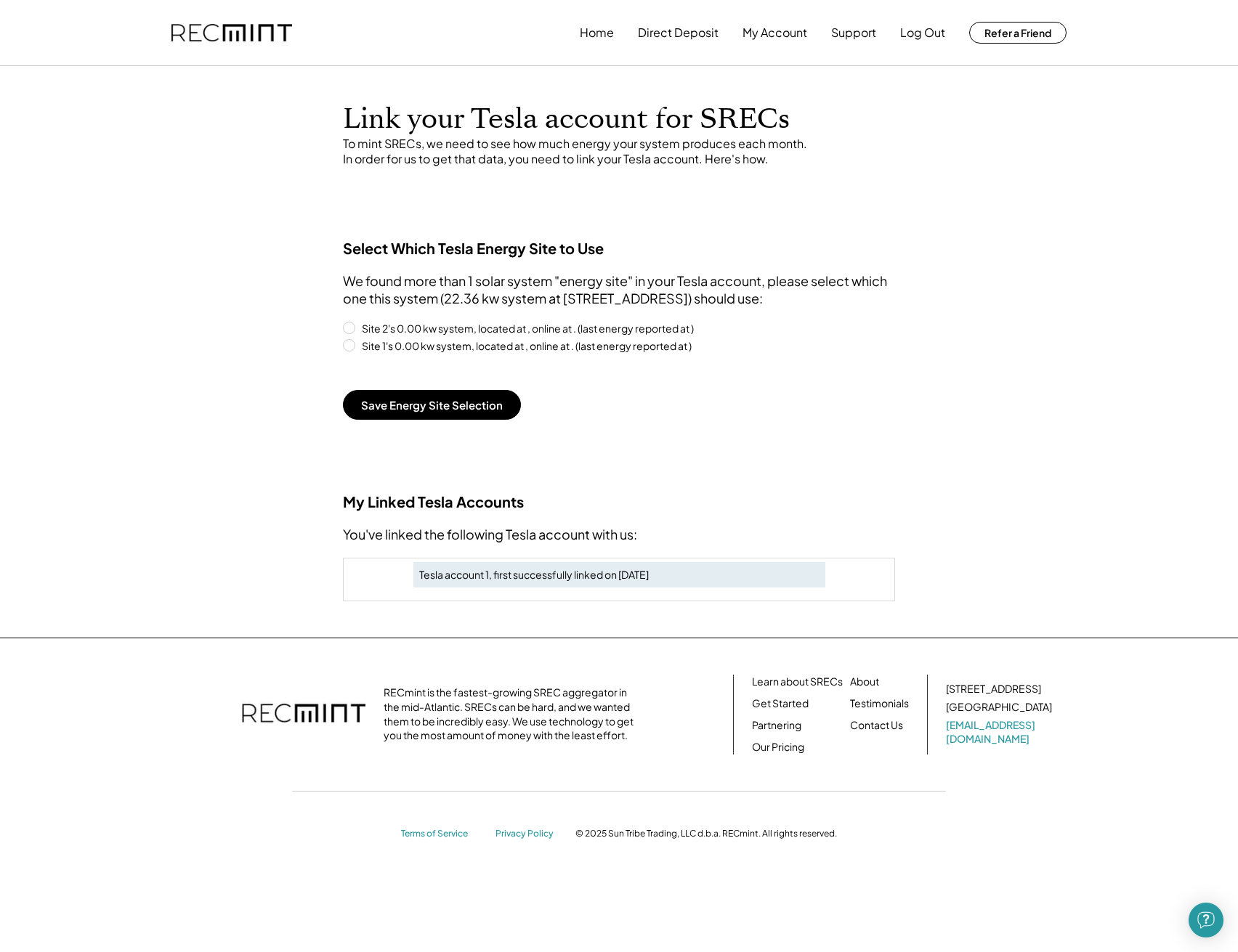
click at [363, 325] on label "Site 2's 0.00 kw system, located at , online at . (last energy reported at )" at bounding box center [626, 328] width 538 height 10
click at [357, 340] on label "Site 1's 0.00 kw system, located at , online at . (last energy reported at )" at bounding box center [626, 345] width 538 height 10
click at [360, 323] on label "Site 2's 0.00 kw system, located at , online at . (last energy reported at )" at bounding box center [626, 328] width 538 height 10
click at [386, 276] on div "We found more than 1 solar system "energy site" in your Tesla account, please s…" at bounding box center [619, 290] width 552 height 34
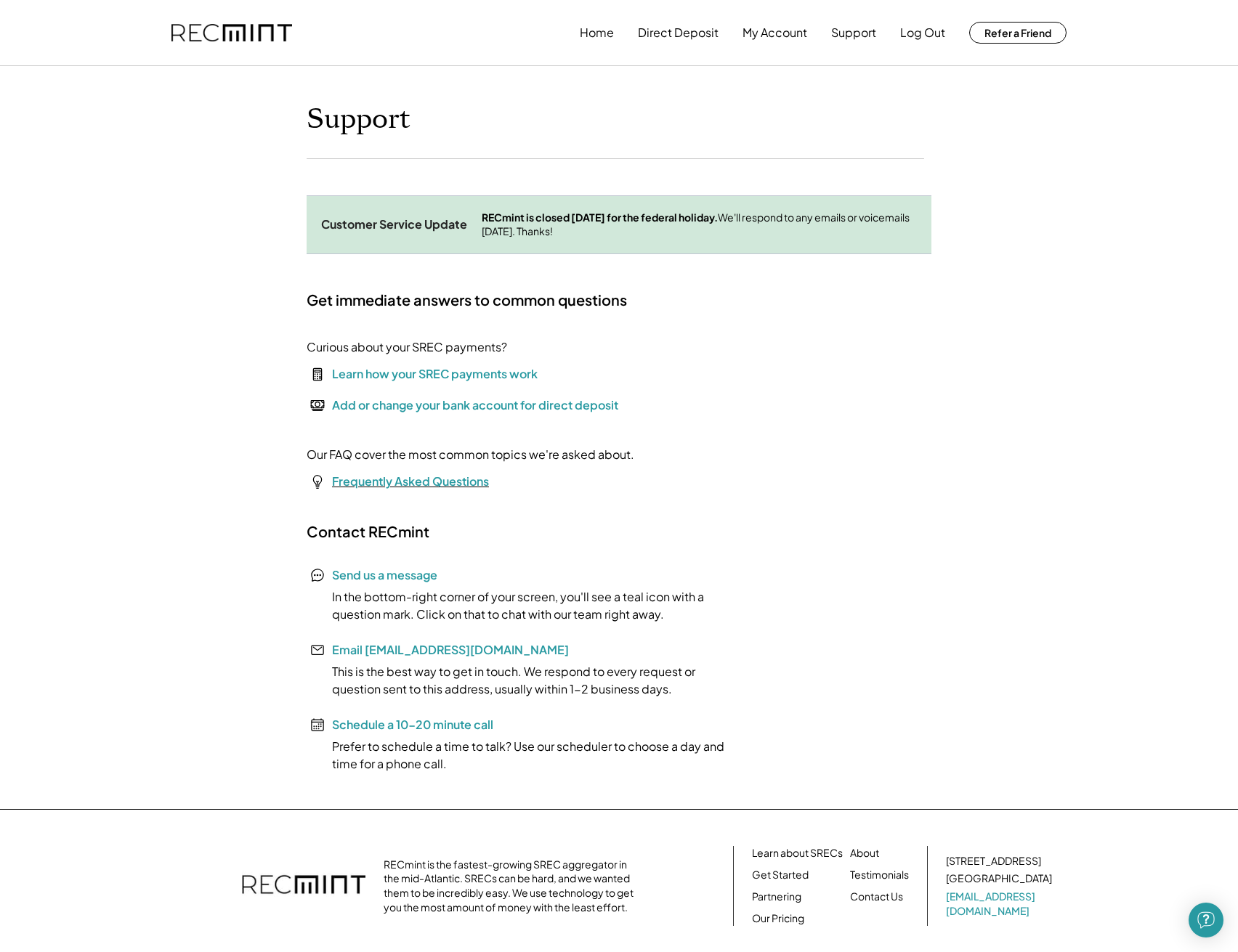
click at [404, 481] on font "Frequently Asked Questions" at bounding box center [411, 481] width 157 height 15
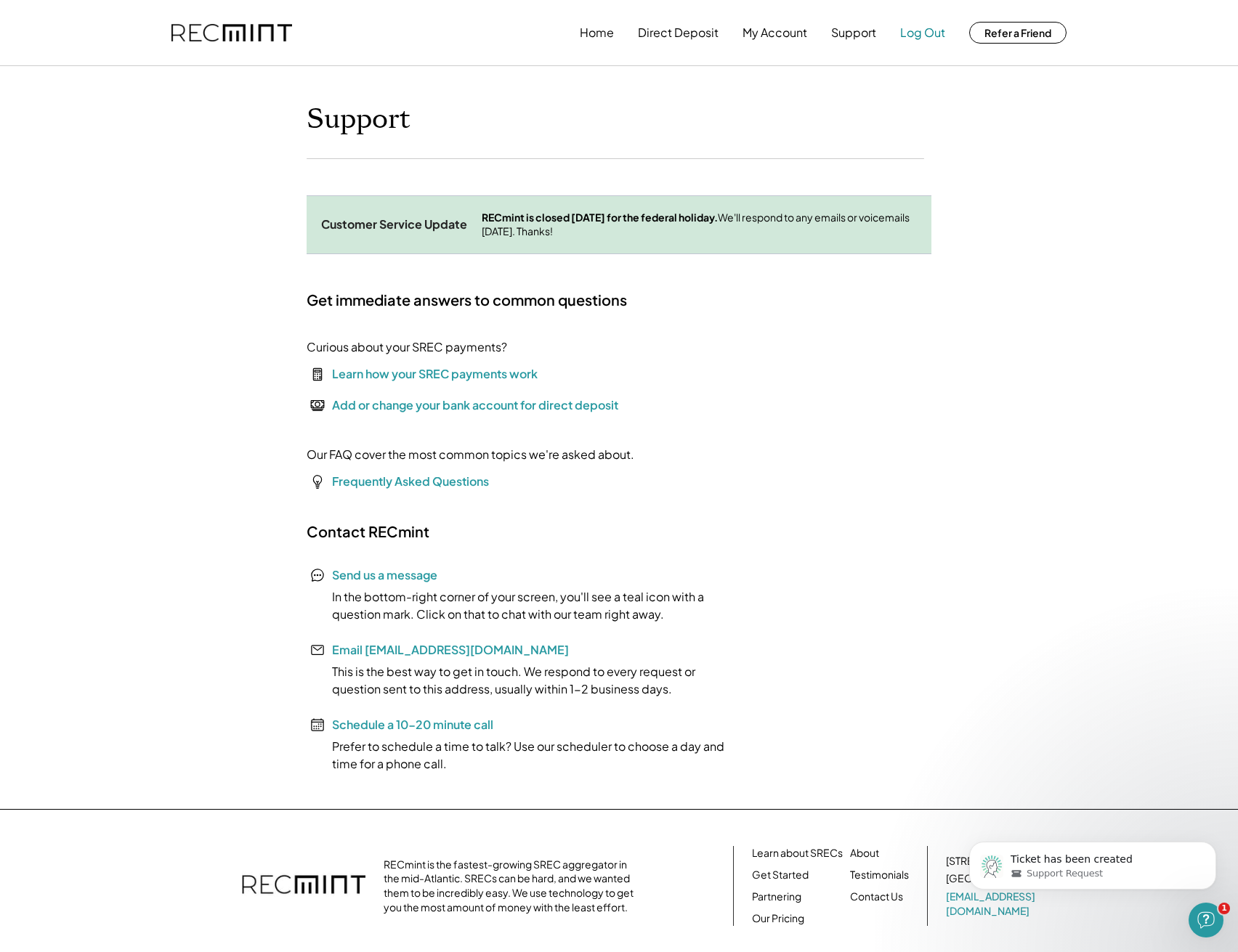
click at [924, 34] on button "Log Out" at bounding box center [922, 33] width 45 height 29
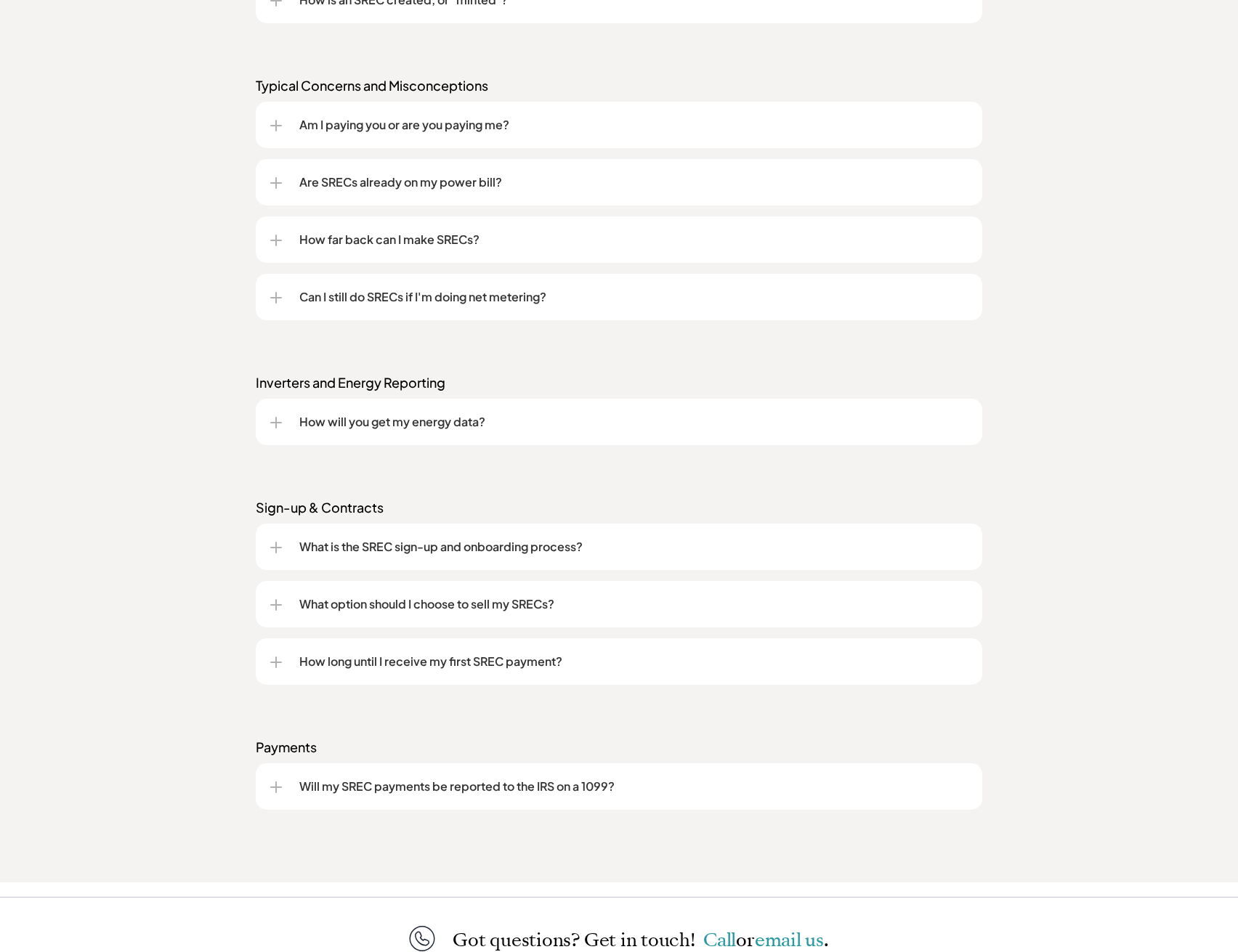
scroll to position [1532, 0]
click at [355, 240] on p "How far back can I make SRECs?" at bounding box center [634, 239] width 669 height 18
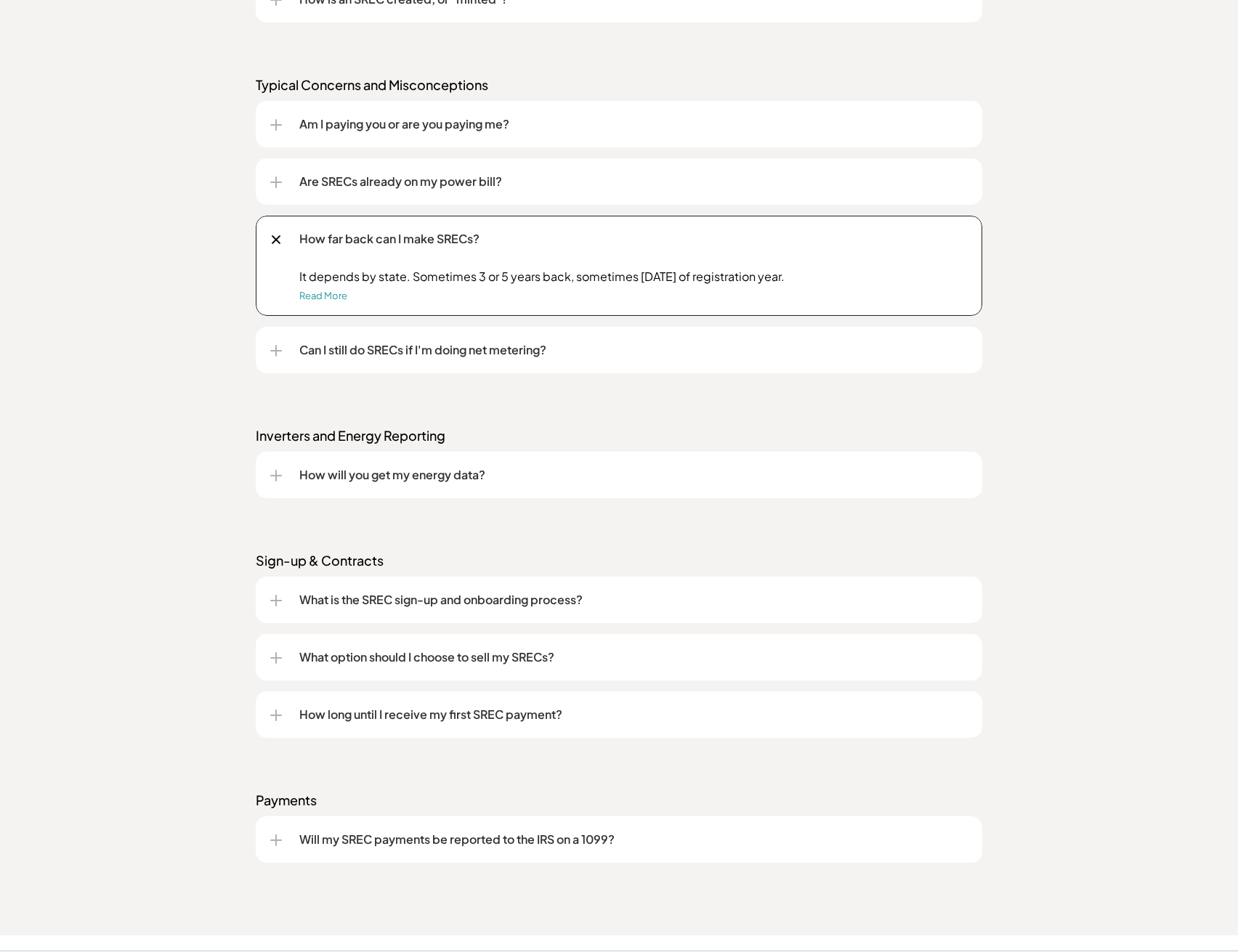
click at [384, 410] on div "Frequently asked questions (FAQs) We get these a lot. Understanding SRECs What …" at bounding box center [619, 242] width 1238 height 1388
click at [381, 356] on p "Can I still do SRECs if I'm doing net metering?" at bounding box center [634, 350] width 669 height 18
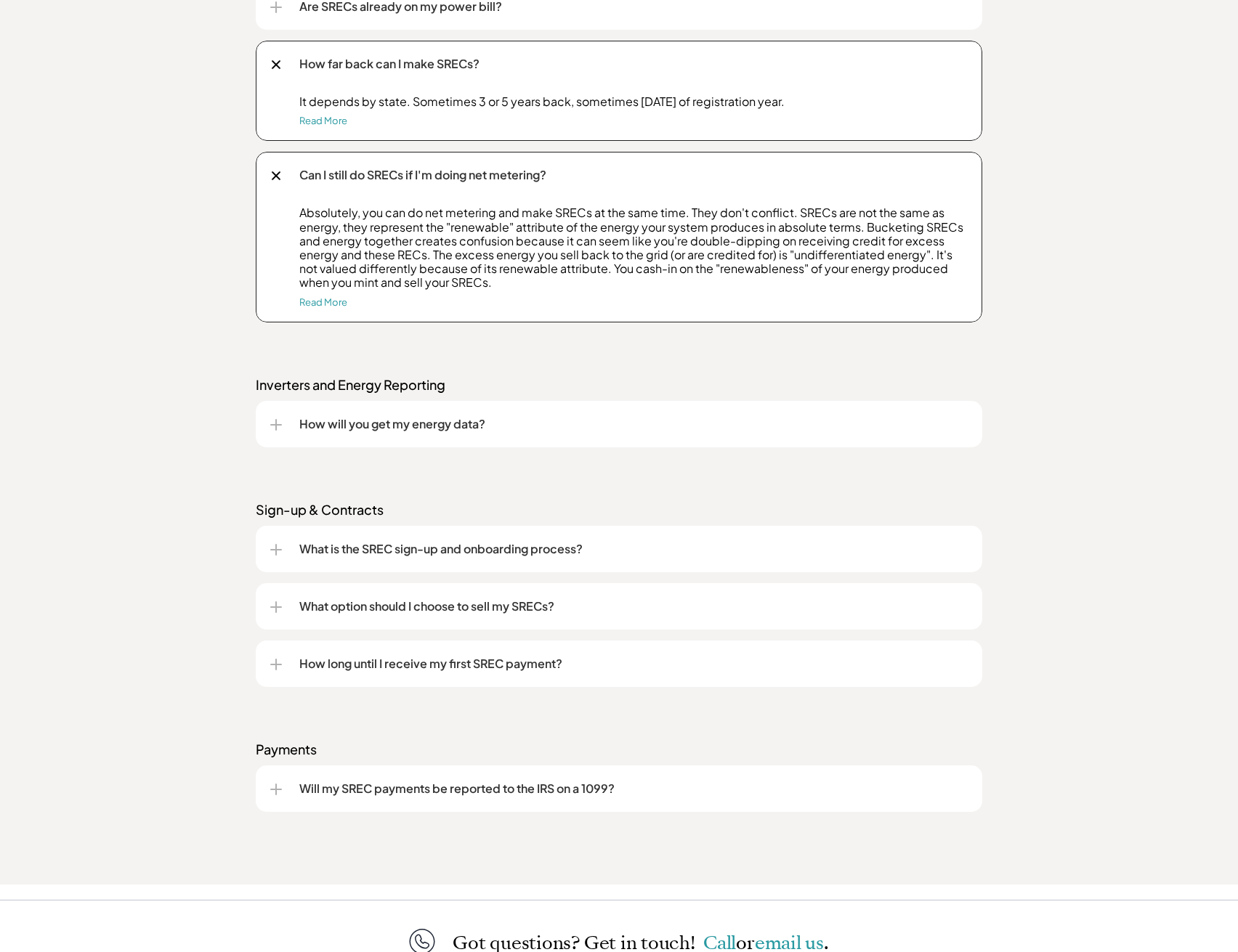
scroll to position [1709, 0]
click at [369, 425] on p "How will you get my energy data?" at bounding box center [634, 422] width 669 height 18
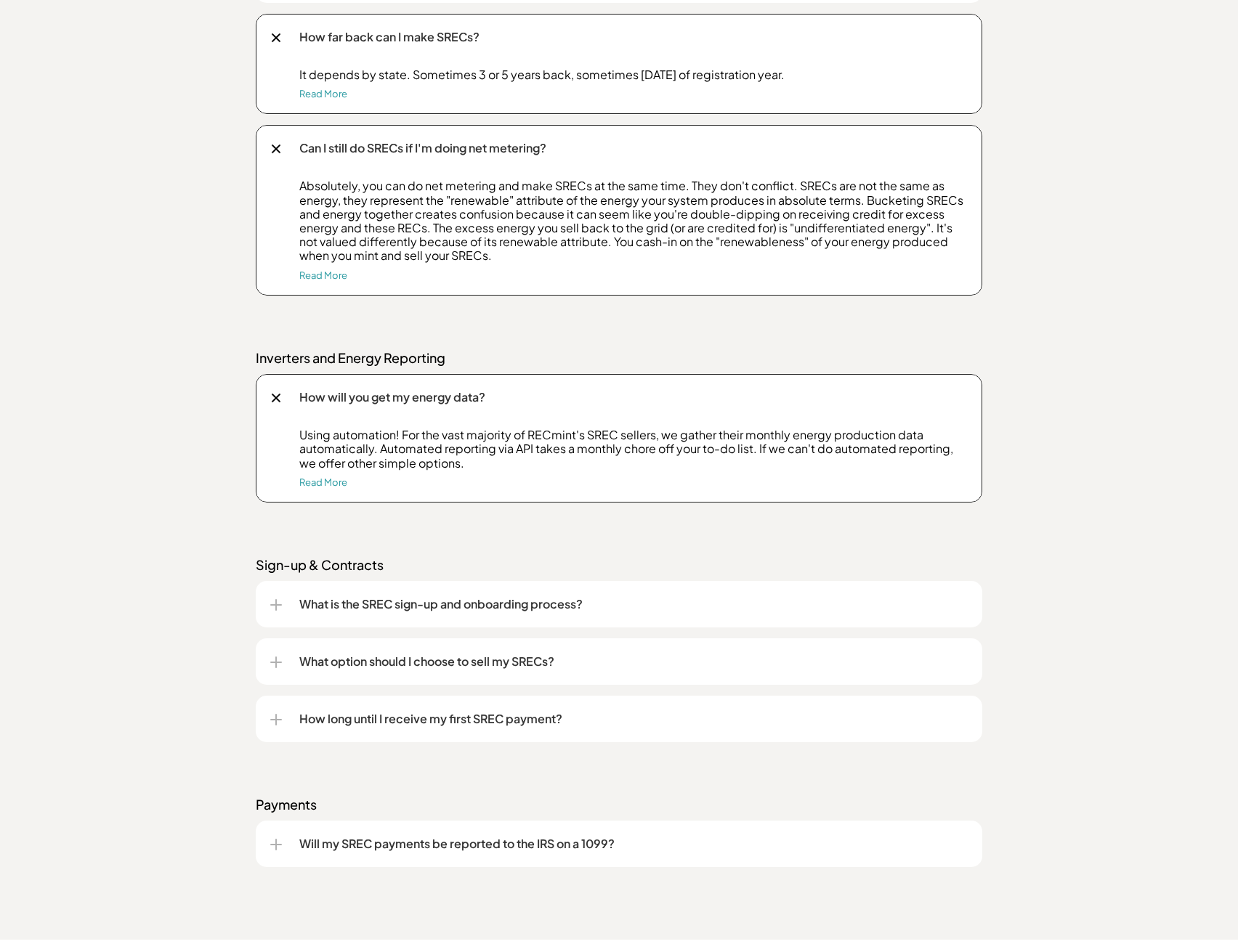
scroll to position [1736, 0]
click at [325, 478] on link "Read More" at bounding box center [324, 480] width 48 height 12
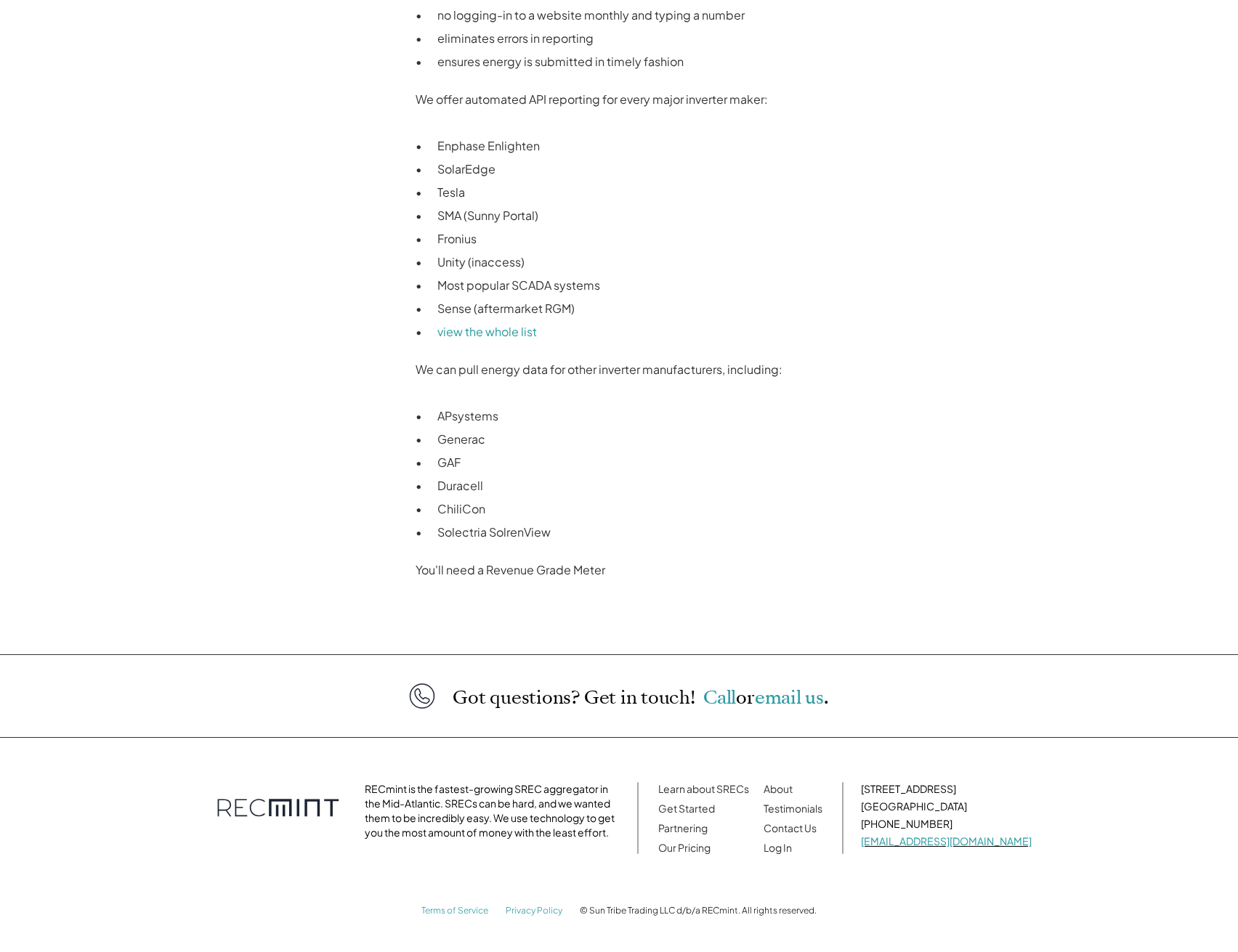
scroll to position [934, 0]
click at [777, 700] on span "email us" at bounding box center [790, 697] width 69 height 25
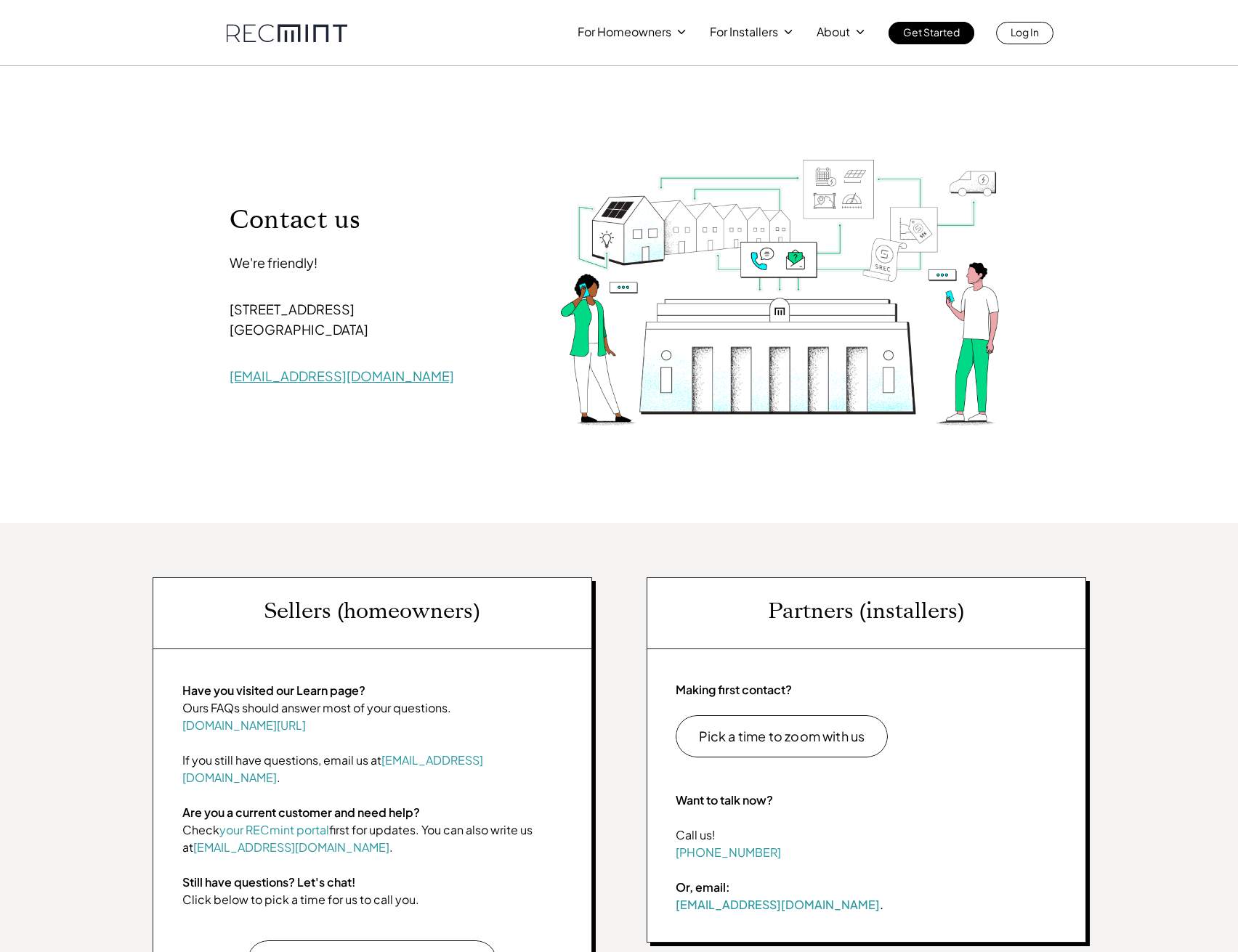
click at [271, 376] on link "[EMAIL_ADDRESS][DOMAIN_NAME]" at bounding box center [341, 376] width 224 height 17
